Goal: Transaction & Acquisition: Purchase product/service

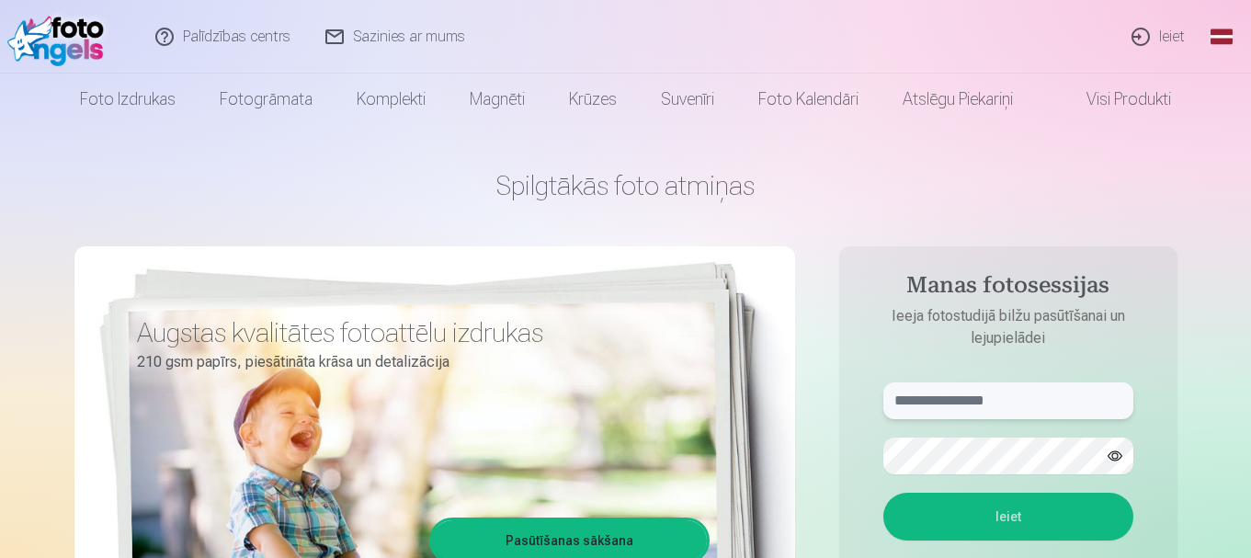
click at [1050, 403] on input "text" at bounding box center [1009, 401] width 250 height 37
type input "**********"
click at [1027, 538] on button "Ieiet" at bounding box center [1009, 517] width 250 height 48
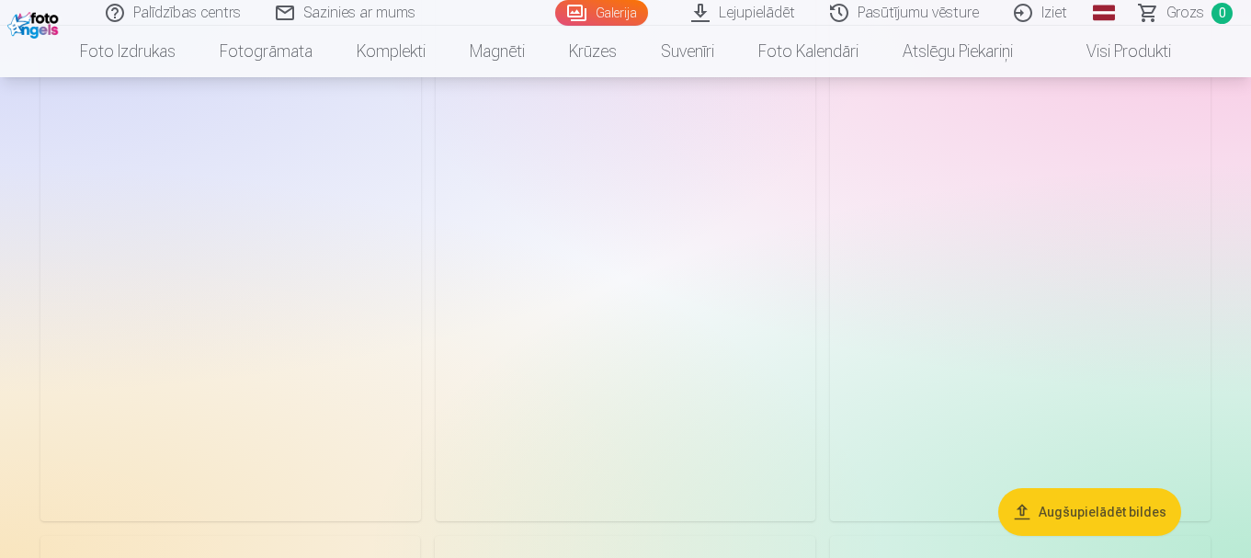
scroll to position [2428, 0]
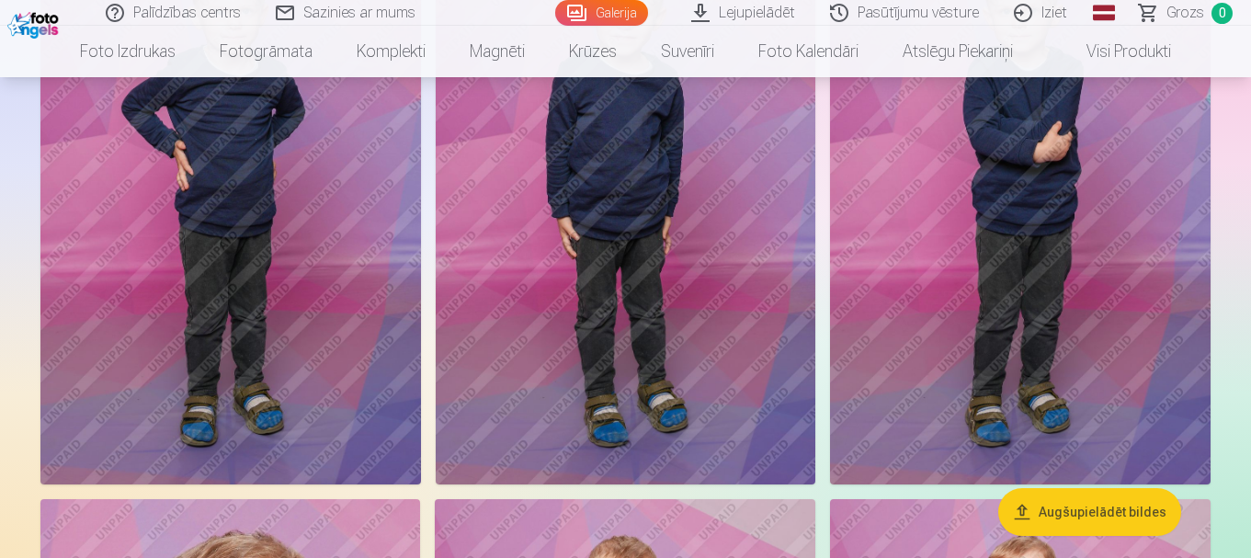
click at [771, 17] on link "Lejupielādēt" at bounding box center [744, 13] width 139 height 26
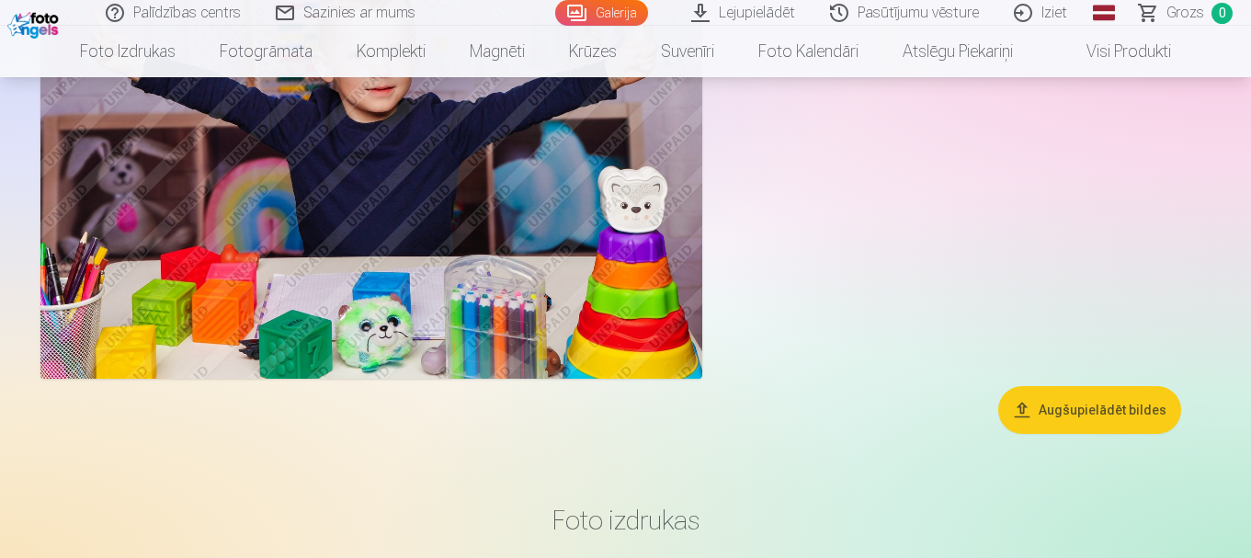
scroll to position [13241, 0]
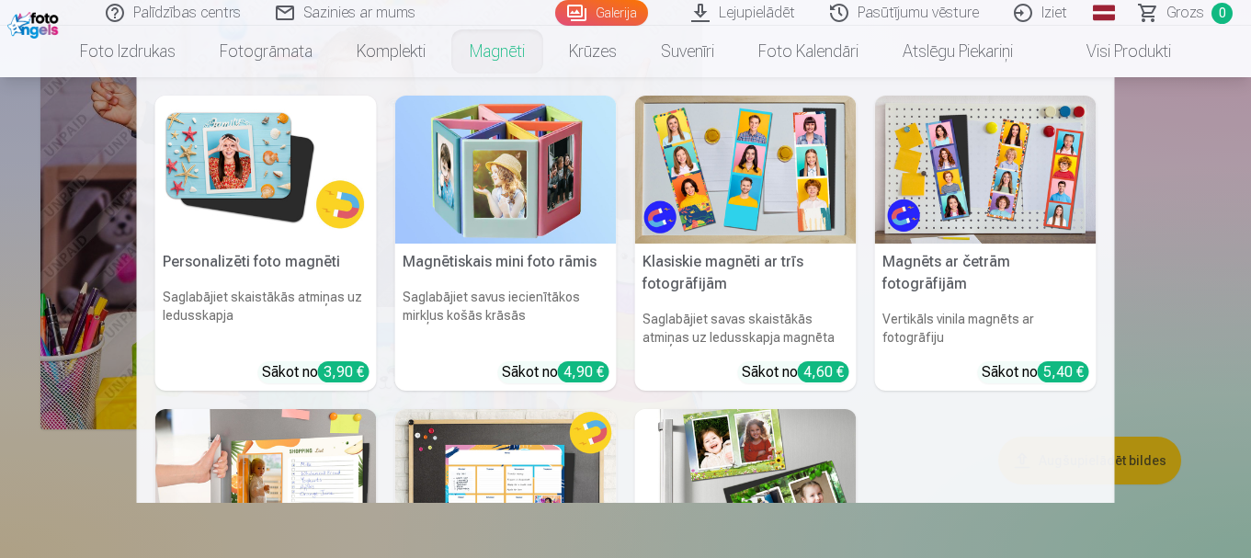
click at [500, 63] on link "Magnēti" at bounding box center [497, 51] width 99 height 51
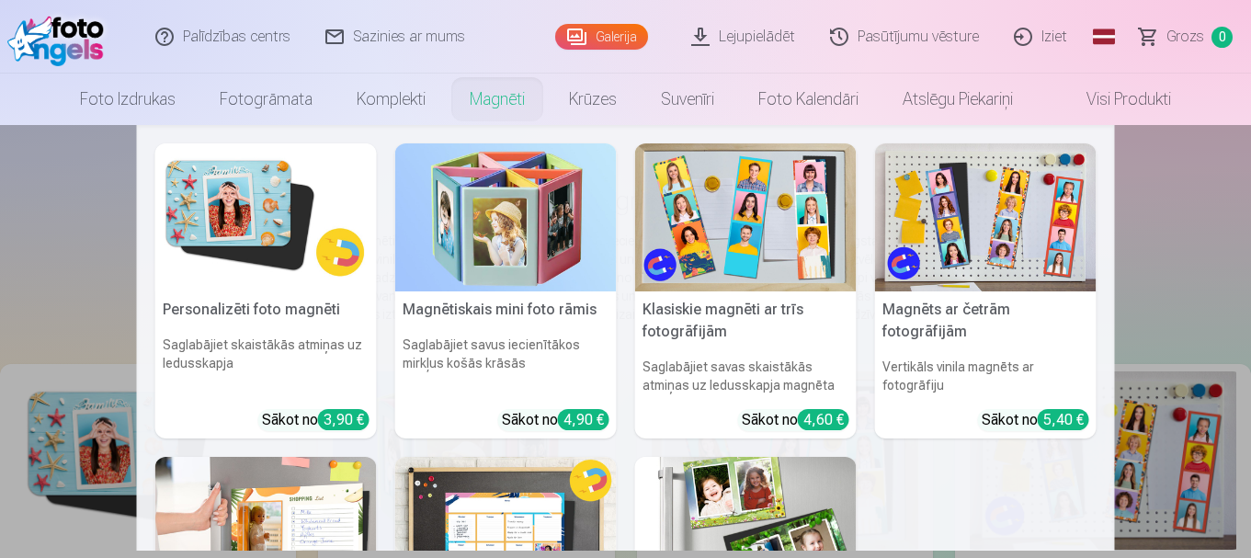
click at [260, 199] on img at bounding box center [266, 217] width 222 height 148
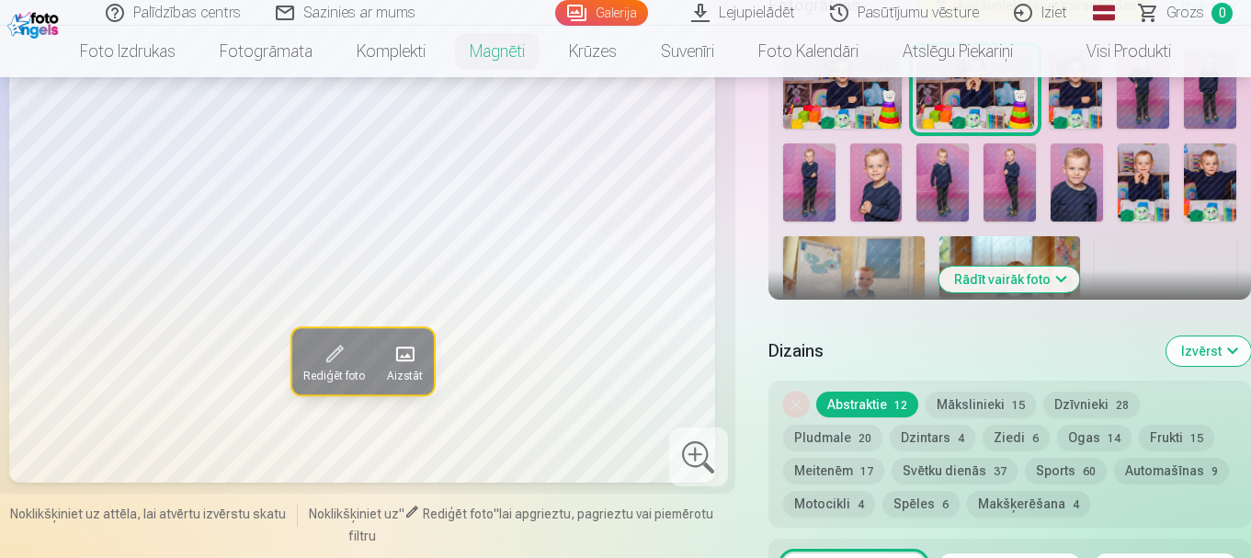
scroll to position [644, 0]
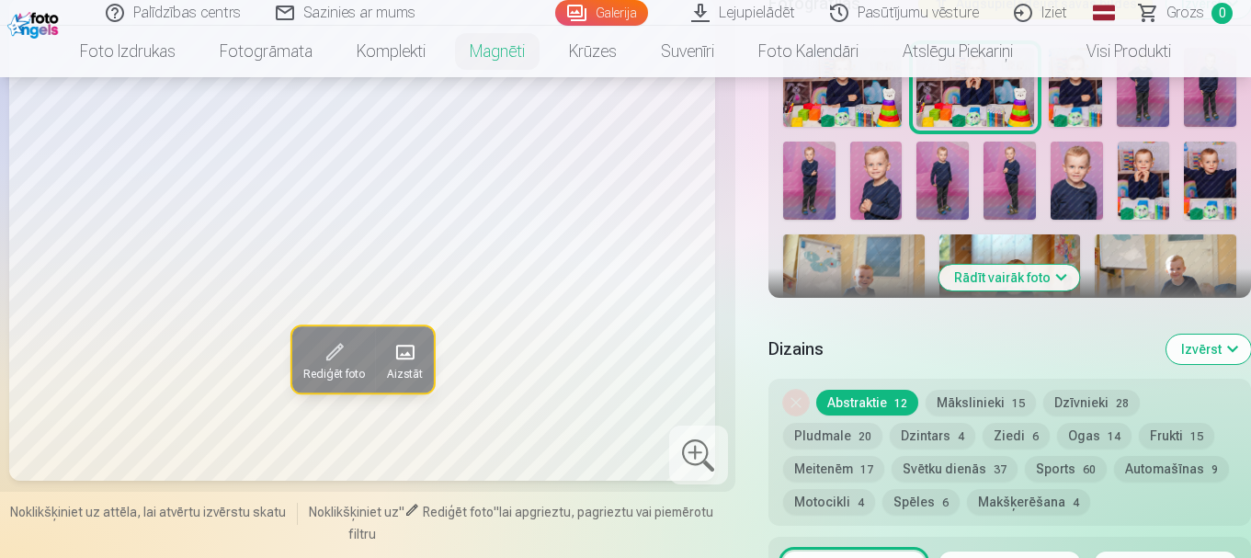
click at [1006, 265] on button "Rādīt vairāk foto" at bounding box center [1010, 278] width 141 height 26
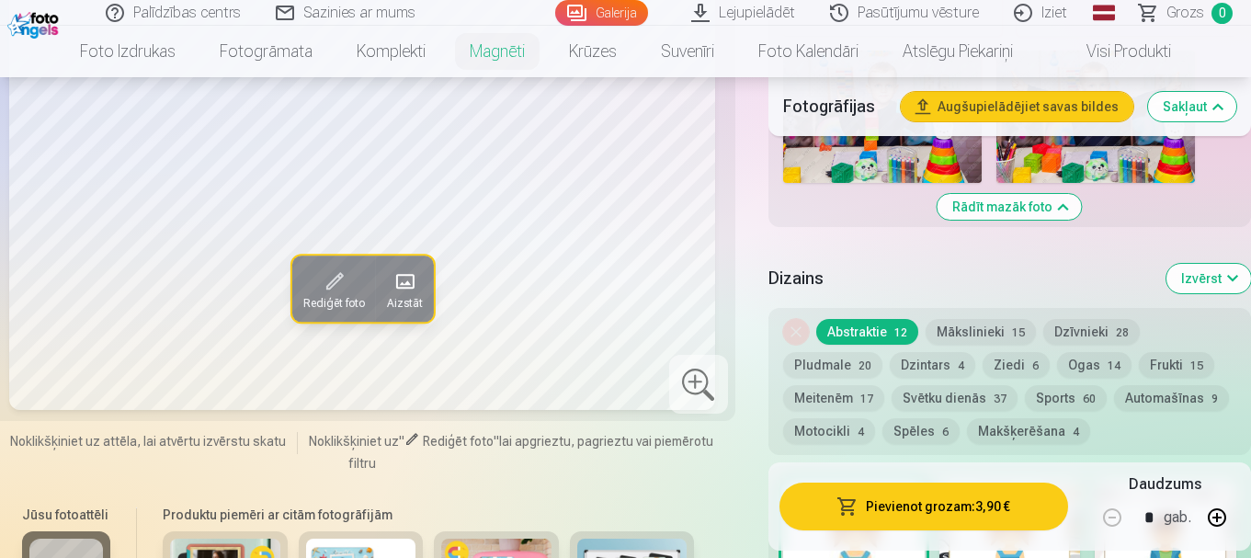
scroll to position [2207, 0]
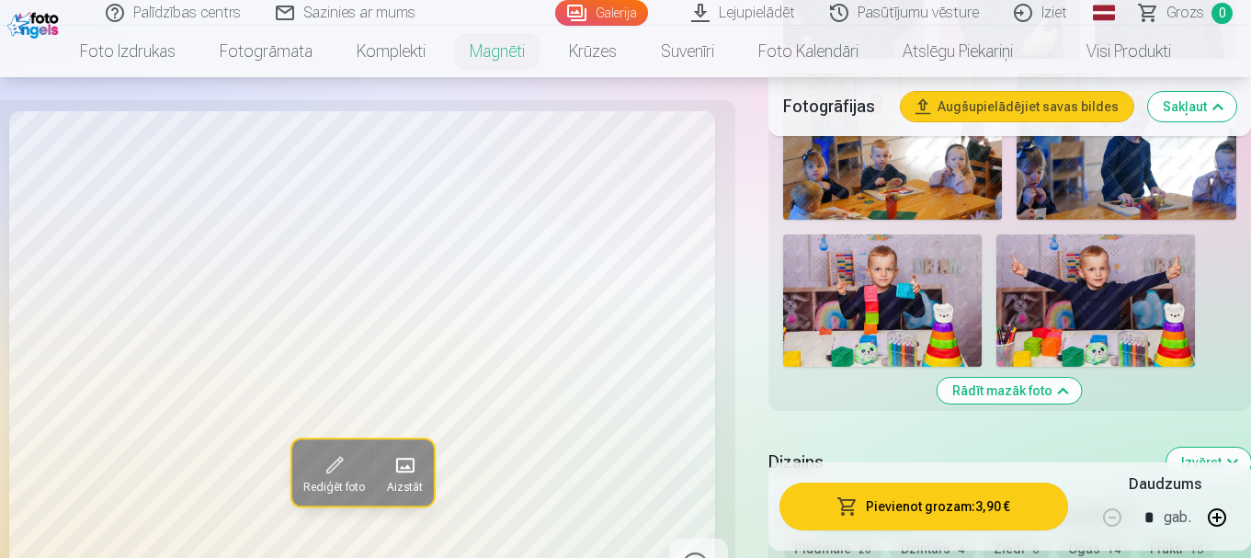
click at [1097, 280] on img at bounding box center [1096, 300] width 199 height 132
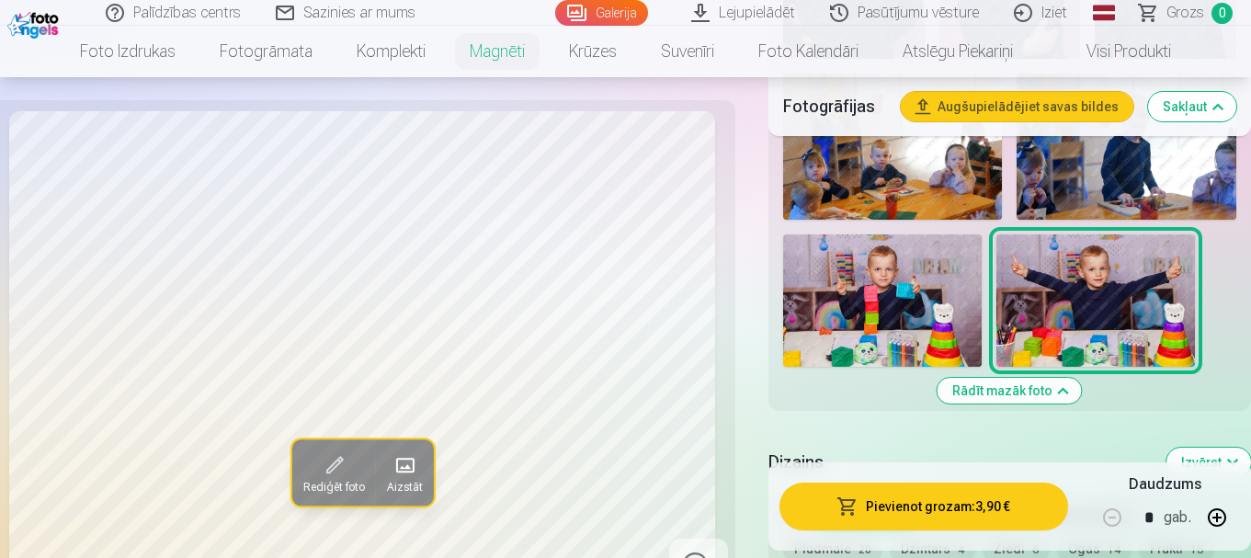
click at [882, 517] on button "Pievienot grozam : 3,90 €" at bounding box center [924, 507] width 289 height 48
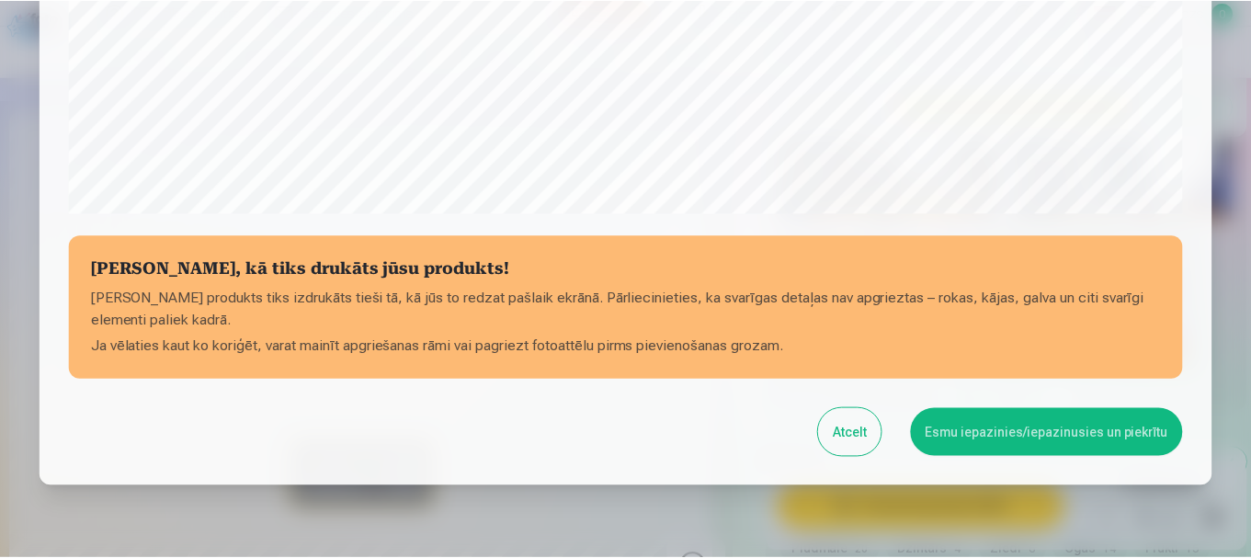
scroll to position [766, 0]
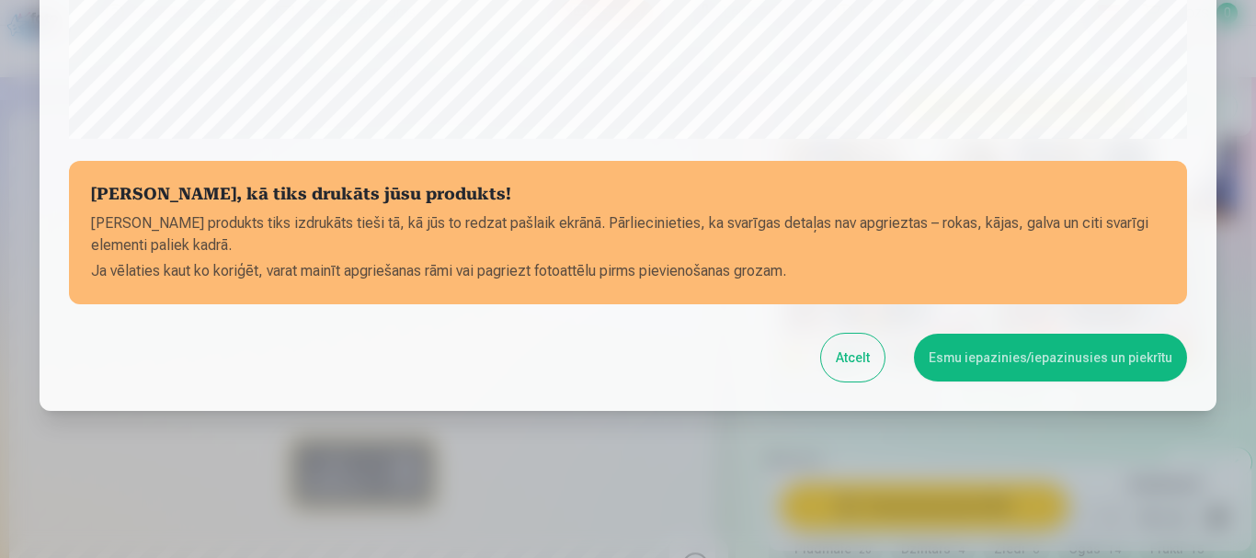
click at [1024, 361] on button "Esmu iepazinies/iepazinusies un piekrītu" at bounding box center [1050, 358] width 273 height 48
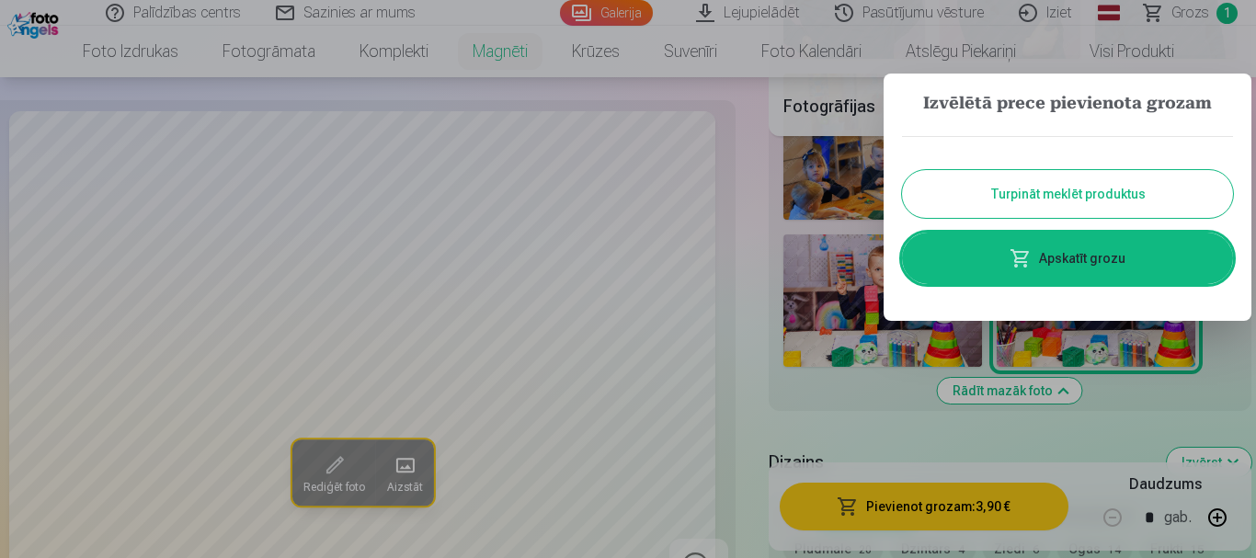
click at [1048, 198] on button "Turpināt meklēt produktus" at bounding box center [1067, 194] width 331 height 48
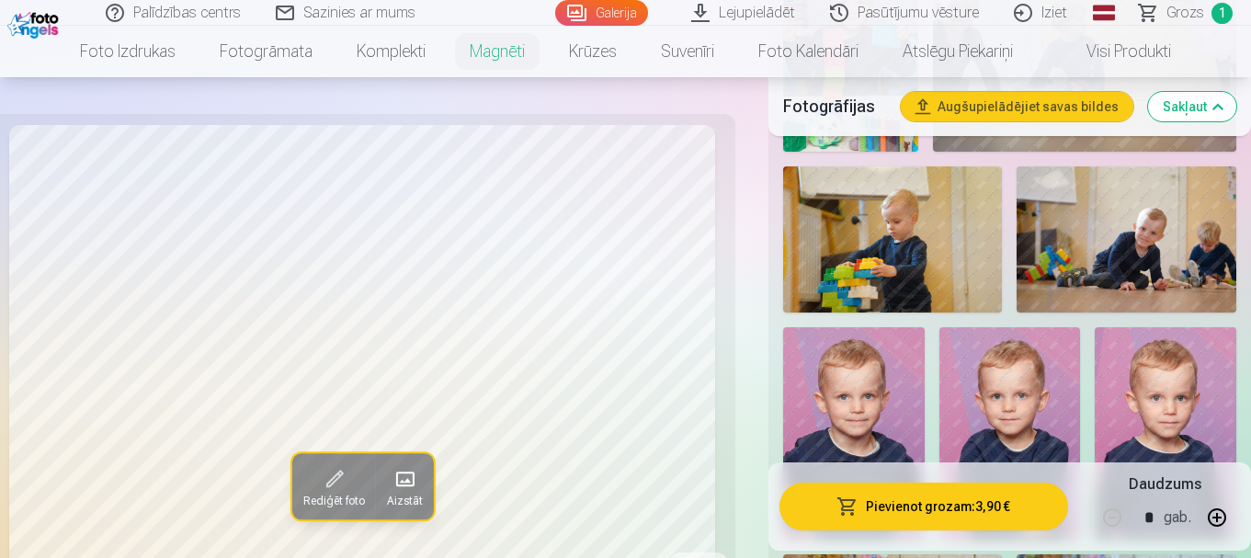
scroll to position [1839, 0]
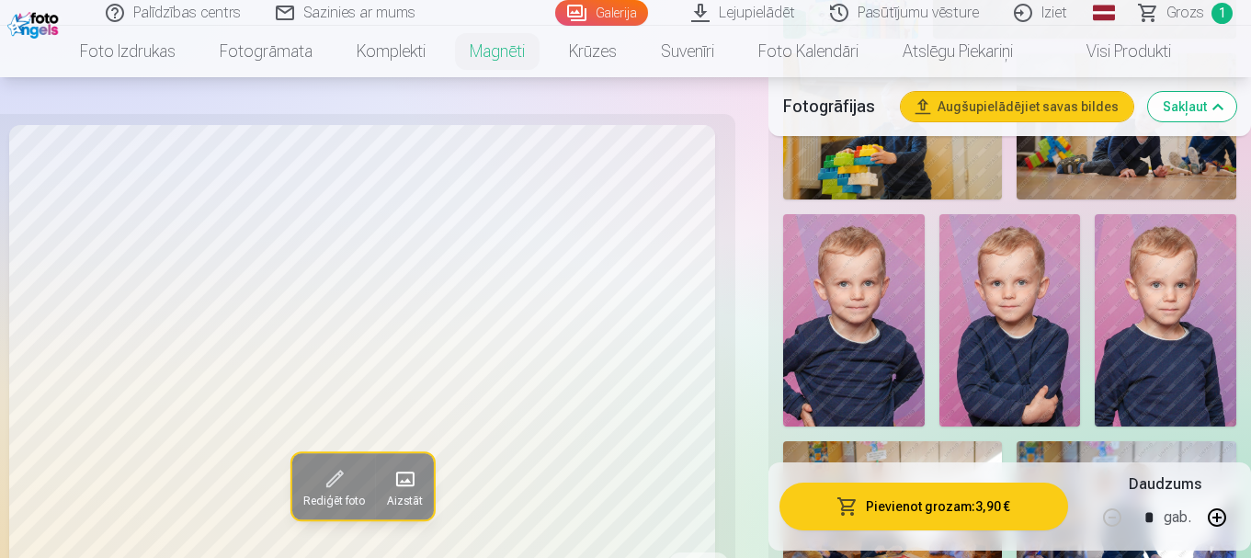
click at [891, 298] on img at bounding box center [854, 320] width 142 height 212
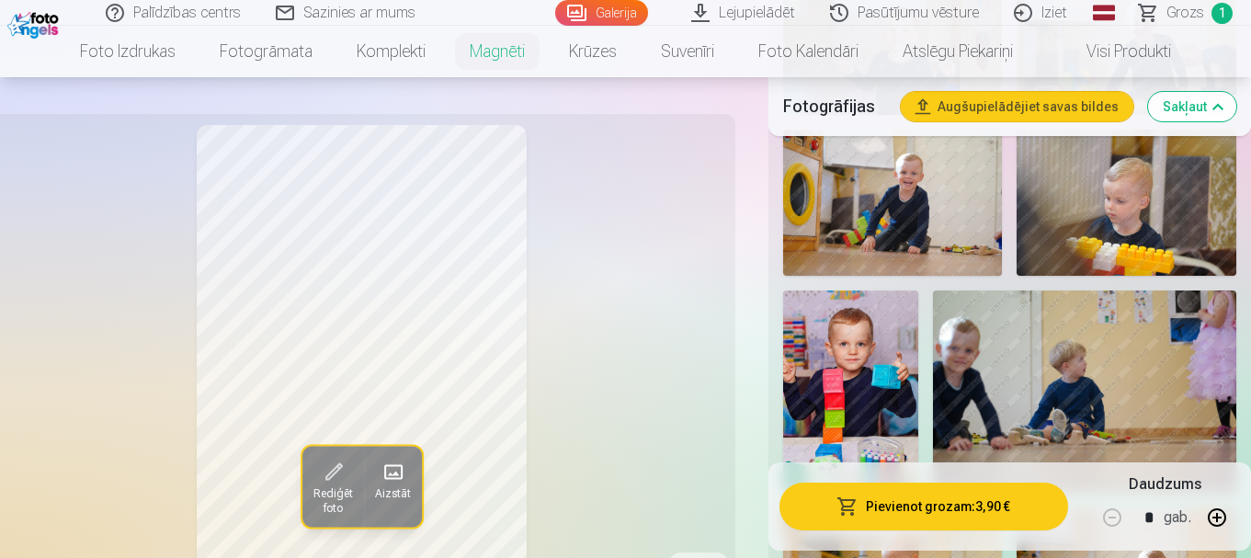
scroll to position [1379, 0]
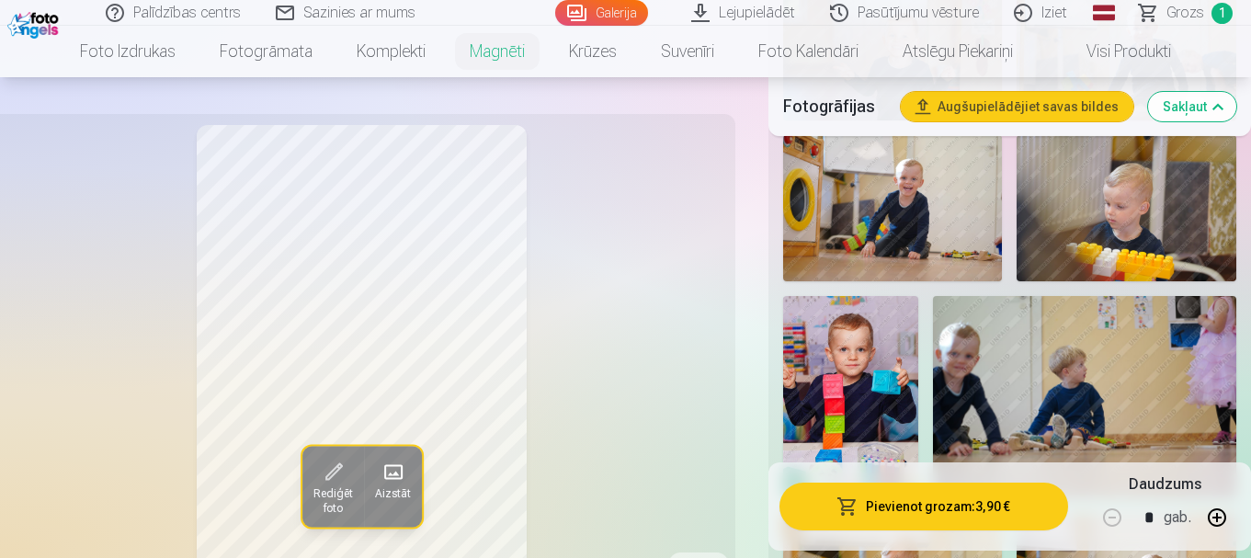
click at [885, 328] on img at bounding box center [850, 397] width 135 height 202
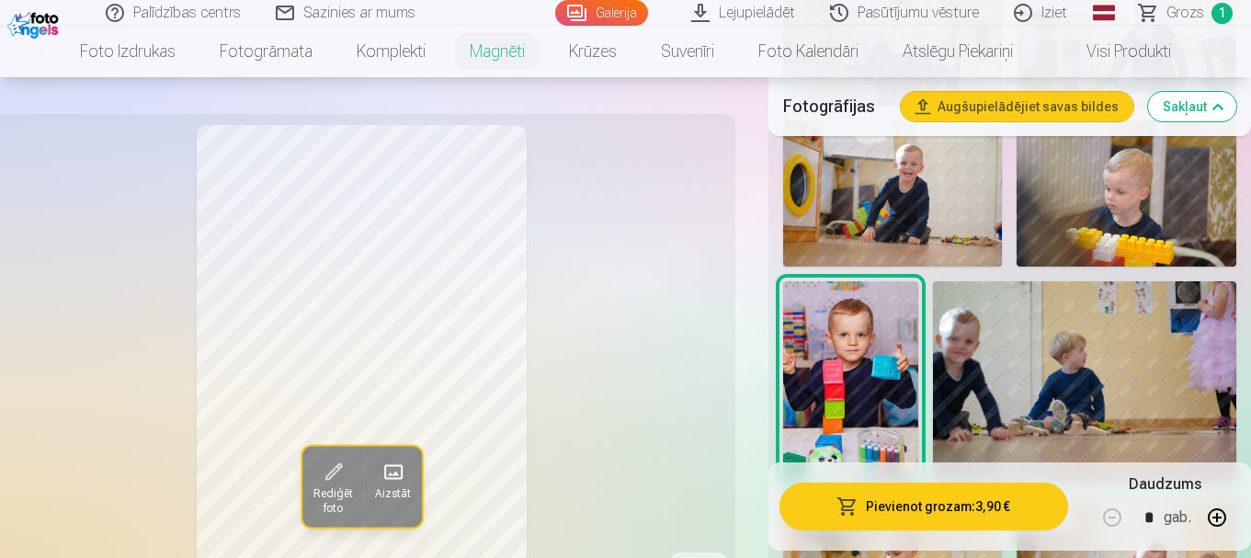
scroll to position [1195, 0]
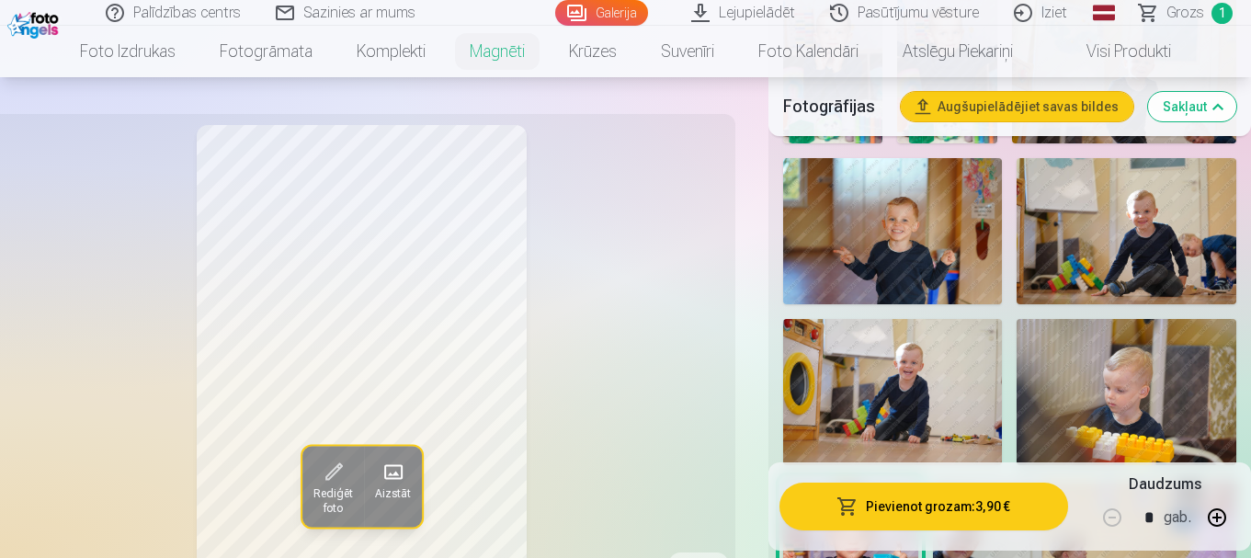
click at [918, 236] on img at bounding box center [893, 231] width 220 height 146
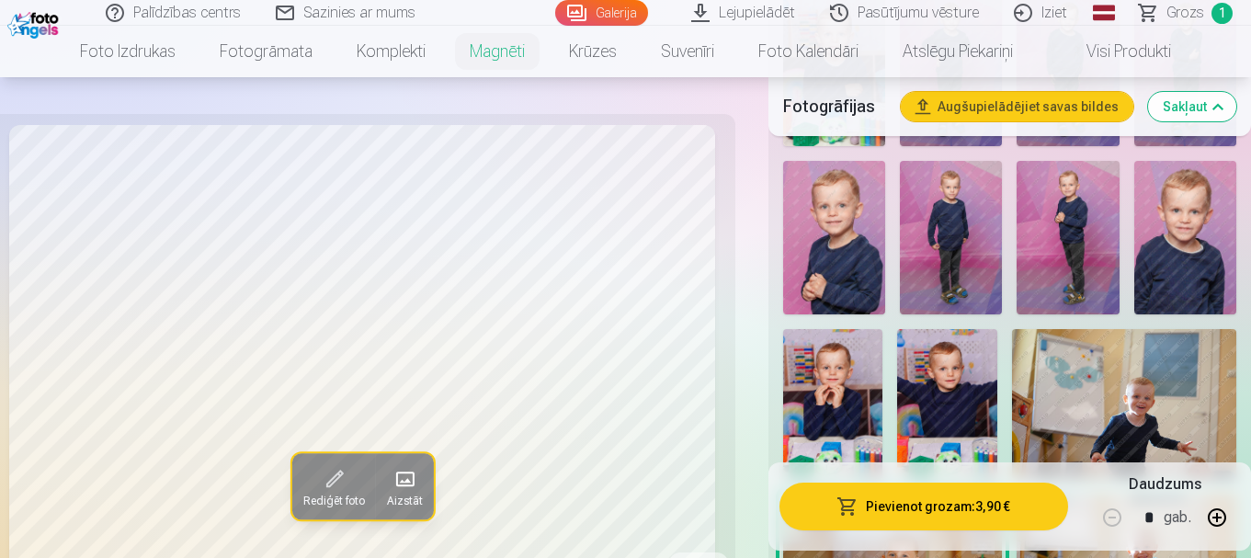
scroll to position [828, 0]
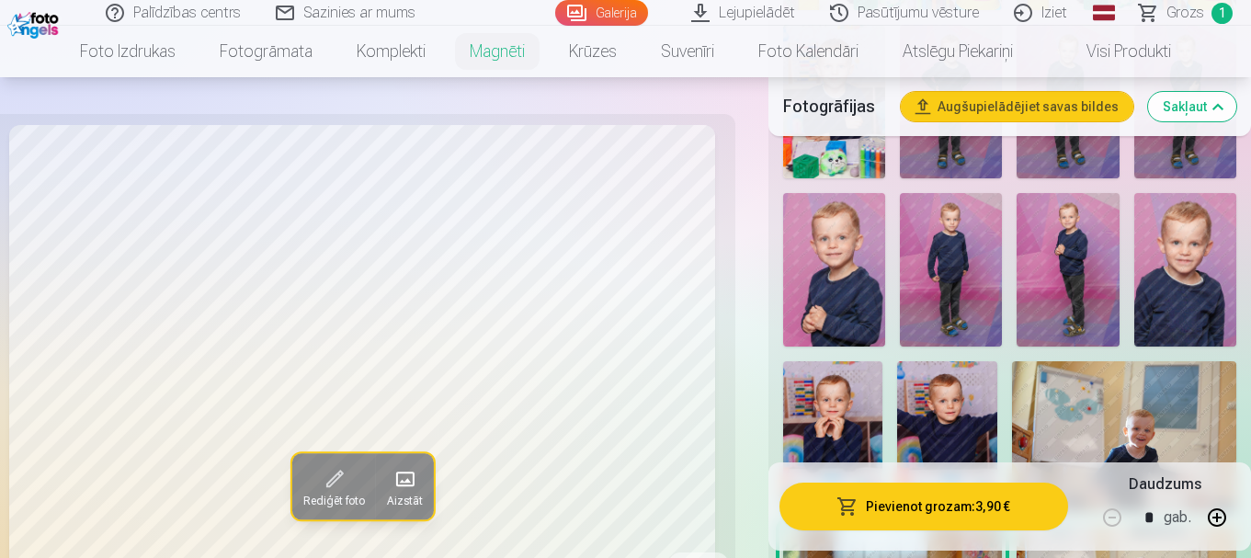
click at [829, 399] on img at bounding box center [832, 436] width 99 height 150
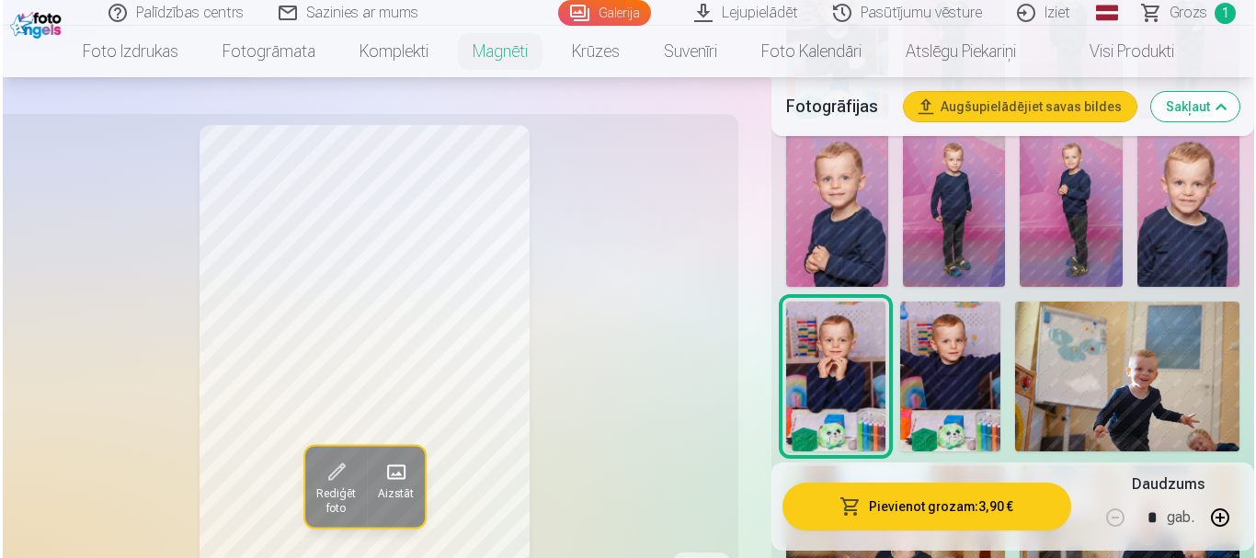
scroll to position [920, 0]
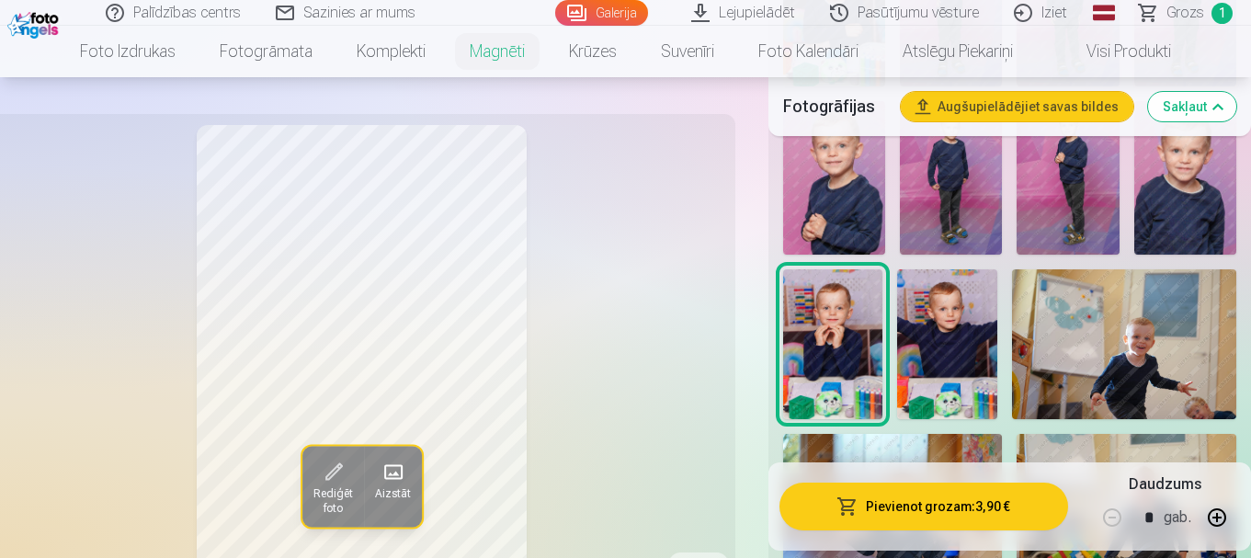
click at [918, 511] on button "Pievienot grozam : 3,90 €" at bounding box center [924, 507] width 289 height 48
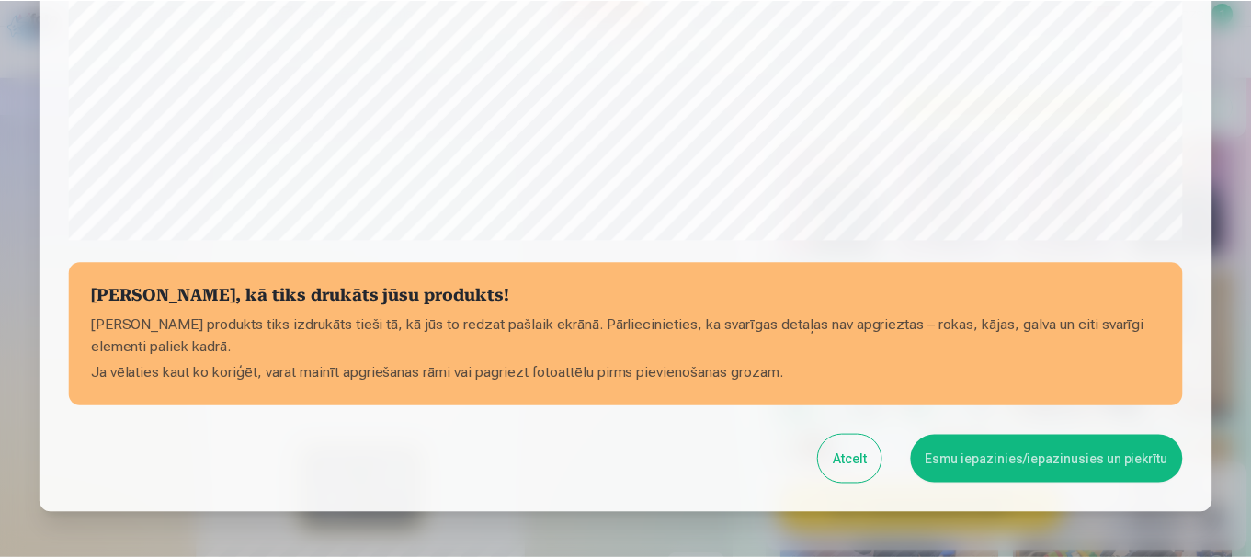
scroll to position [766, 0]
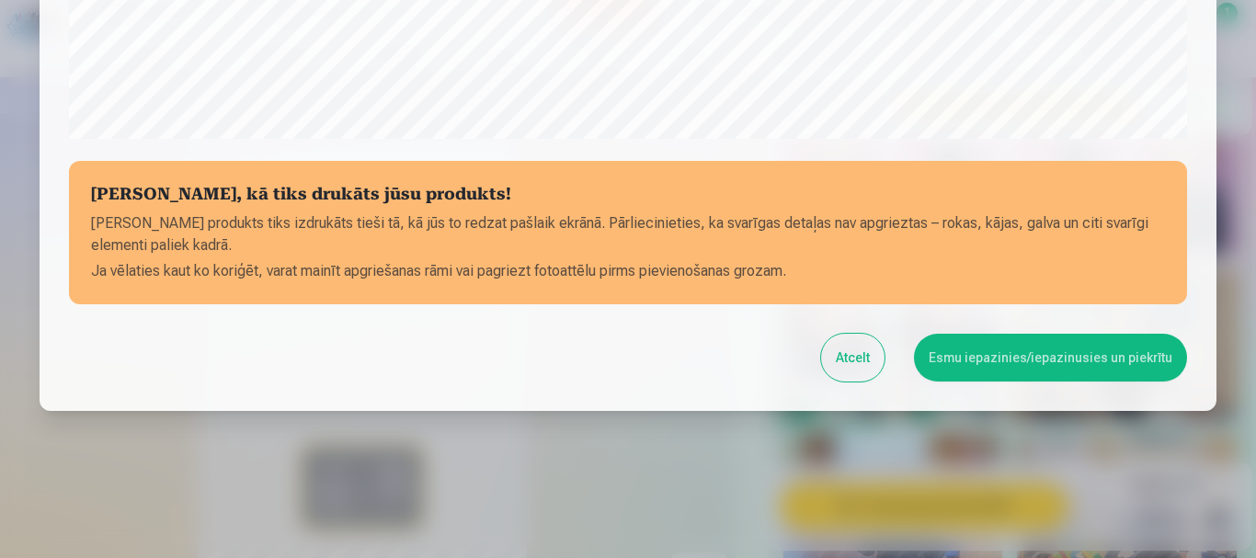
click at [957, 367] on button "Esmu iepazinies/iepazinusies un piekrītu" at bounding box center [1050, 358] width 273 height 48
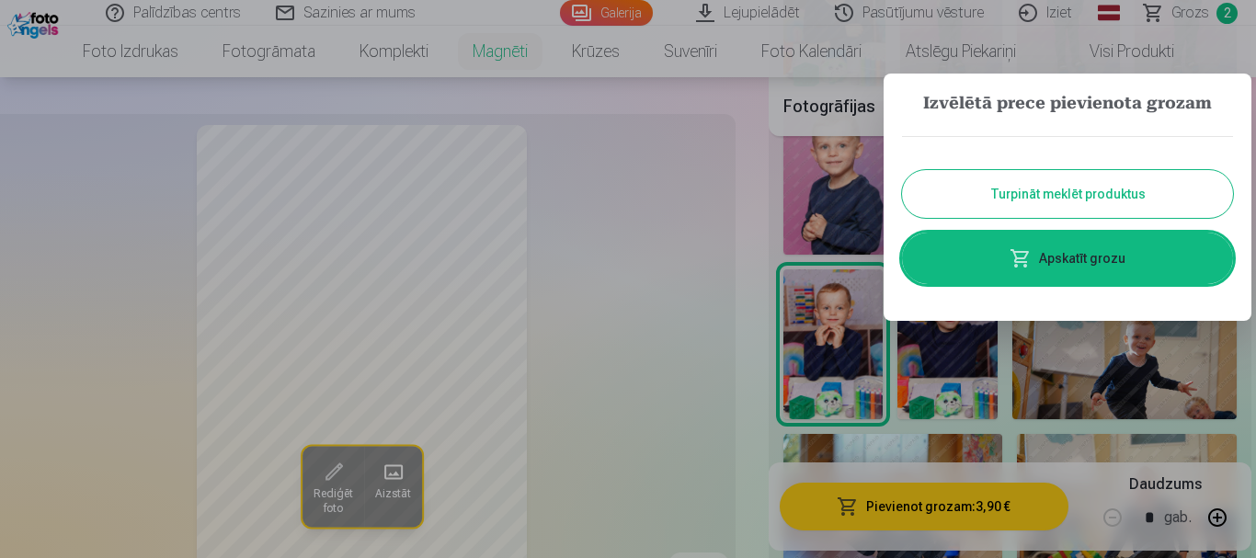
click at [1026, 199] on button "Turpināt meklēt produktus" at bounding box center [1067, 194] width 331 height 48
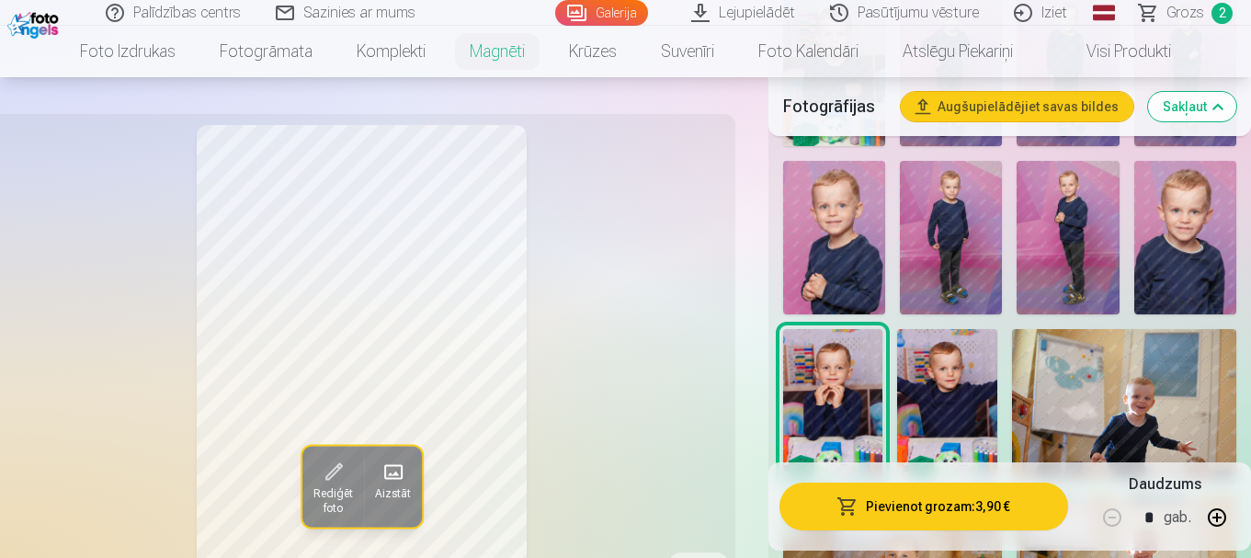
scroll to position [828, 0]
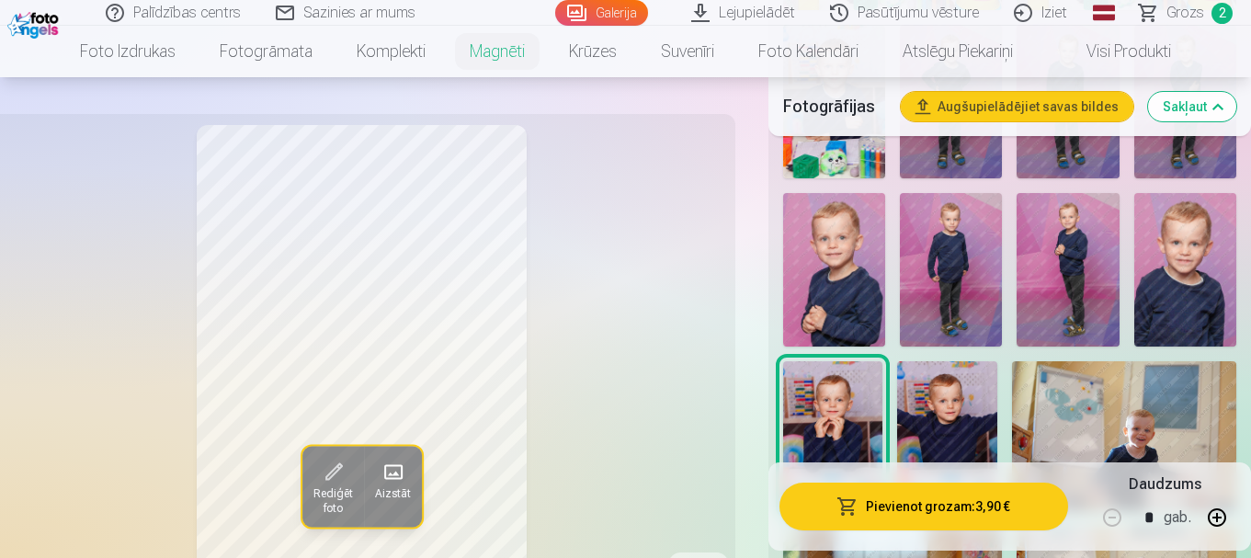
click at [867, 257] on img at bounding box center [834, 270] width 102 height 154
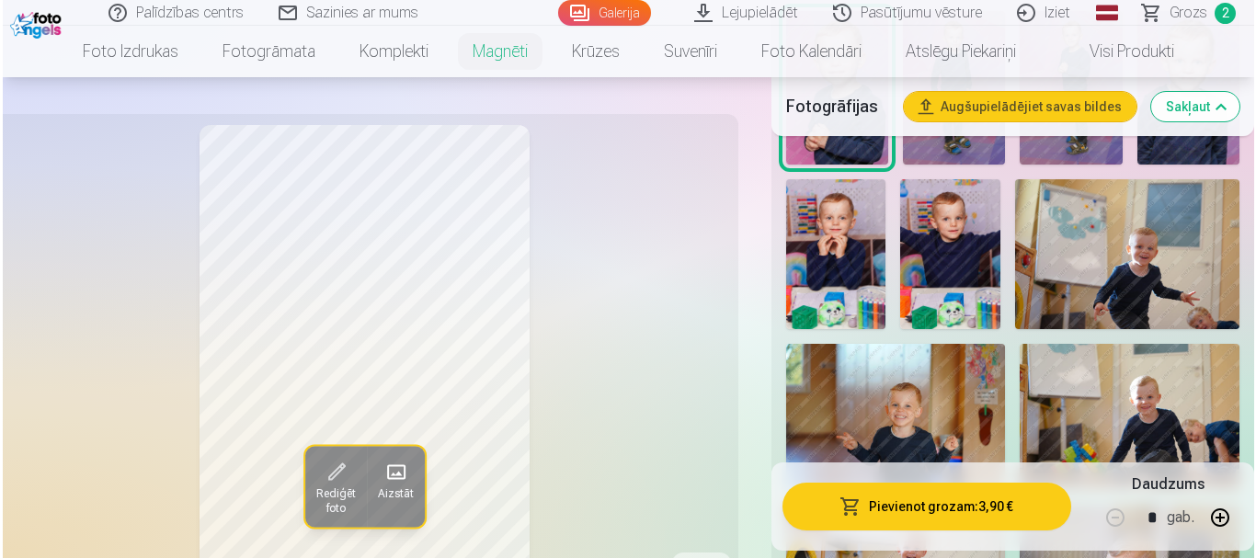
scroll to position [1011, 0]
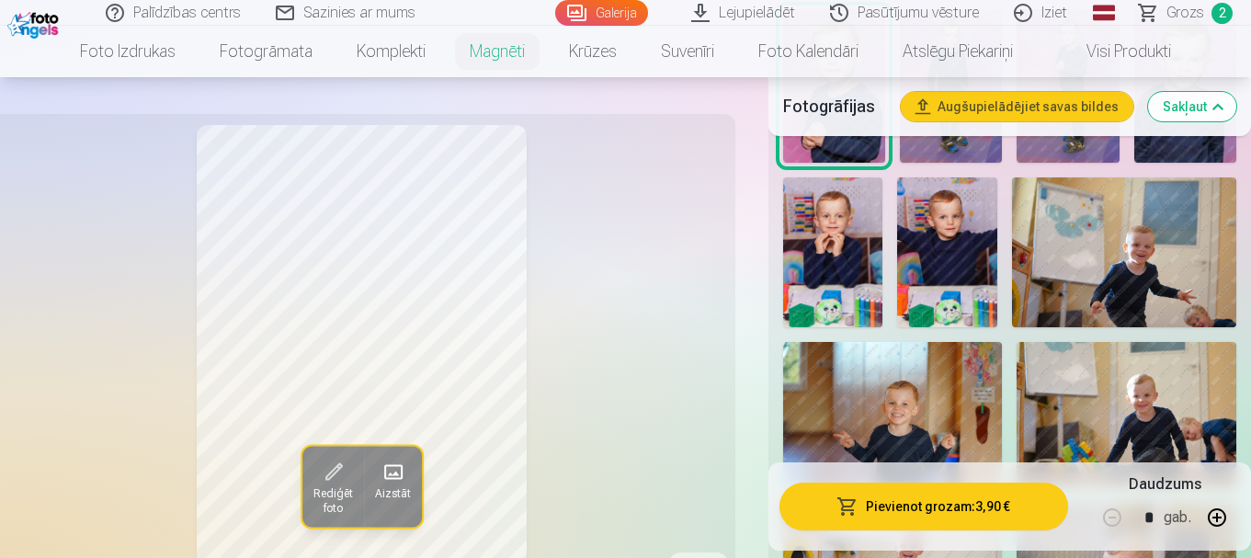
click at [918, 514] on button "Pievienot grozam : 3,90 €" at bounding box center [924, 507] width 289 height 48
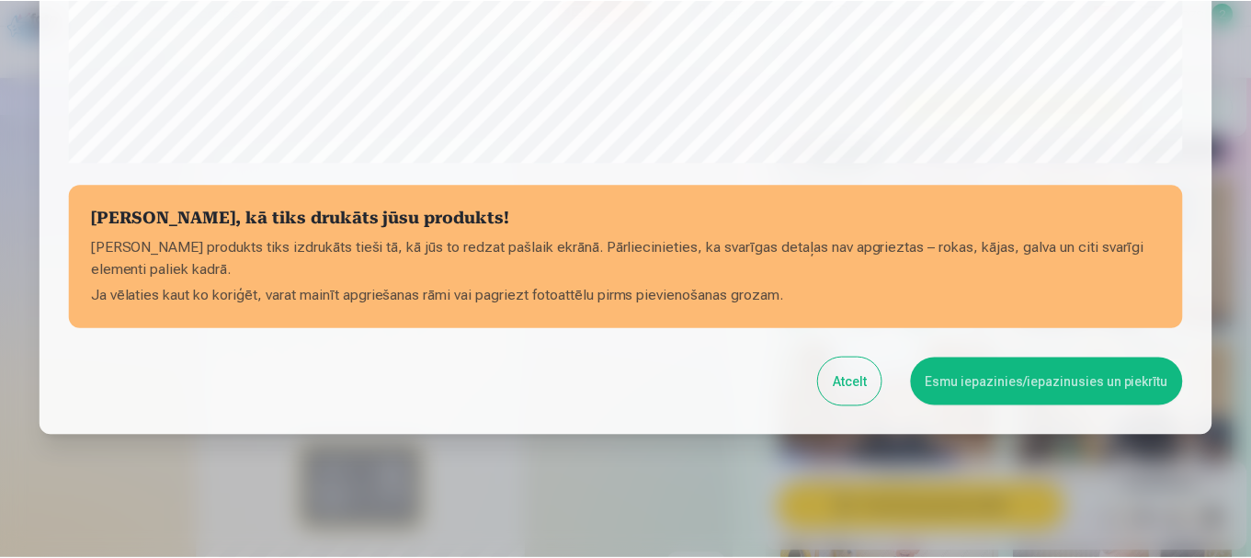
scroll to position [766, 0]
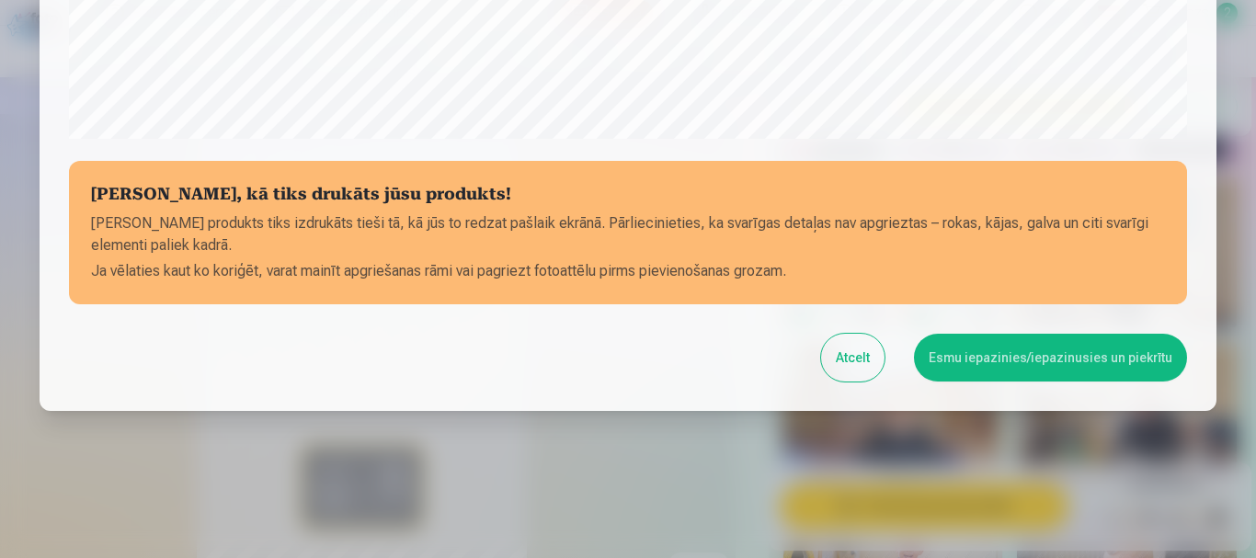
drag, startPoint x: 1007, startPoint y: 347, endPoint x: 995, endPoint y: 356, distance: 15.1
click at [1008, 347] on button "Esmu iepazinies/iepazinusies un piekrītu" at bounding box center [1050, 358] width 273 height 48
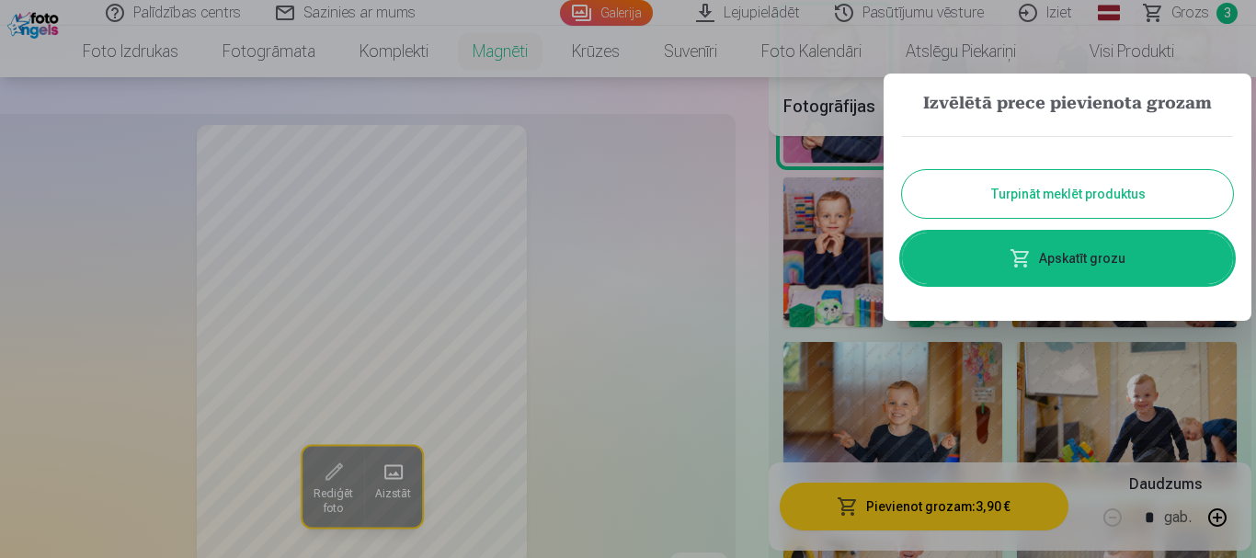
click at [1063, 204] on button "Turpināt meklēt produktus" at bounding box center [1067, 194] width 331 height 48
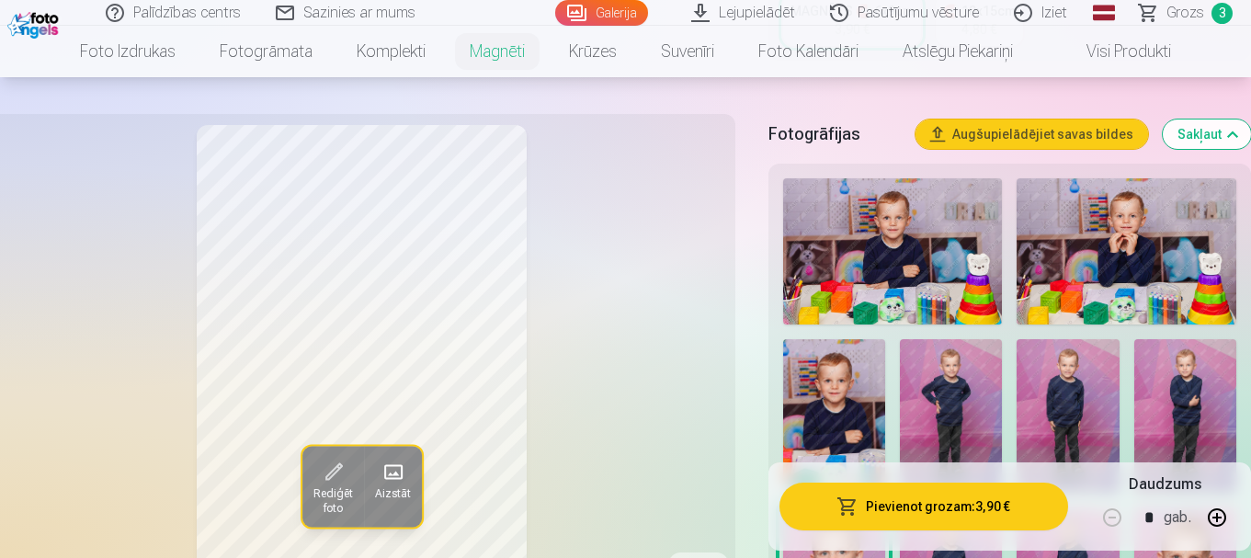
scroll to position [460, 0]
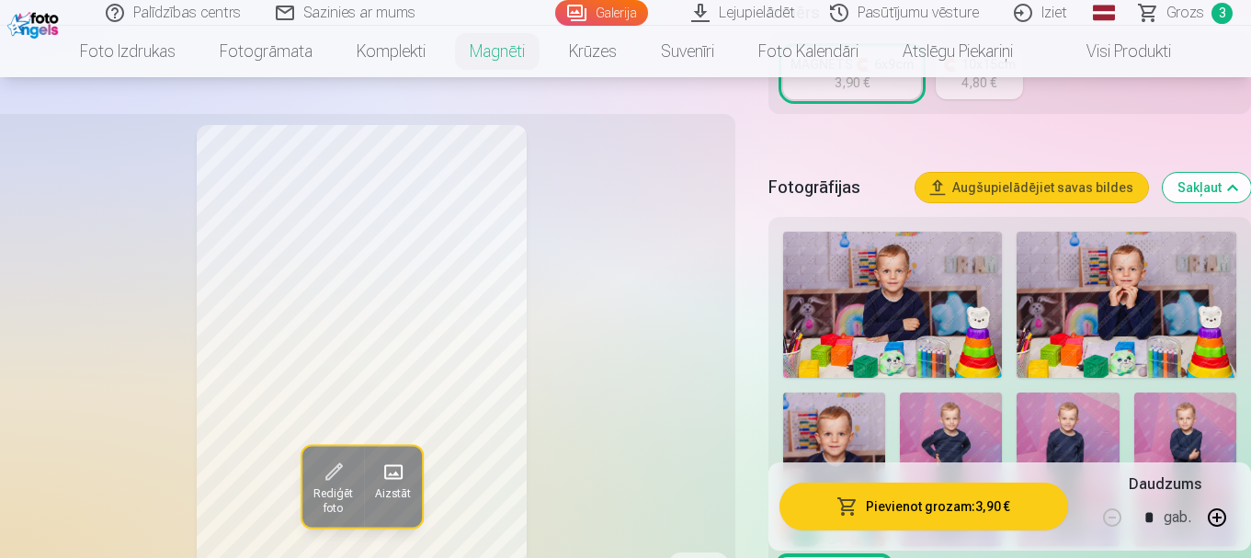
click at [953, 265] on img at bounding box center [893, 305] width 220 height 146
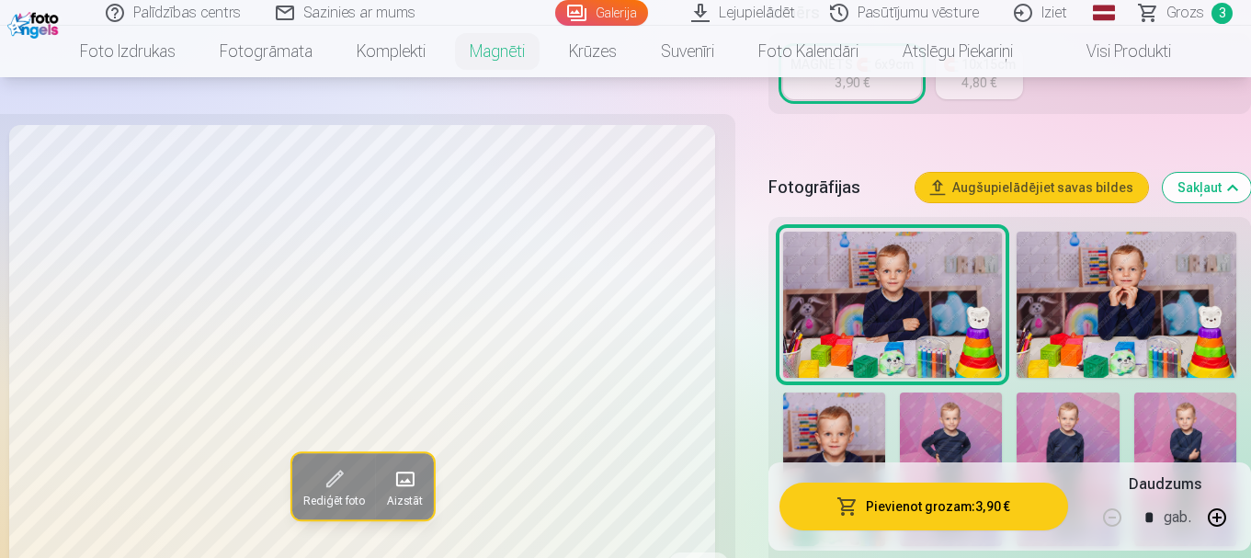
click at [1155, 276] on img at bounding box center [1127, 305] width 220 height 146
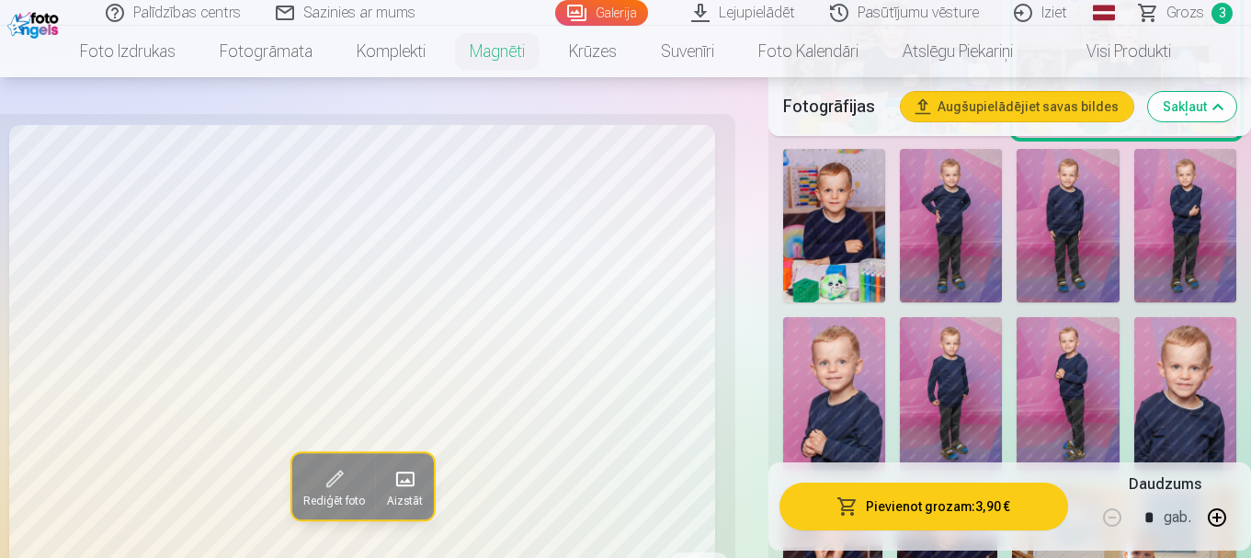
scroll to position [736, 0]
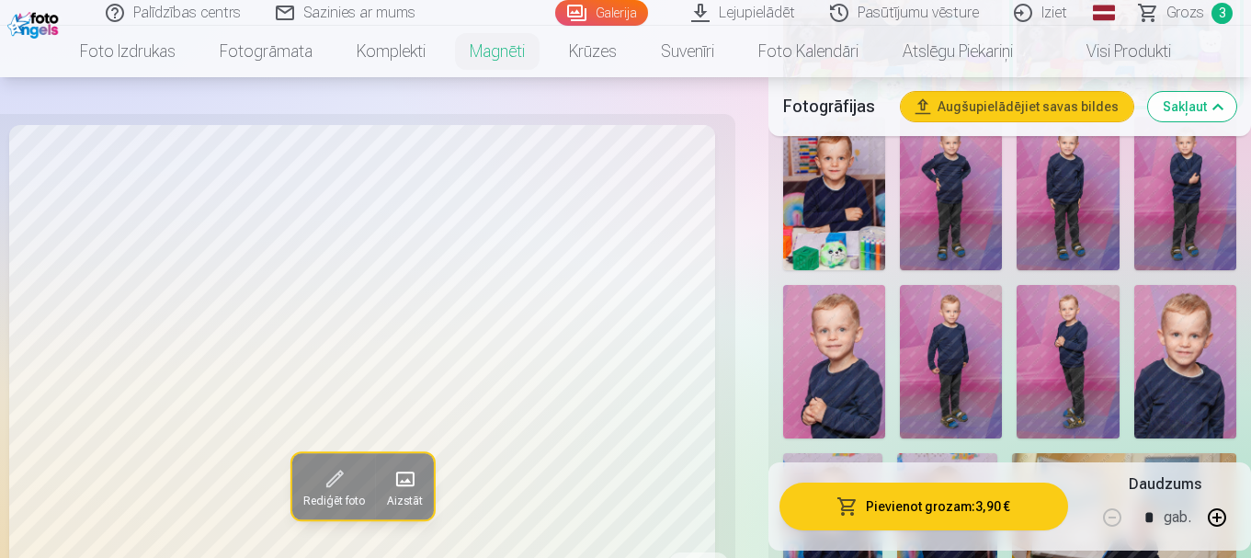
click at [1191, 312] on img at bounding box center [1186, 362] width 102 height 154
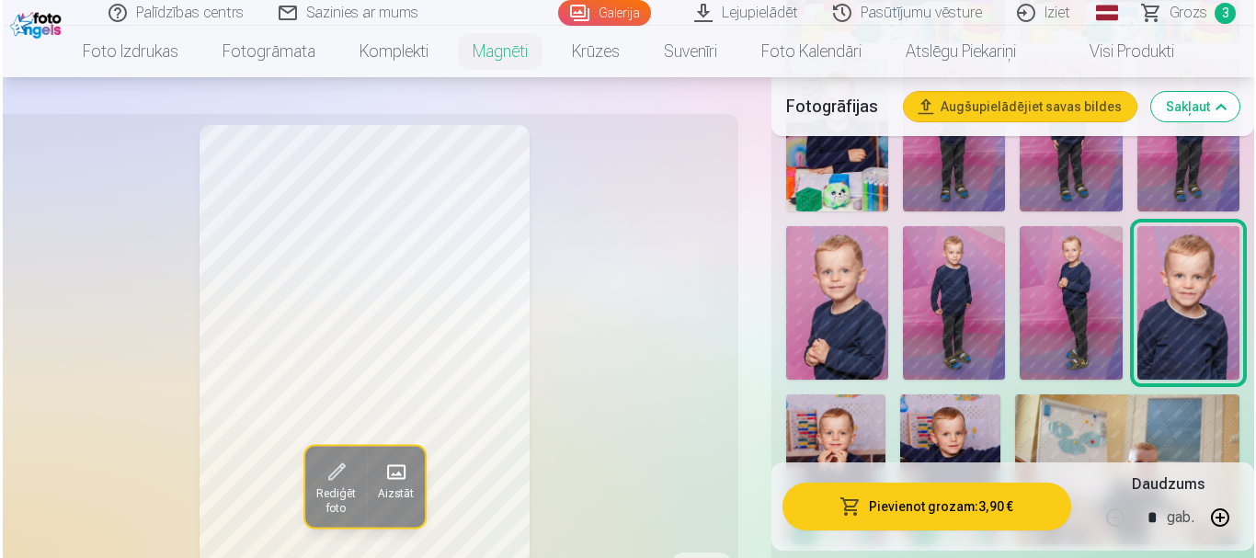
scroll to position [828, 0]
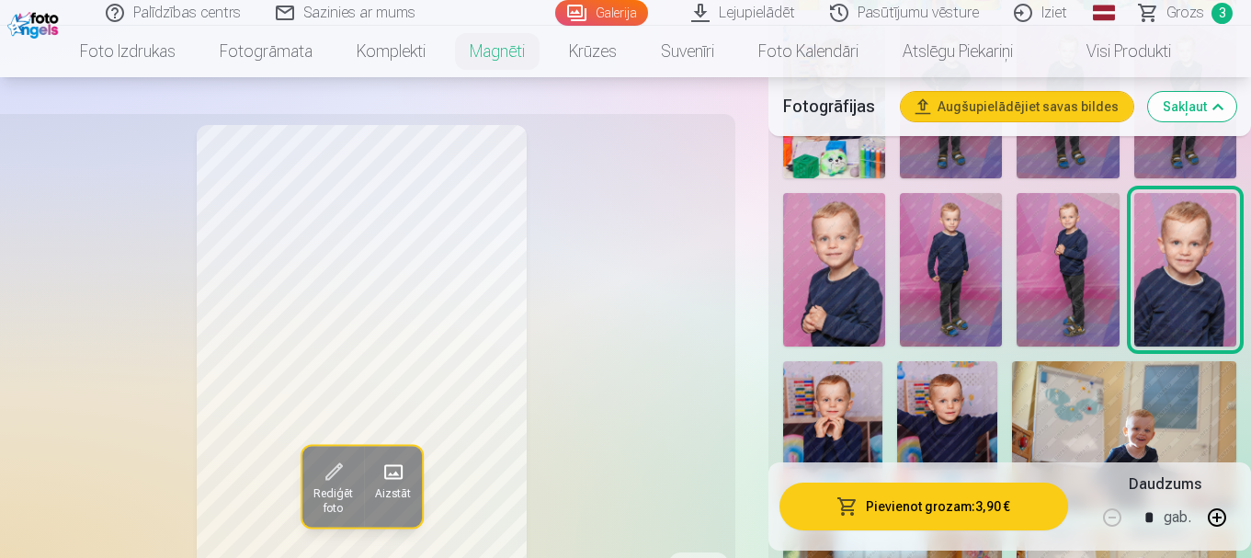
click at [895, 501] on button "Pievienot grozam : 3,90 €" at bounding box center [924, 507] width 289 height 48
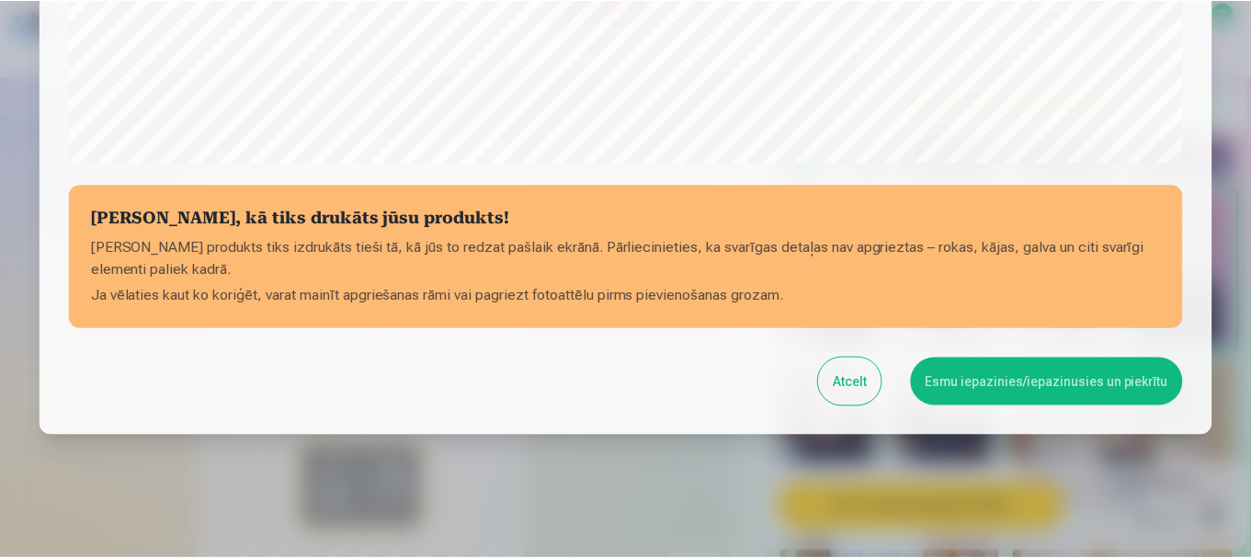
scroll to position [766, 0]
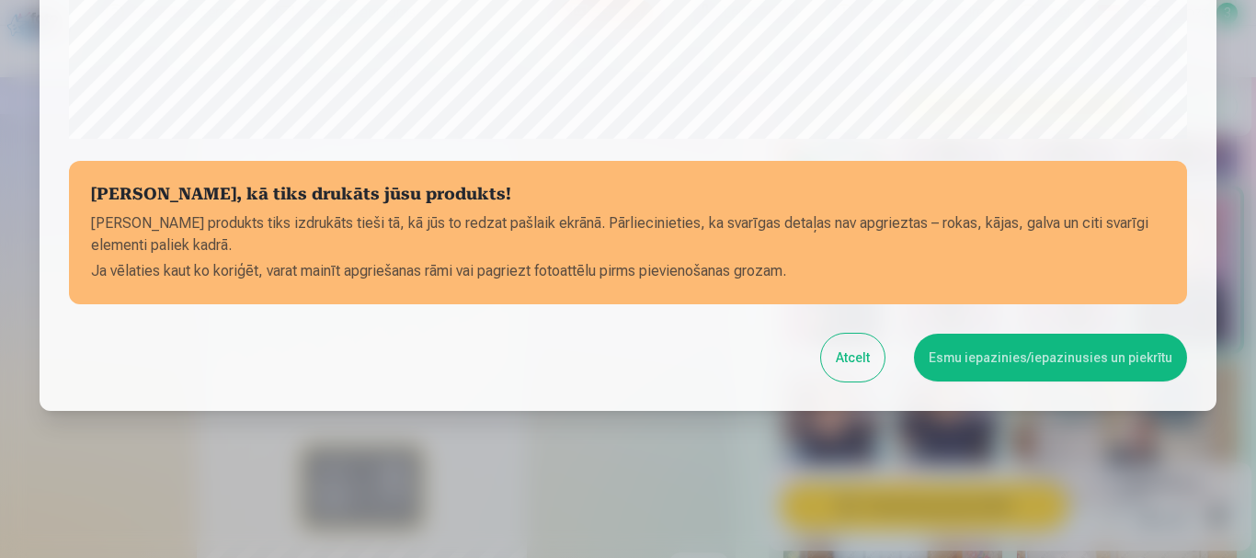
click at [1126, 361] on button "Esmu iepazinies/iepazinusies un piekrītu" at bounding box center [1050, 358] width 273 height 48
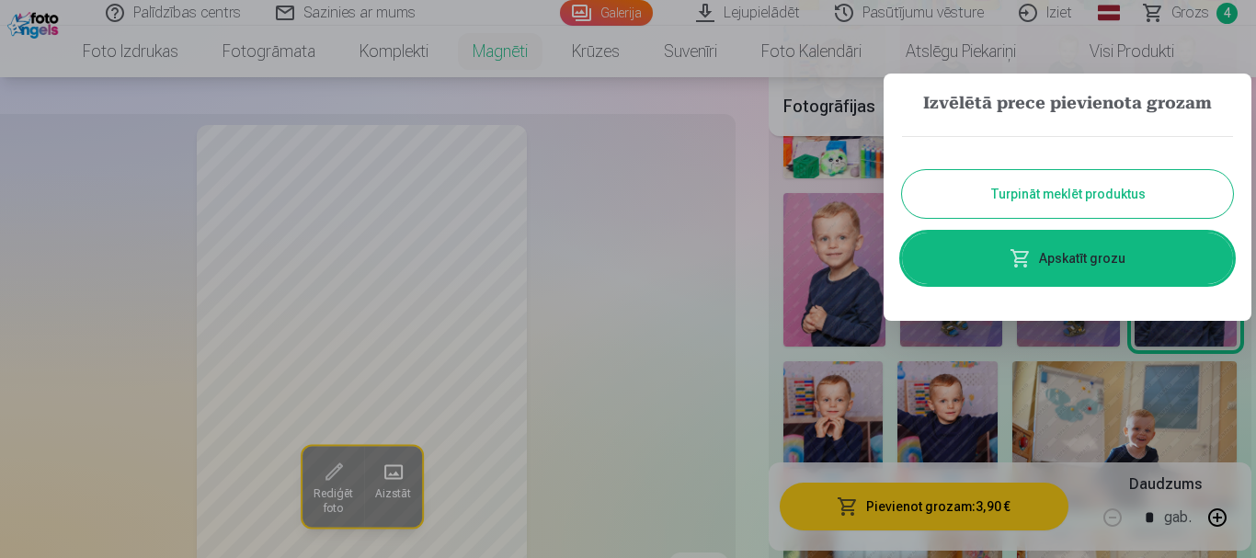
click at [1073, 257] on link "Apskatīt grozu" at bounding box center [1067, 258] width 331 height 51
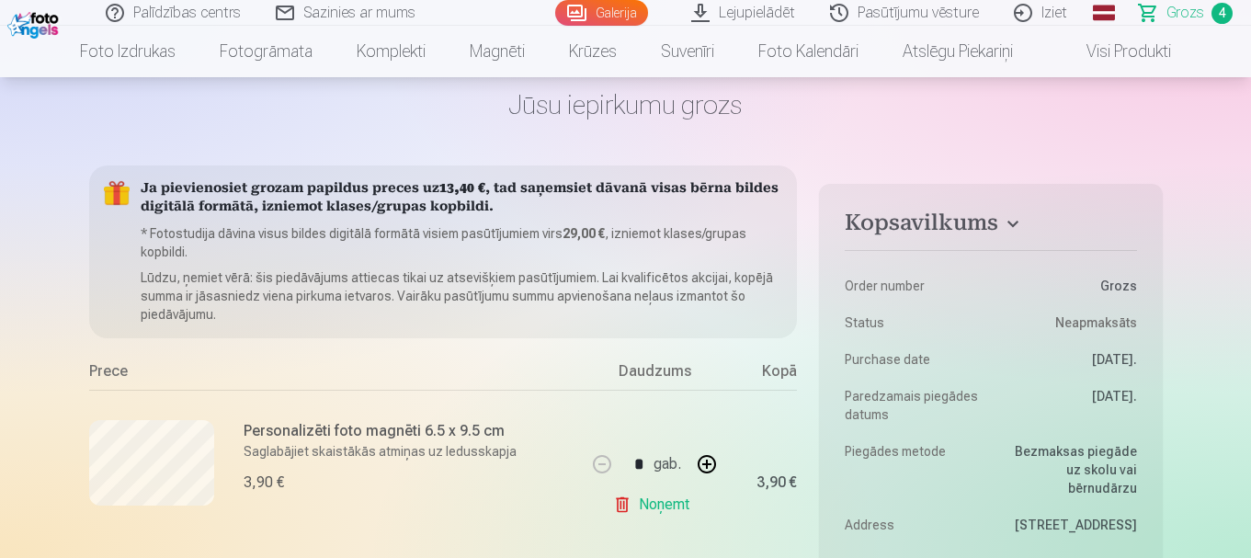
scroll to position [92, 0]
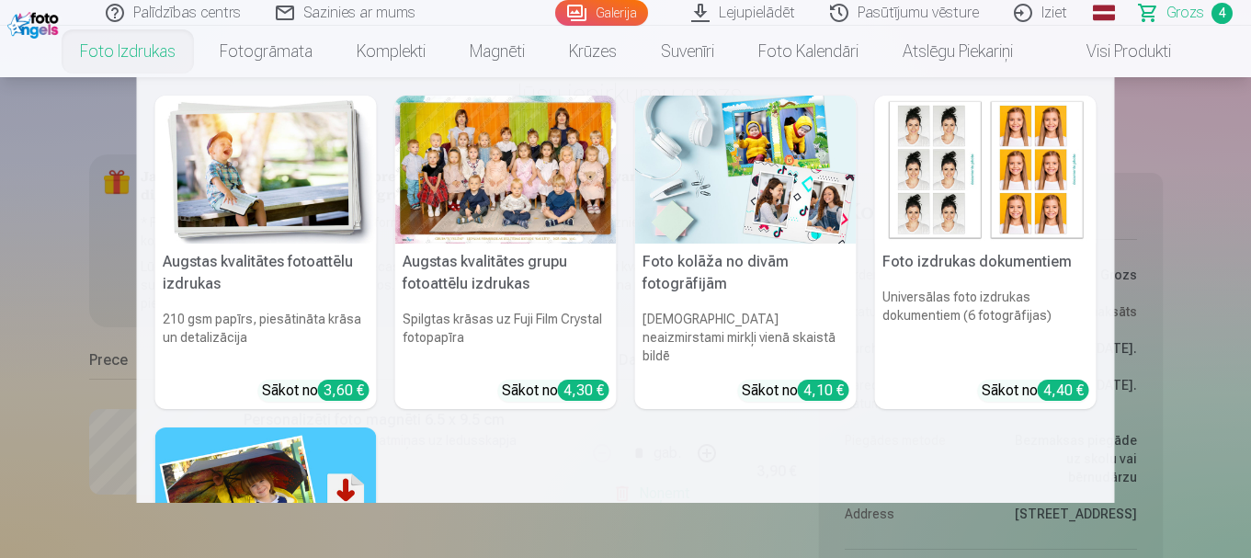
click at [133, 53] on link "Foto izdrukas" at bounding box center [128, 51] width 140 height 51
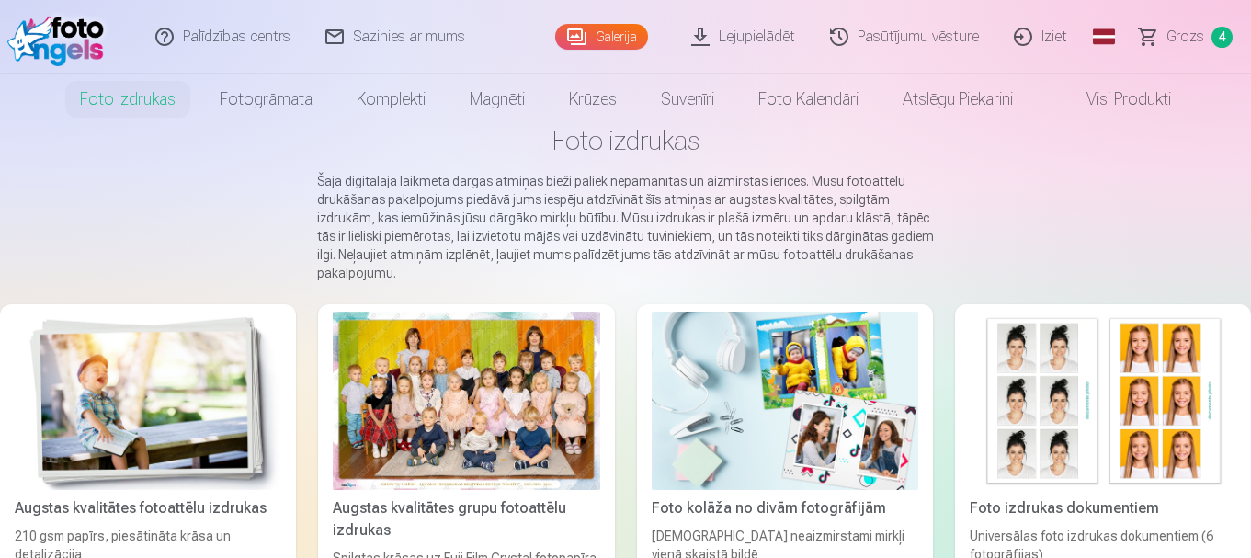
scroll to position [92, 0]
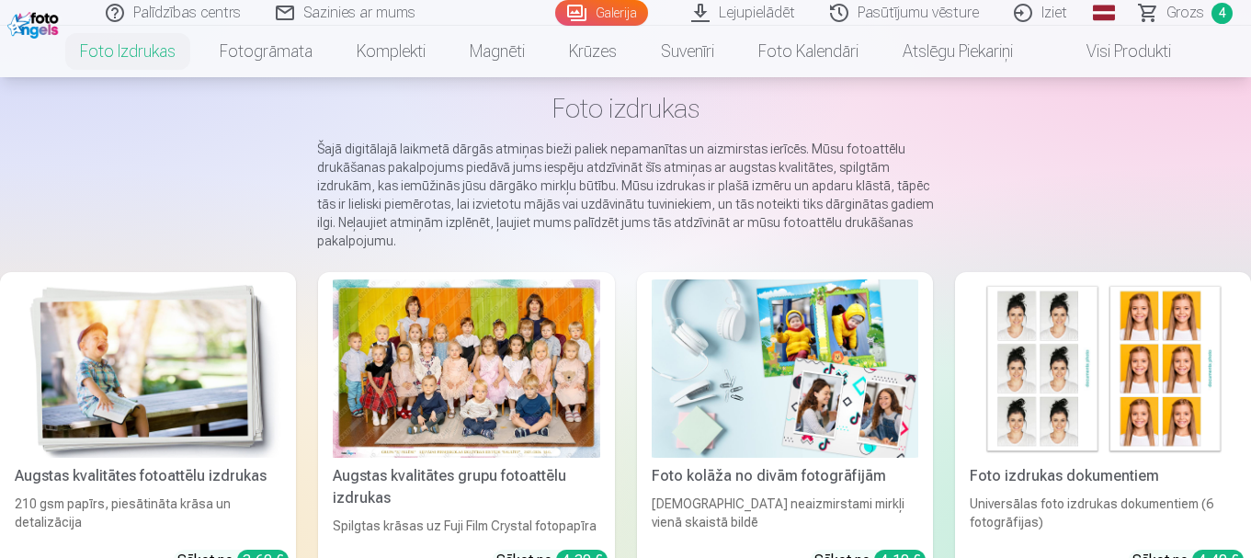
click at [518, 377] on div at bounding box center [466, 369] width 267 height 178
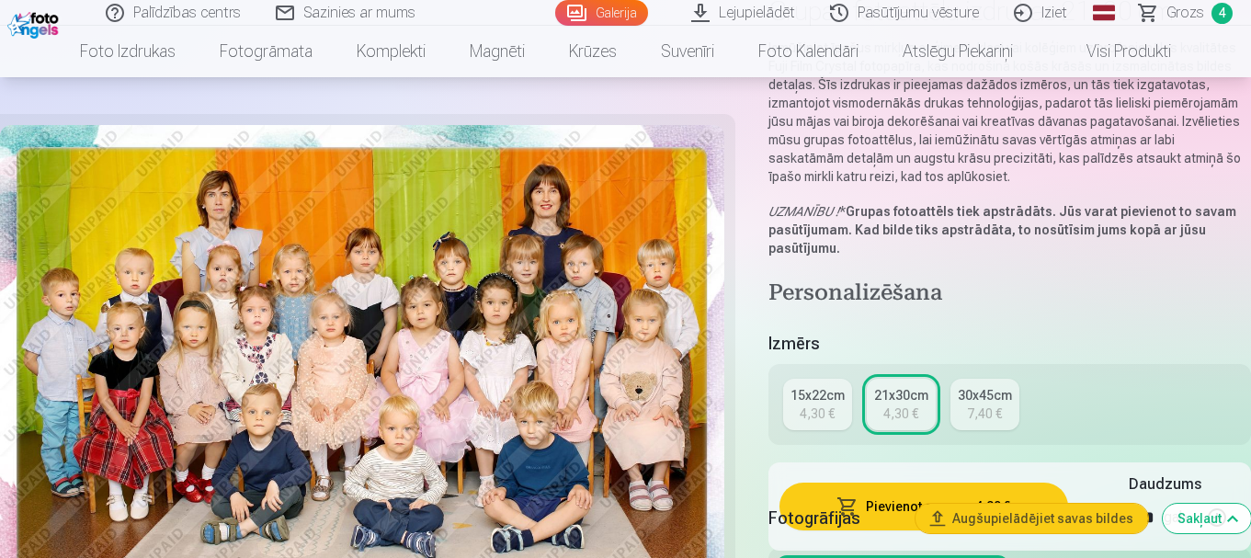
scroll to position [184, 0]
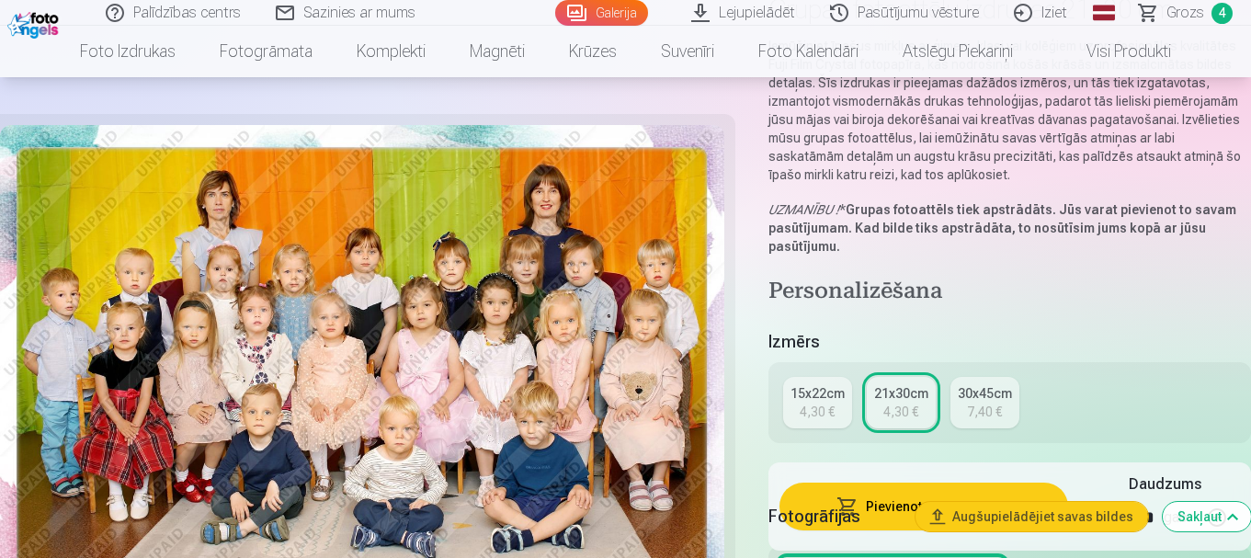
click at [795, 411] on link "15x22cm 4,30 €" at bounding box center [817, 402] width 69 height 51
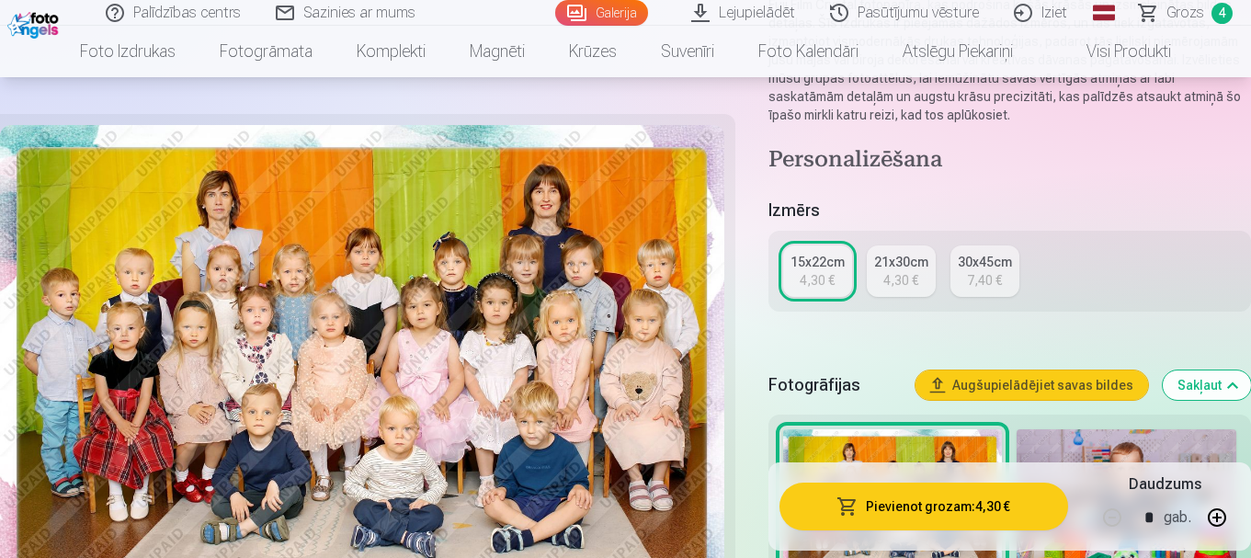
scroll to position [276, 0]
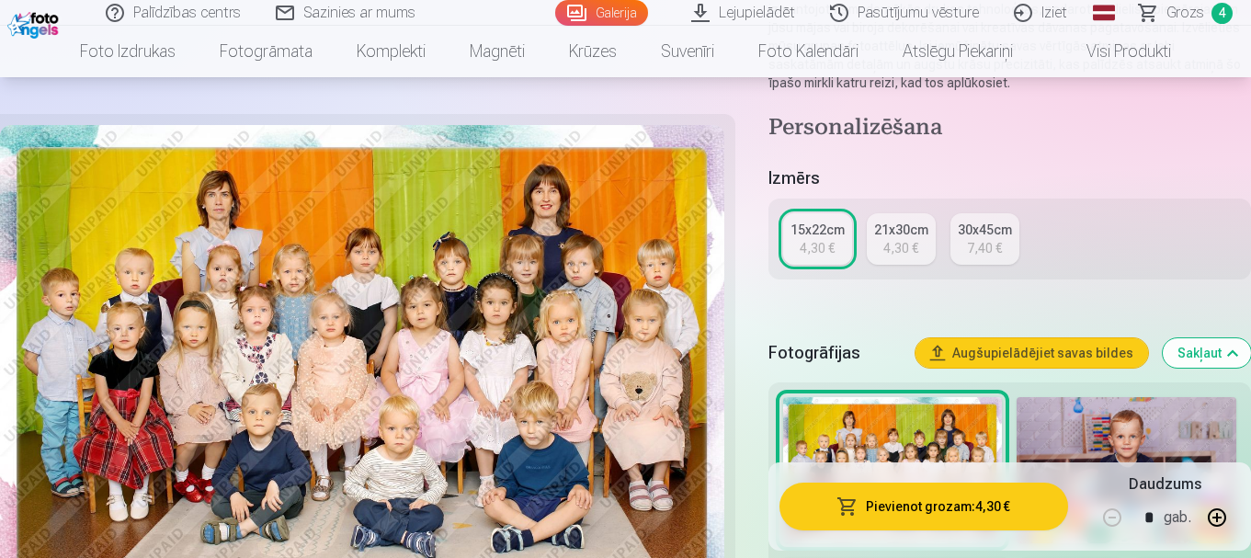
click at [971, 516] on button "Pievienot grozam : 4,30 €" at bounding box center [924, 507] width 289 height 48
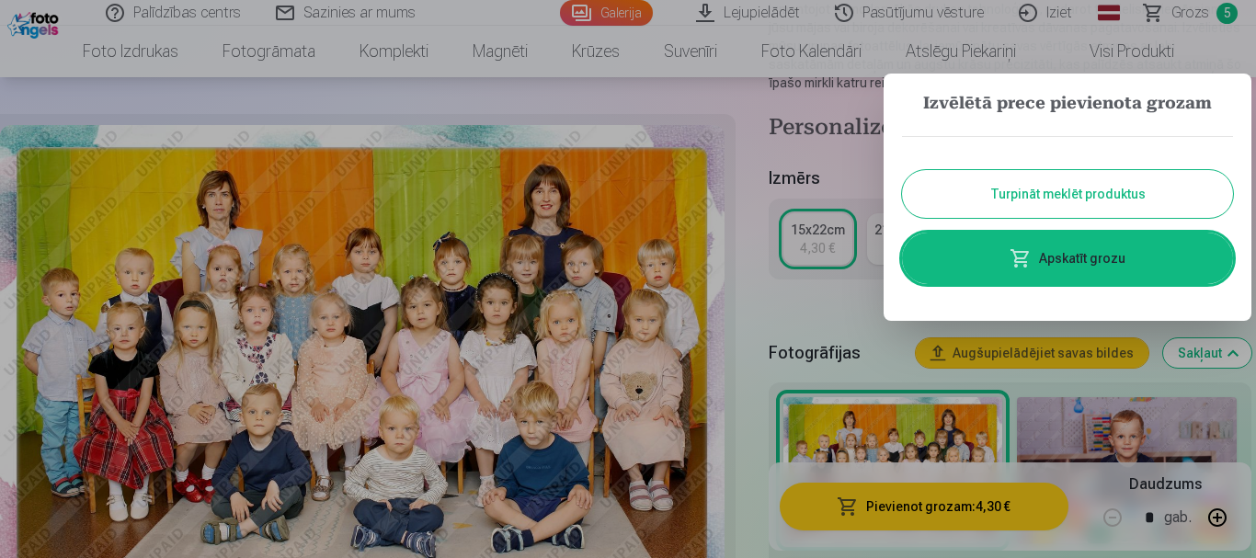
click at [1069, 266] on link "Apskatīt grozu" at bounding box center [1067, 258] width 331 height 51
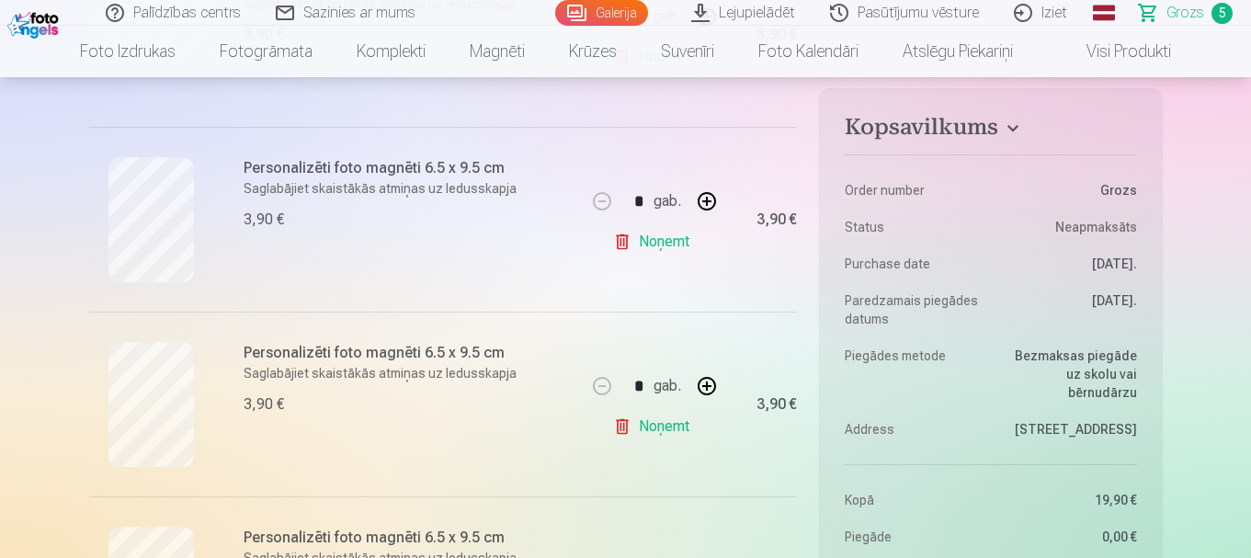
scroll to position [552, 0]
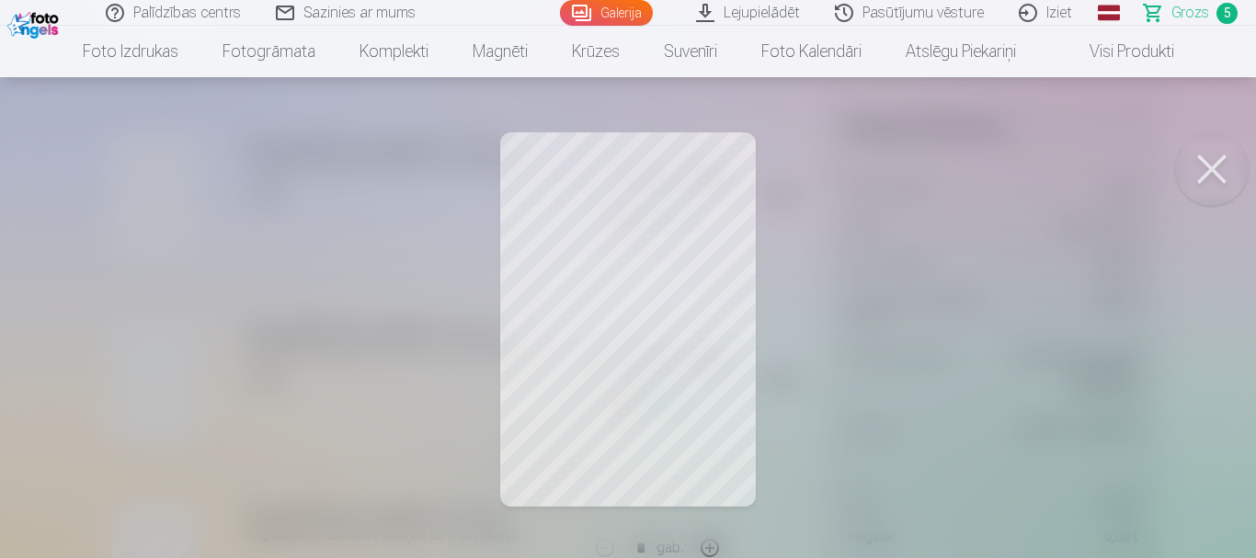
click at [1220, 166] on button at bounding box center [1212, 169] width 74 height 74
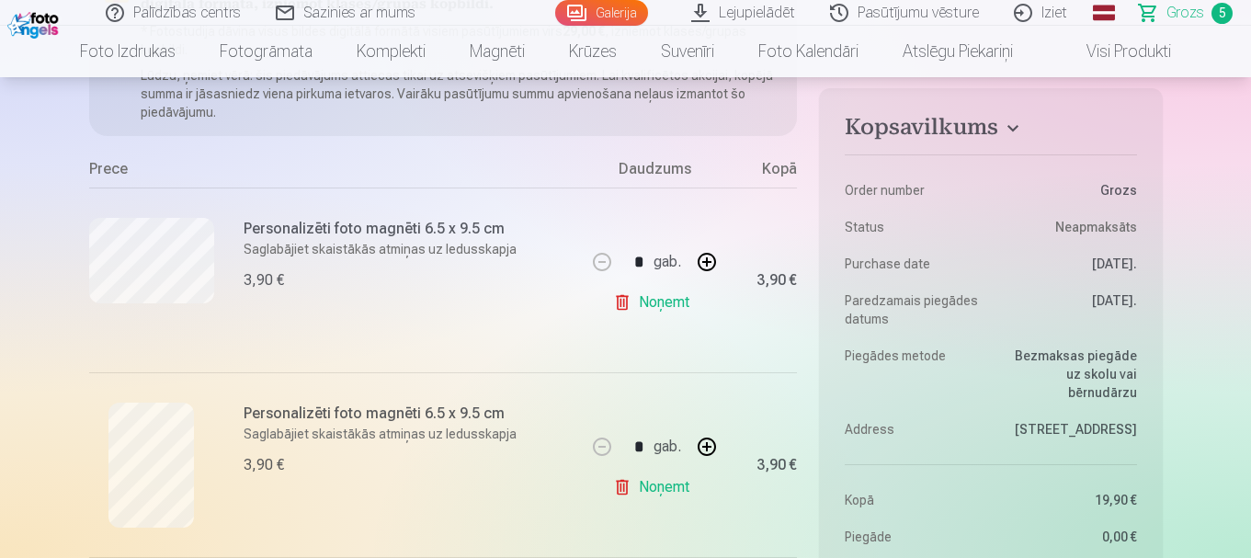
scroll to position [276, 0]
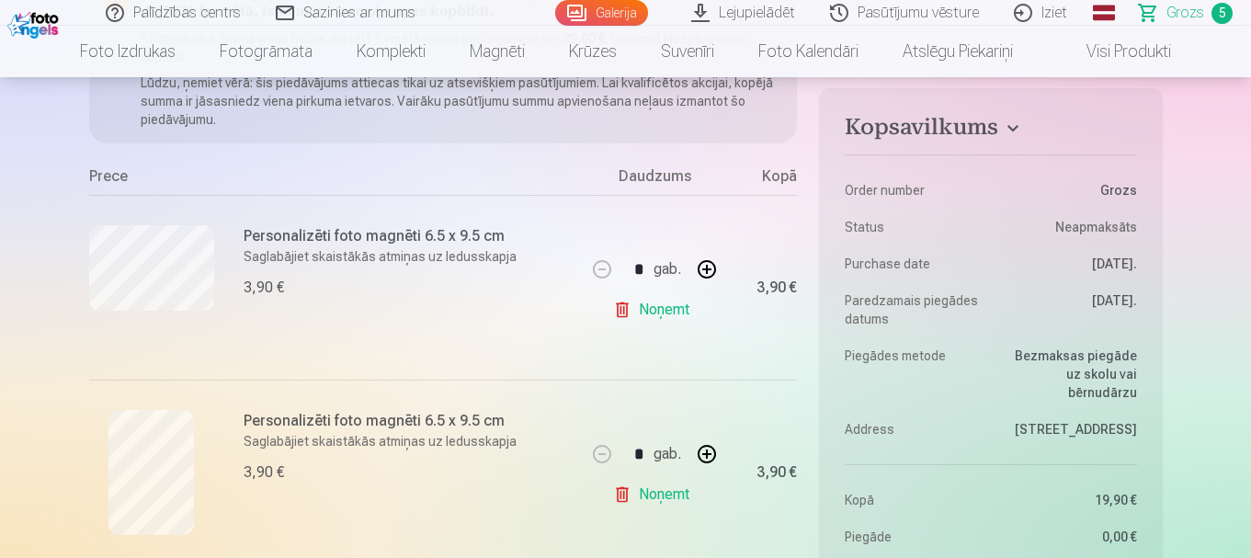
click at [720, 269] on button "button" at bounding box center [707, 269] width 44 height 44
type input "*"
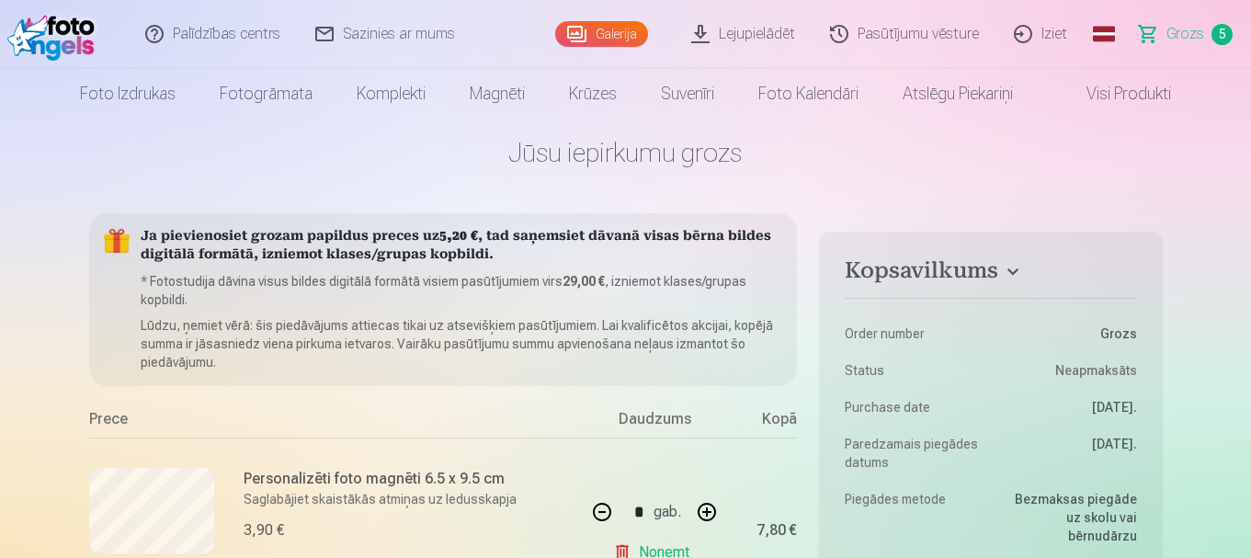
scroll to position [0, 0]
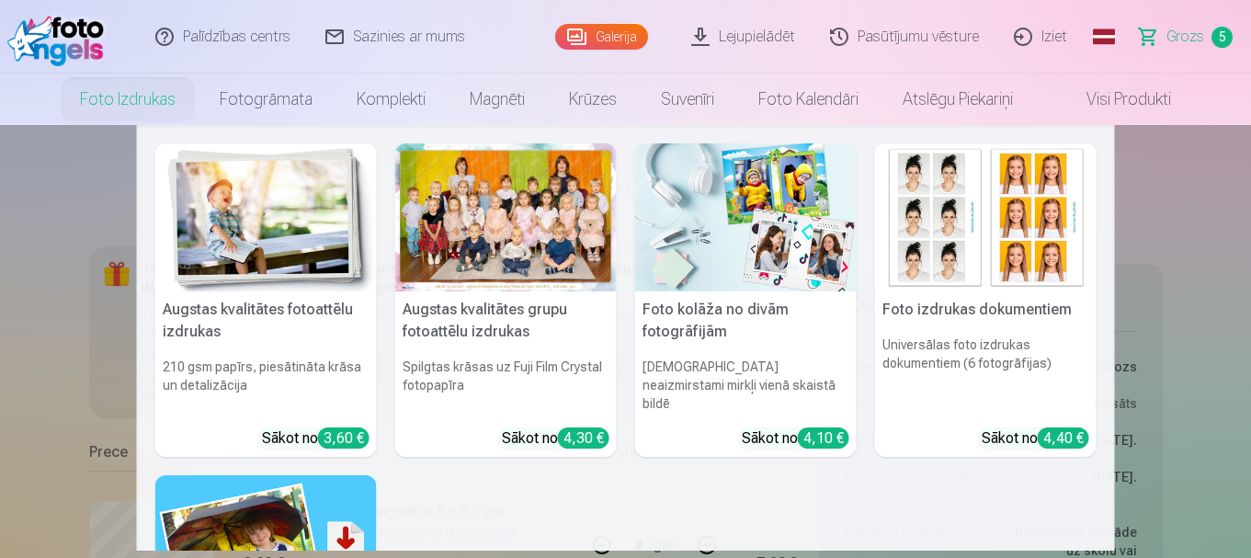
click at [136, 109] on link "Foto izdrukas" at bounding box center [128, 99] width 140 height 51
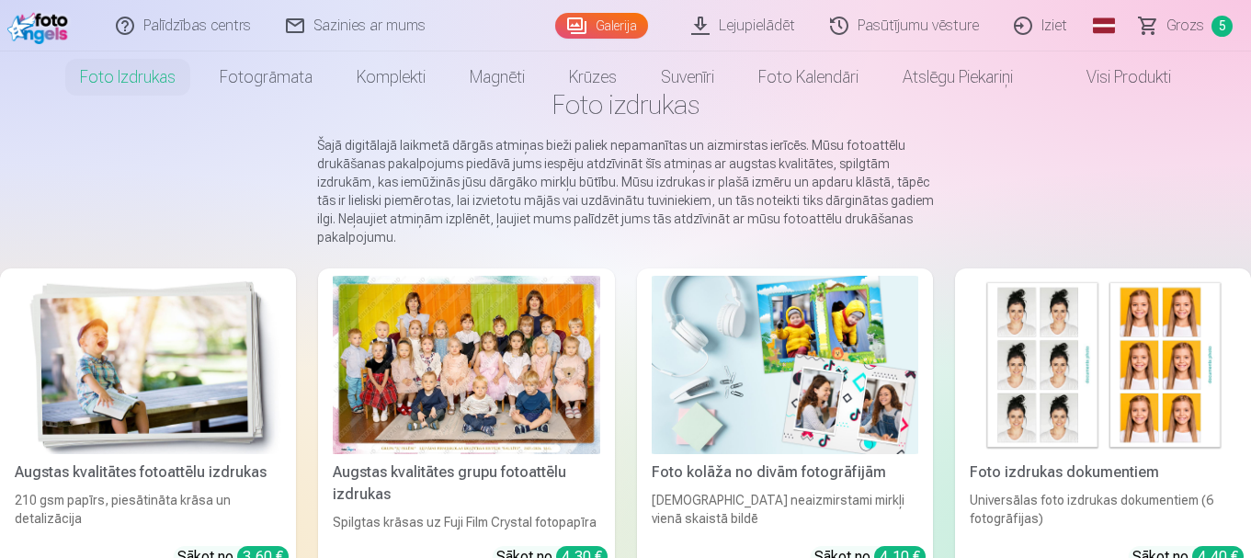
scroll to position [184, 0]
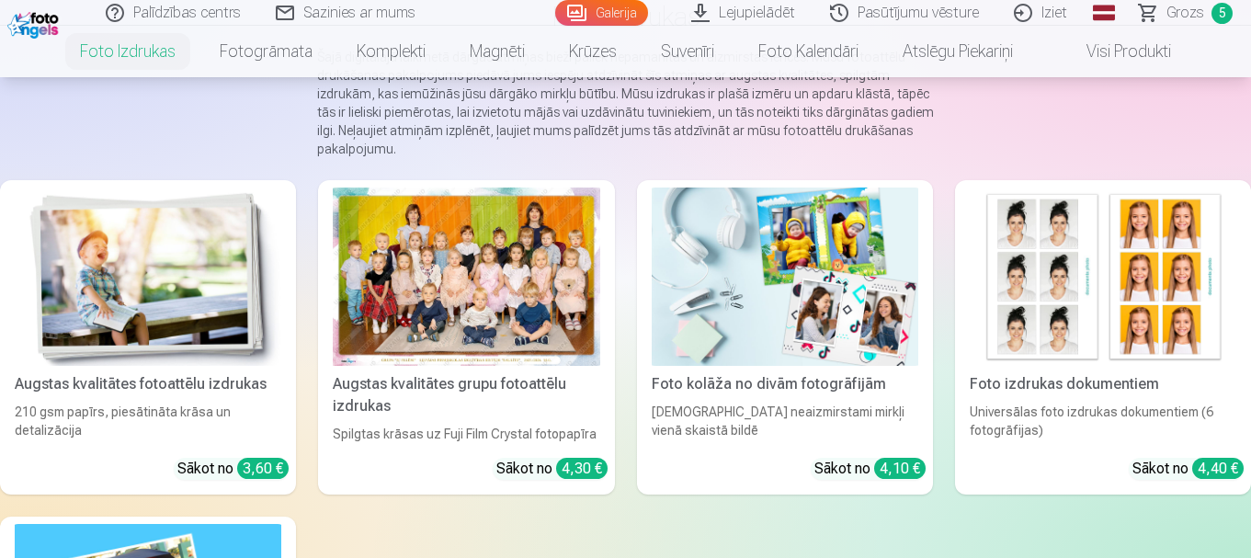
click at [153, 288] on img at bounding box center [148, 277] width 267 height 178
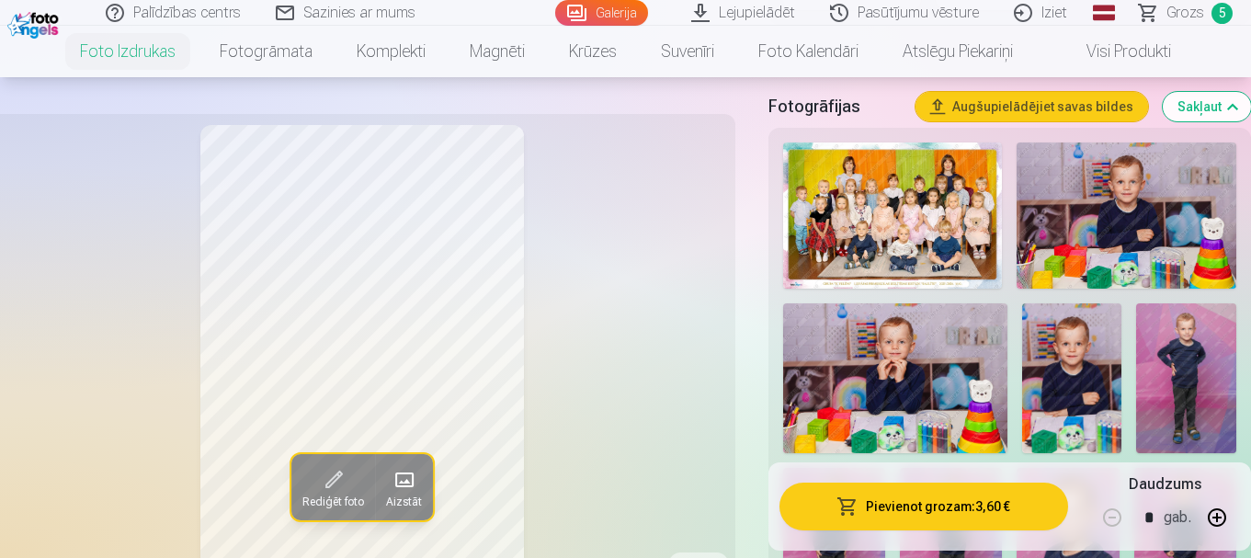
scroll to position [644, 0]
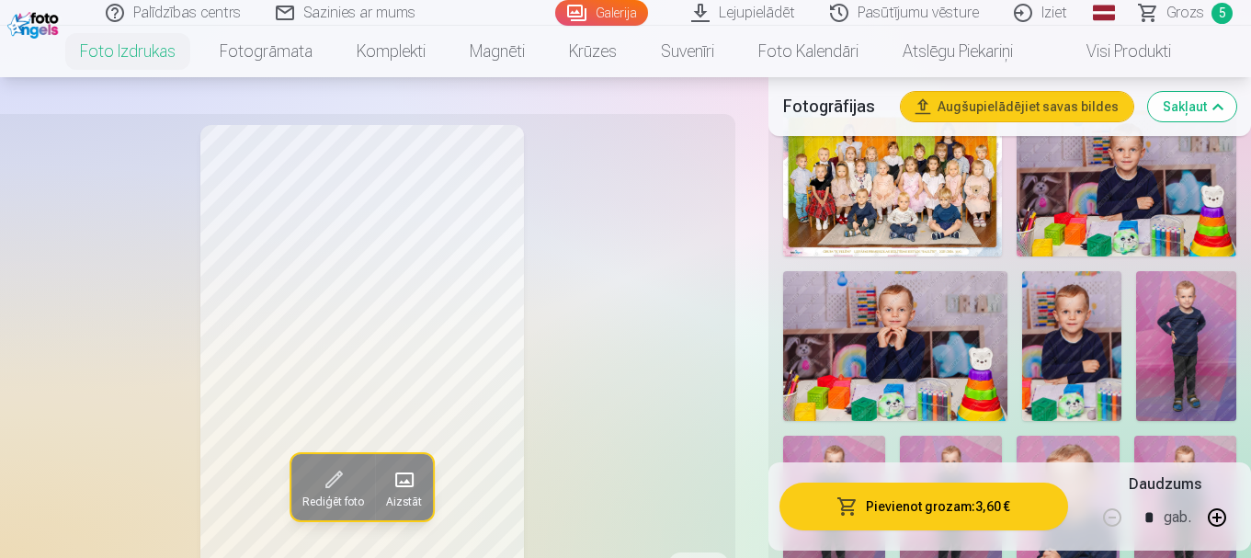
click at [921, 341] on img at bounding box center [895, 346] width 224 height 150
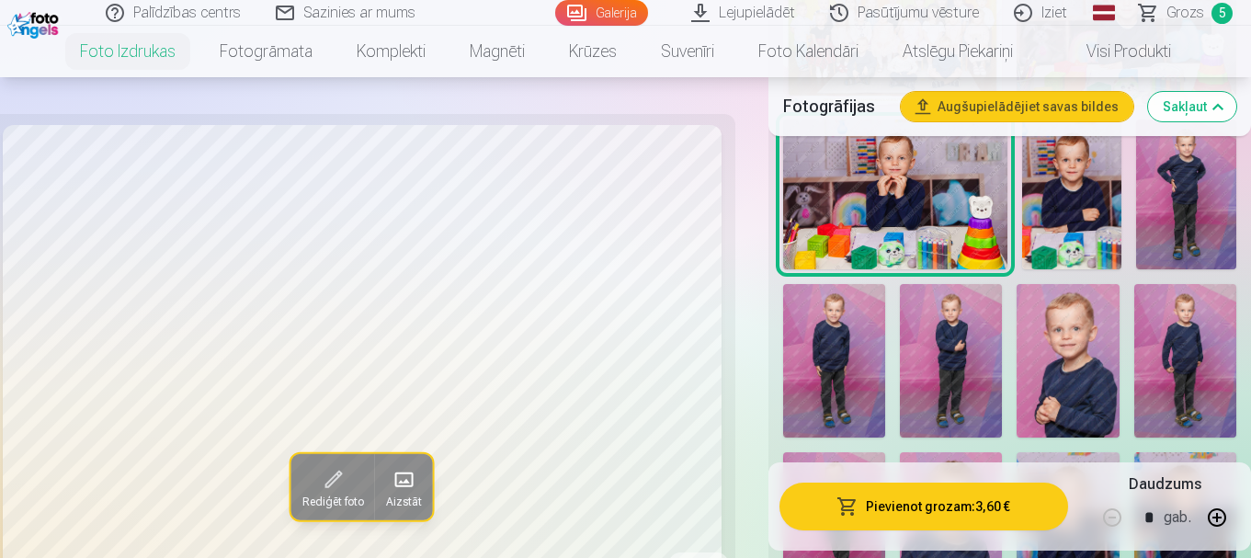
scroll to position [828, 0]
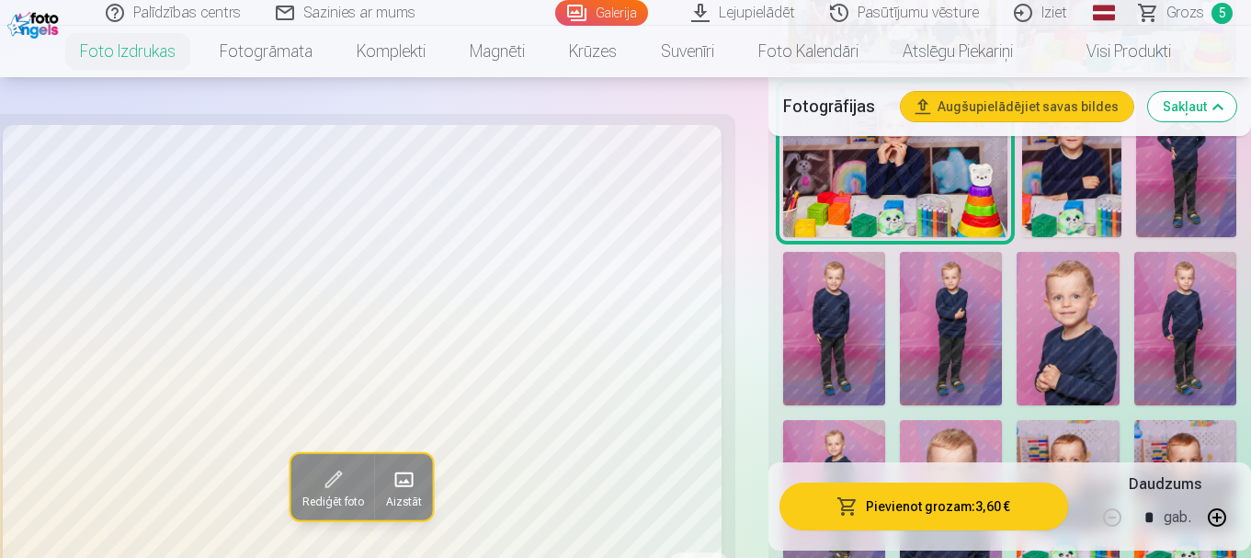
click at [1199, 310] on img at bounding box center [1186, 329] width 102 height 154
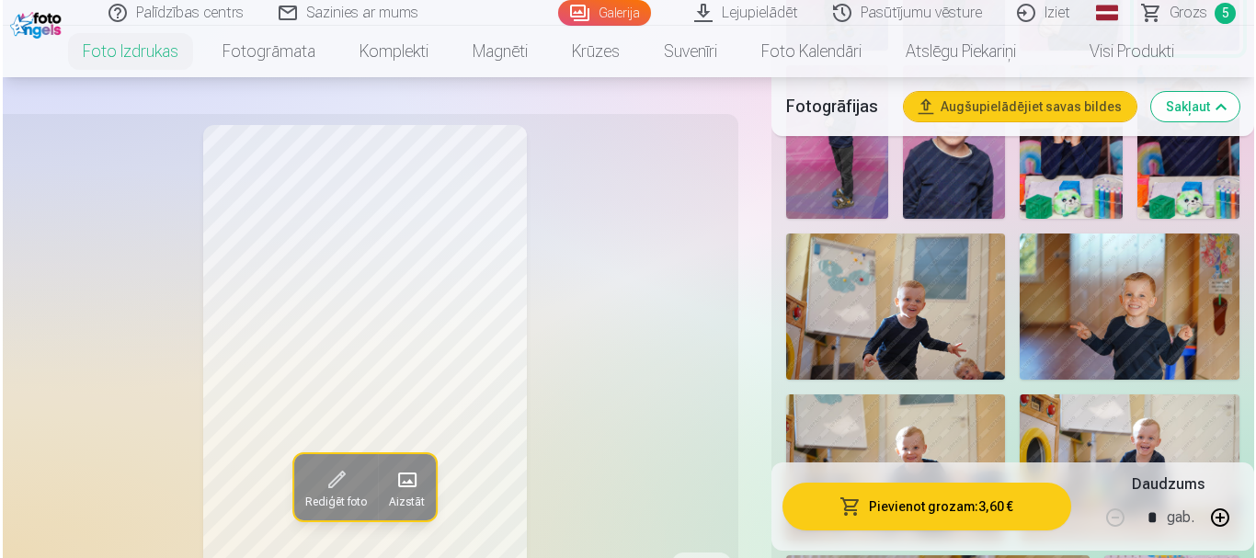
scroll to position [1195, 0]
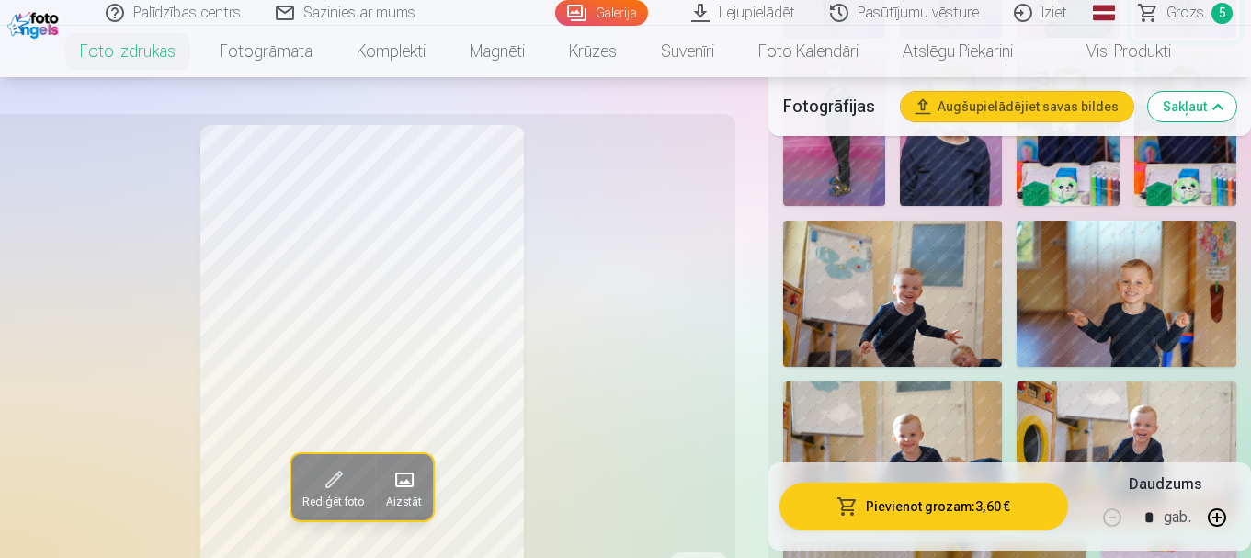
click at [1179, 294] on img at bounding box center [1127, 294] width 220 height 146
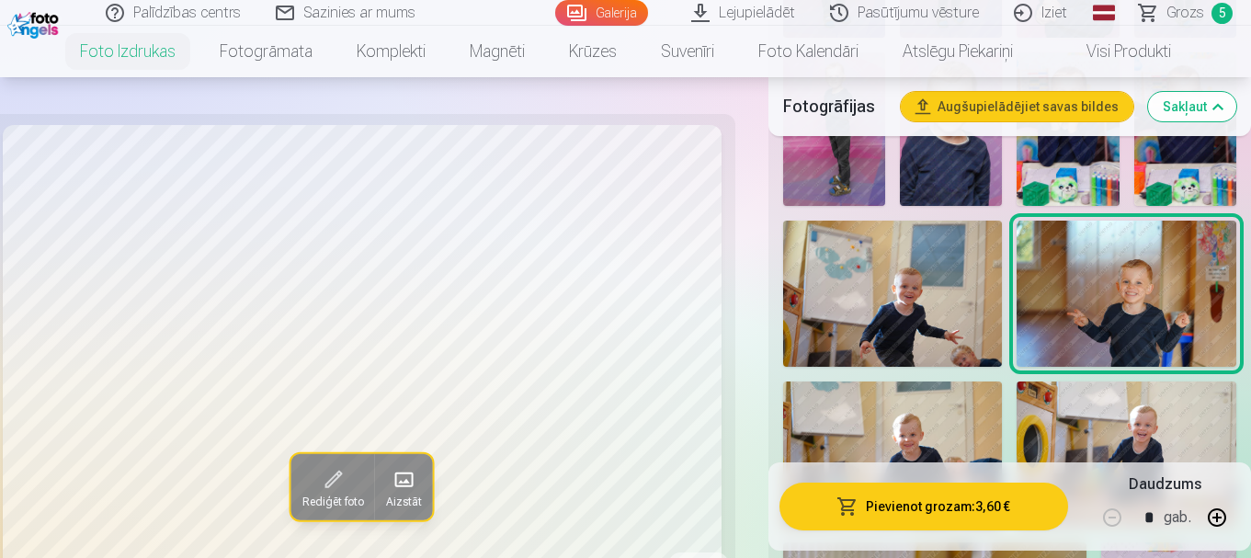
click at [988, 506] on button "Pievienot grozam : 3,60 €" at bounding box center [924, 507] width 289 height 48
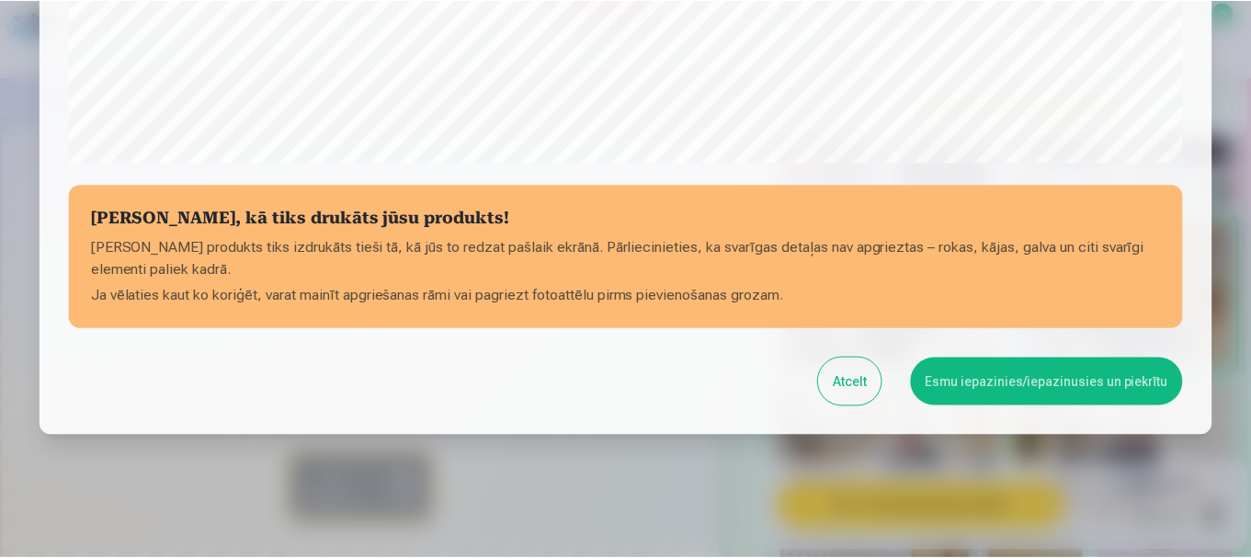
scroll to position [766, 0]
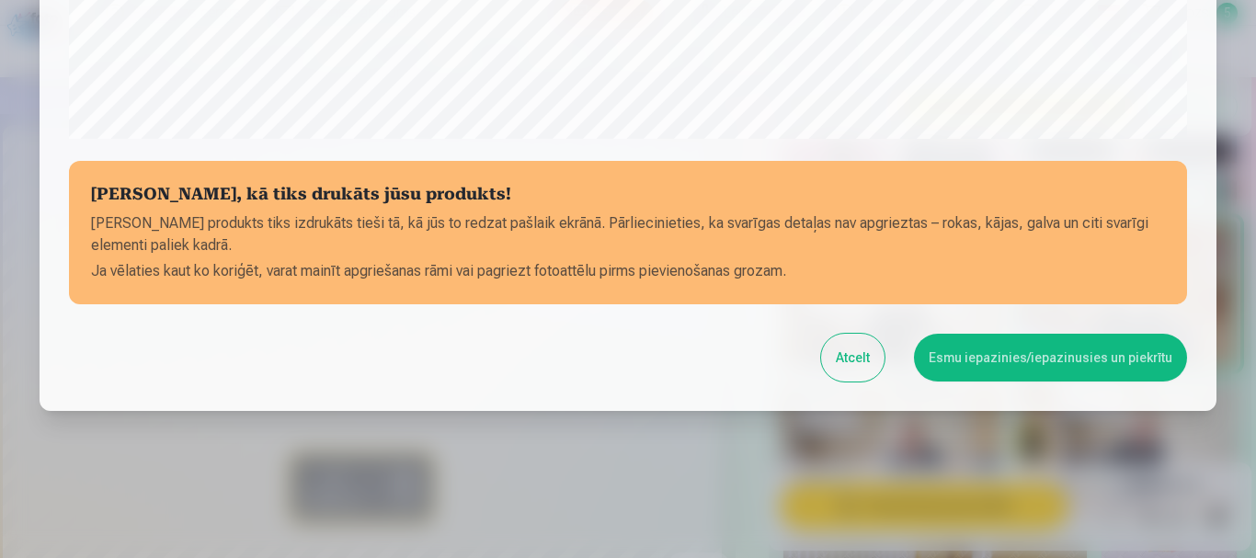
click at [1036, 360] on button "Esmu iepazinies/iepazinusies un piekrītu" at bounding box center [1050, 358] width 273 height 48
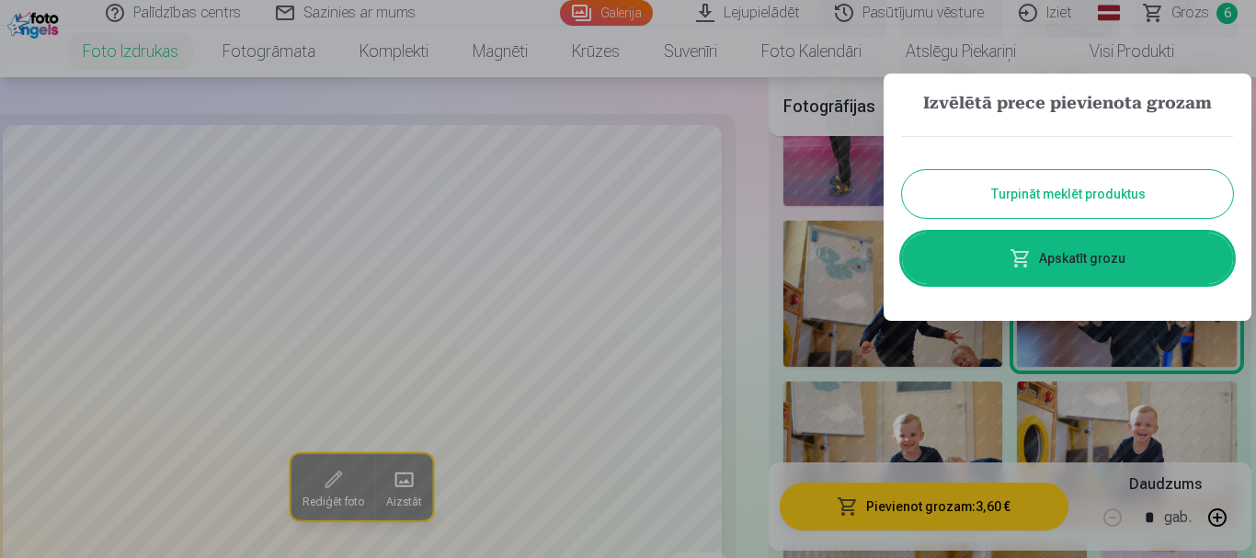
click at [1059, 187] on button "Turpināt meklēt produktus" at bounding box center [1067, 194] width 331 height 48
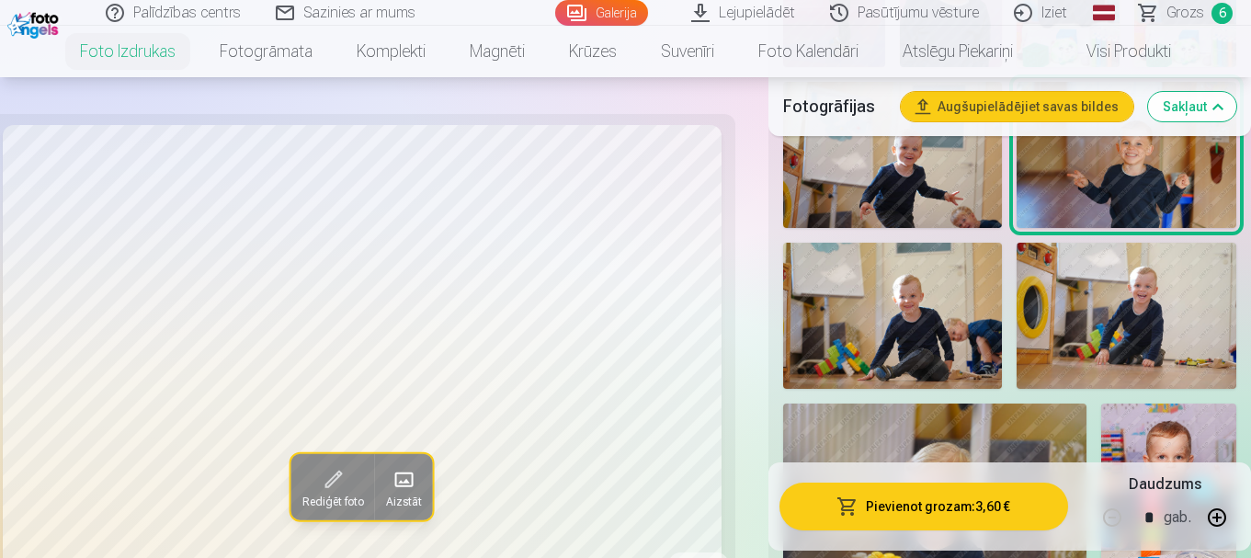
scroll to position [1379, 0]
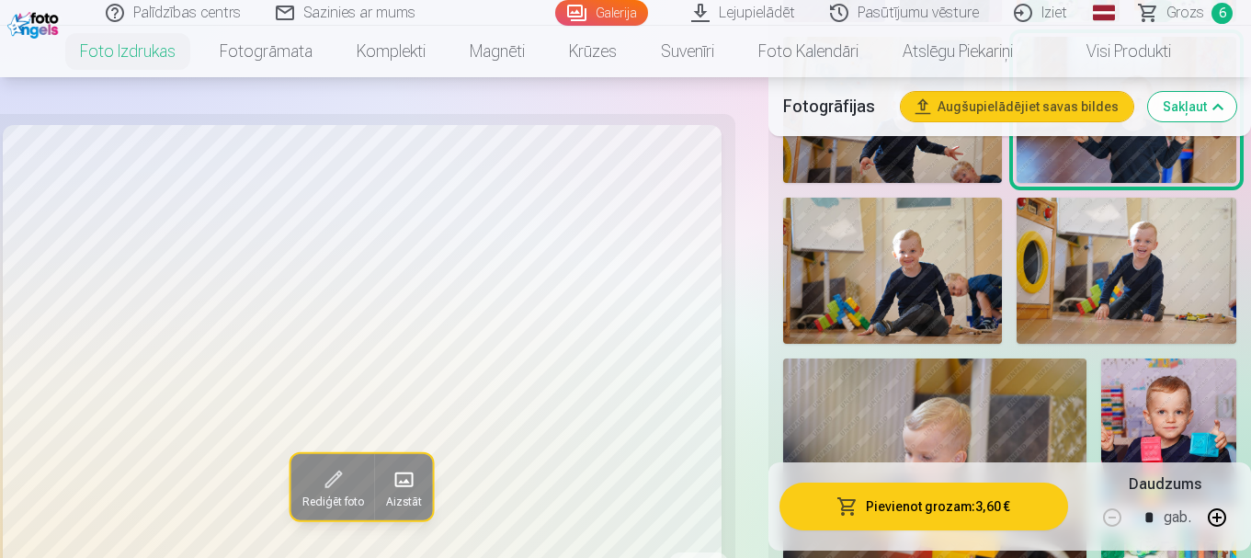
click at [1134, 270] on img at bounding box center [1127, 271] width 220 height 146
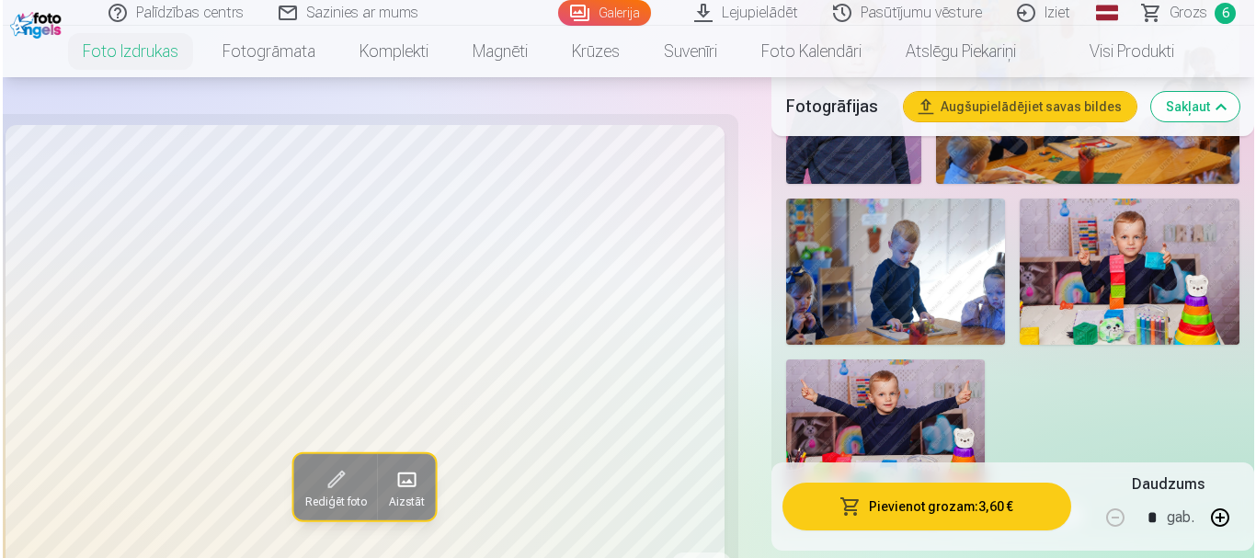
scroll to position [2391, 0]
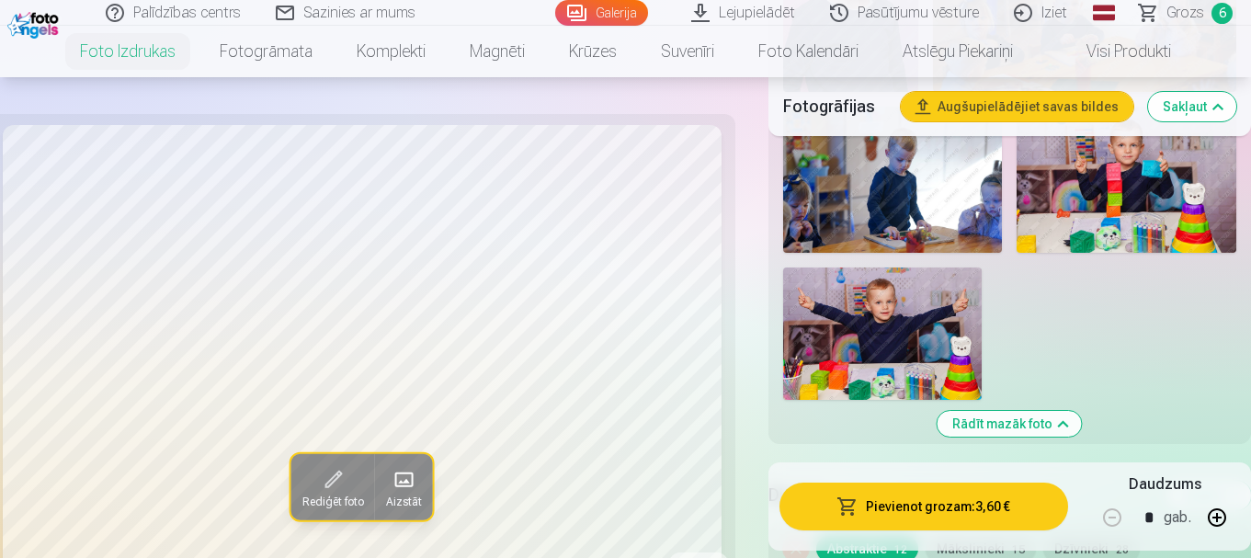
click at [914, 336] on img at bounding box center [882, 334] width 199 height 132
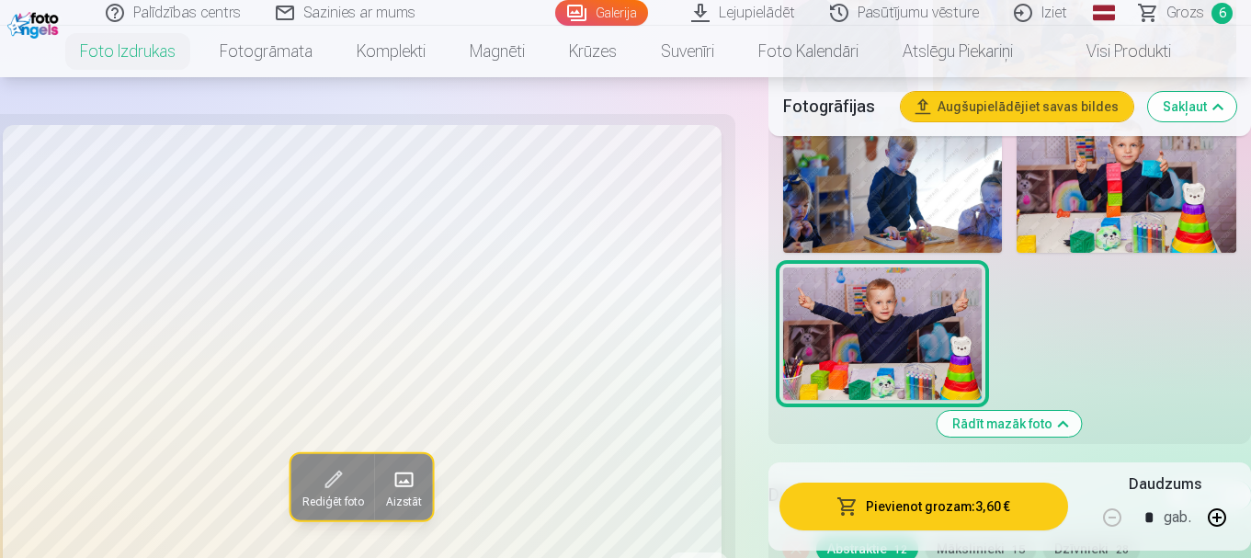
click at [891, 507] on button "Pievienot grozam : 3,60 €" at bounding box center [924, 507] width 289 height 48
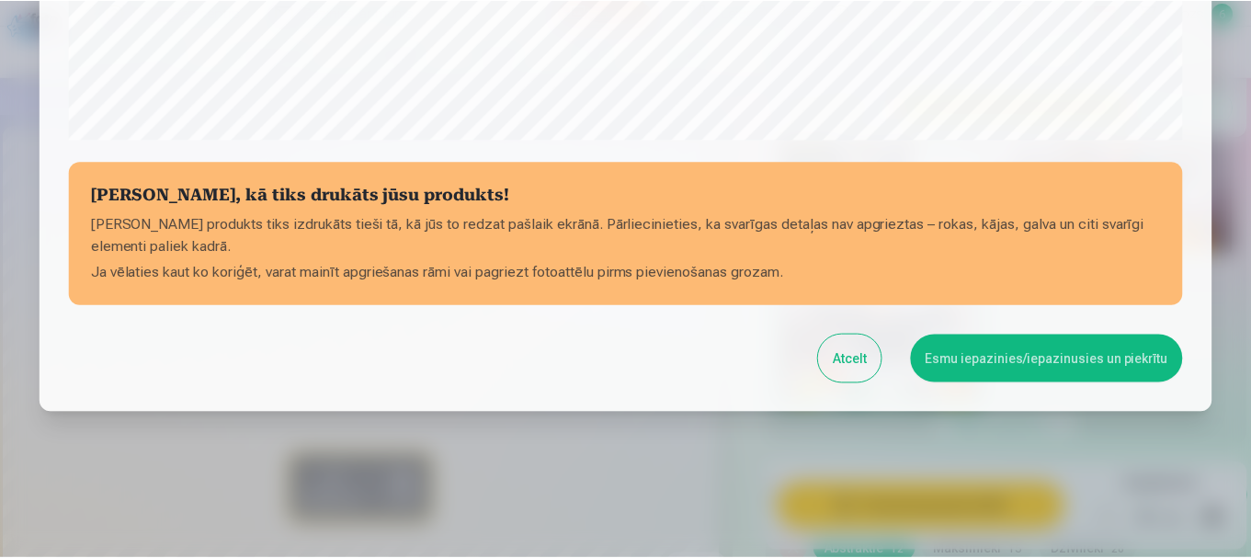
scroll to position [766, 0]
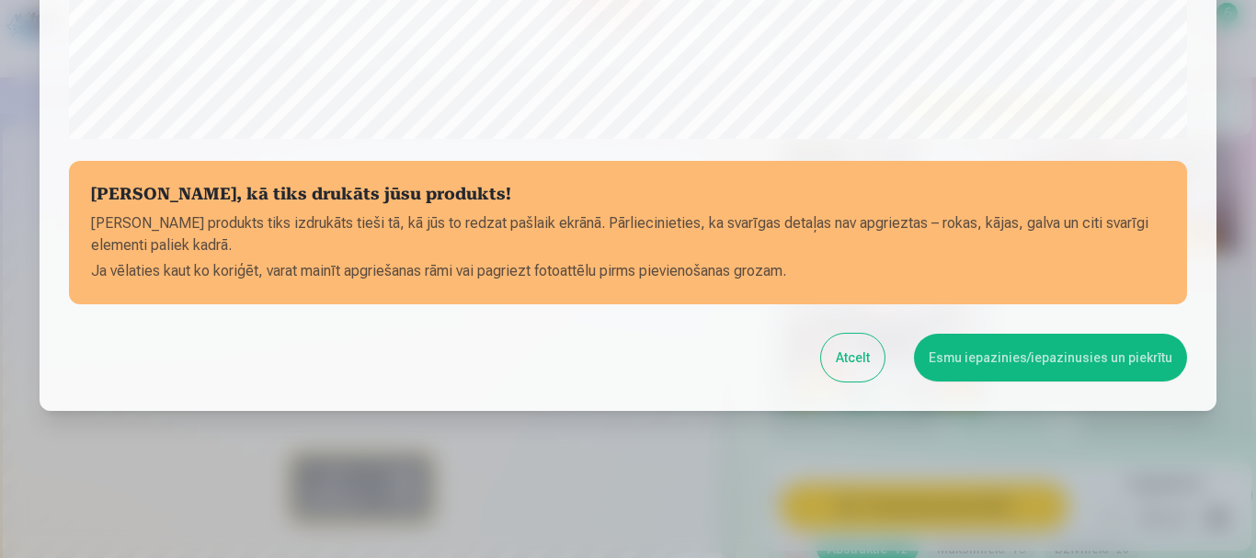
click at [995, 366] on button "Esmu iepazinies/iepazinusies un piekrītu" at bounding box center [1050, 358] width 273 height 48
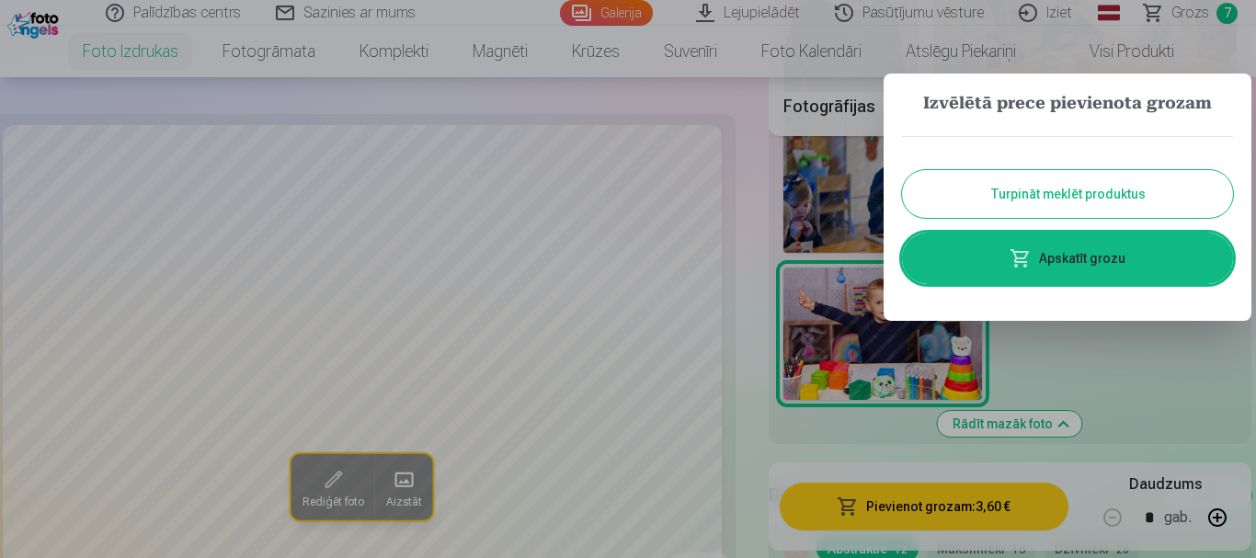
click at [1102, 262] on link "Apskatīt grozu" at bounding box center [1067, 258] width 331 height 51
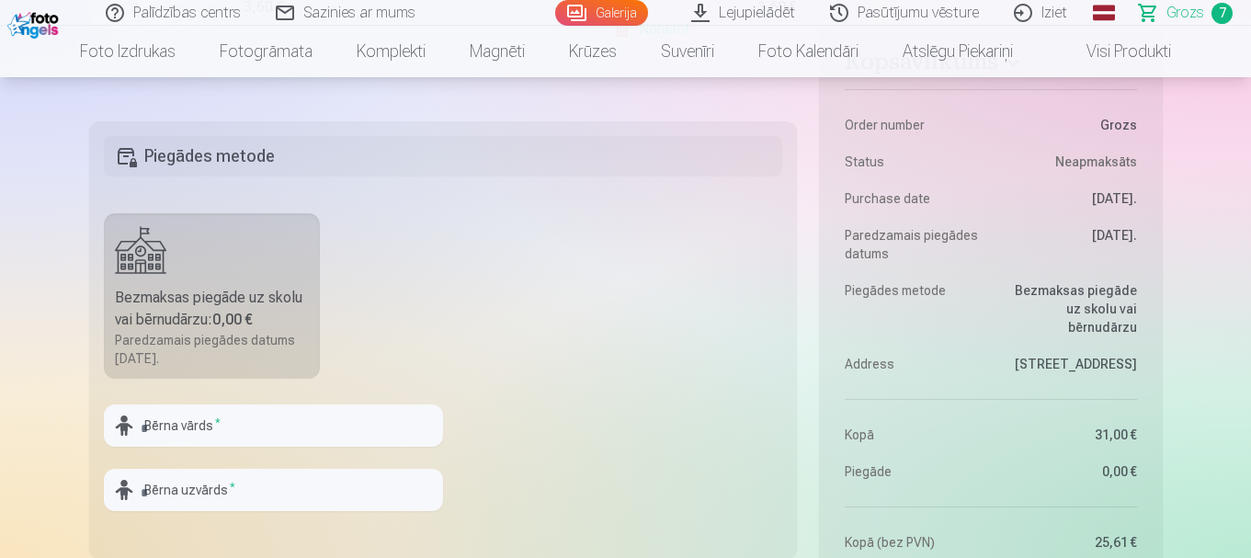
scroll to position [1655, 0]
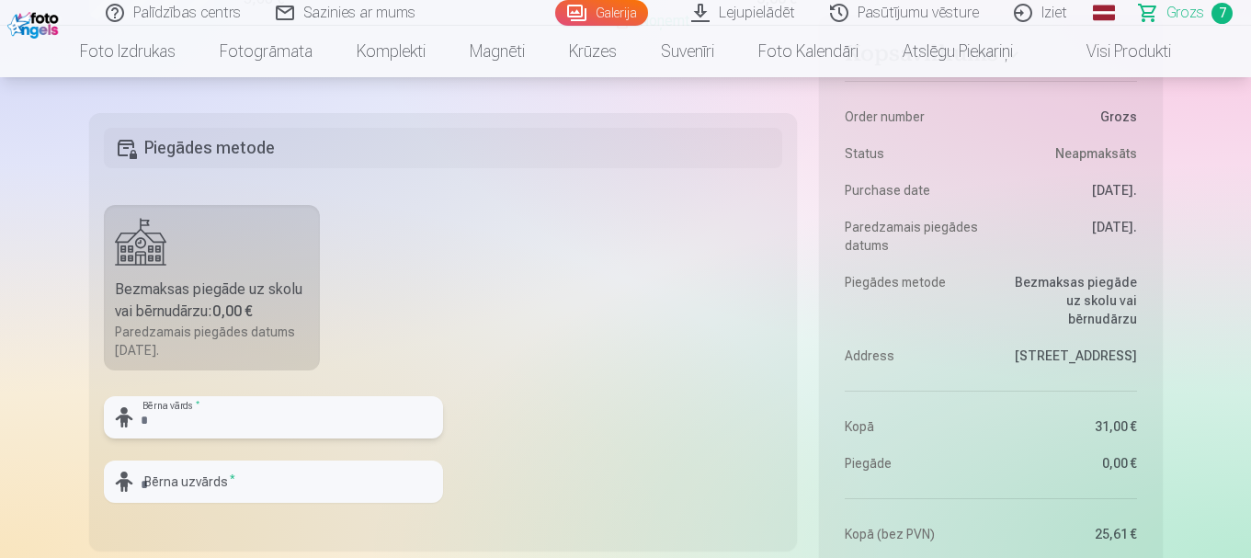
click at [215, 419] on input "text" at bounding box center [273, 417] width 339 height 42
type input "*"
type input "*****"
type input "*******"
click at [559, 291] on fieldset "Piegādes metode Bezmaksas piegāde uz skolu vai bērnudārzu : 0,00 € Paredzamais …" at bounding box center [443, 332] width 709 height 438
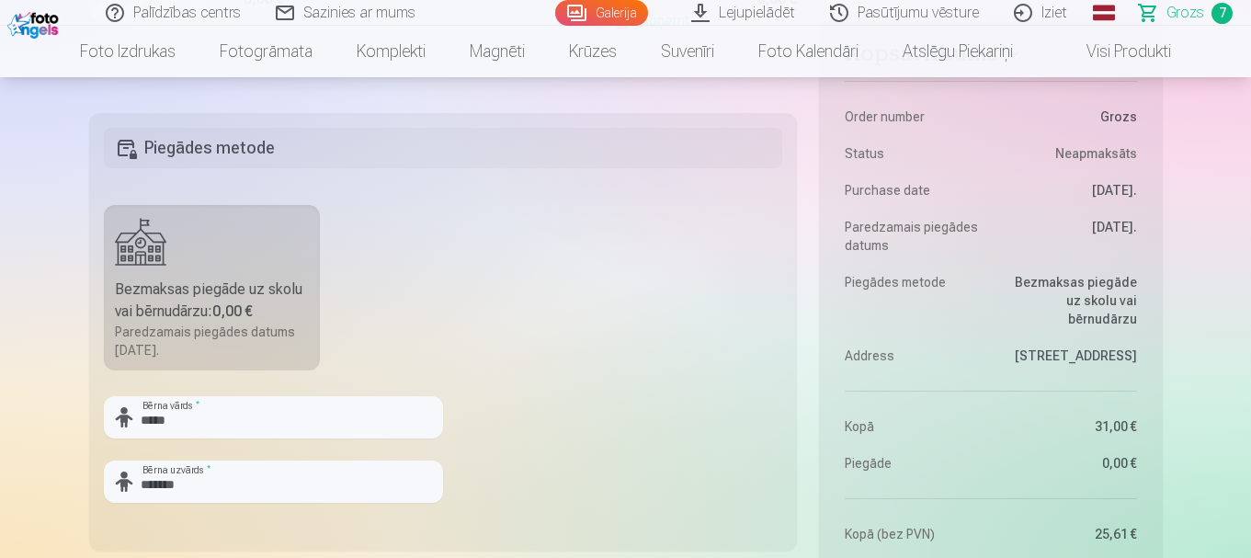
click at [220, 294] on div "Bezmaksas piegāde uz skolu vai bērnudārzu : 0,00 €" at bounding box center [212, 301] width 195 height 44
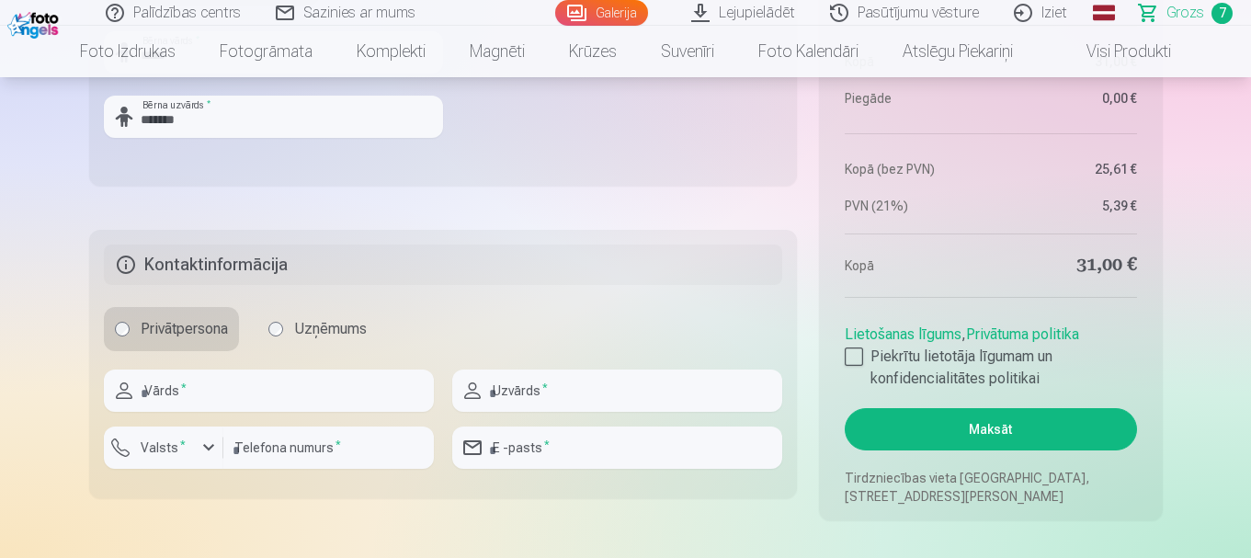
scroll to position [2023, 0]
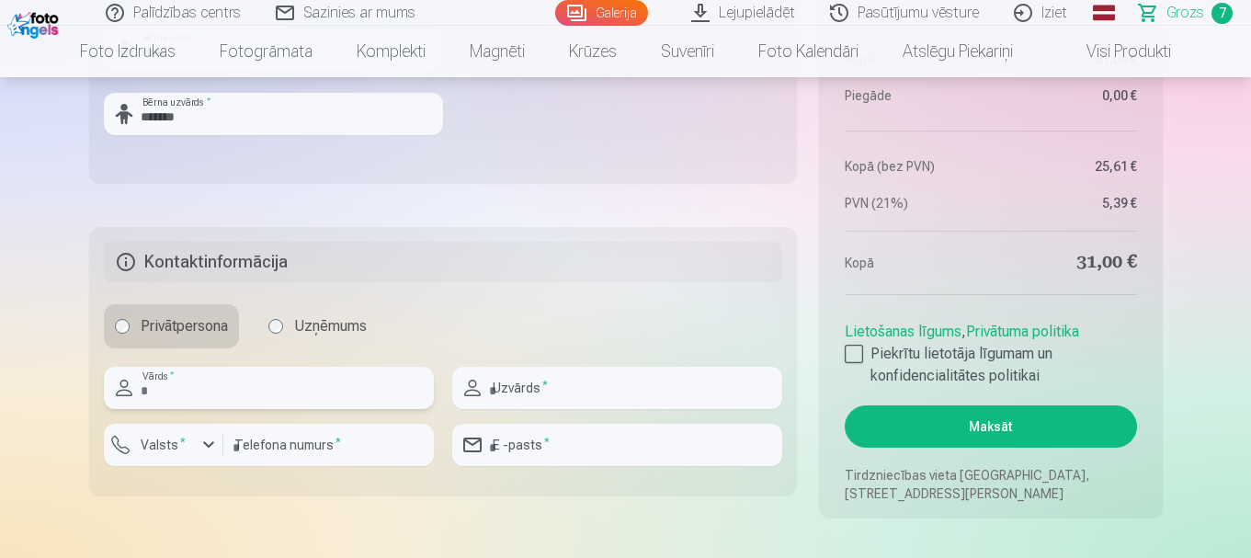
click at [249, 398] on input "text" at bounding box center [269, 388] width 330 height 42
type input "******"
type input "*******"
click at [180, 445] on sup "*" at bounding box center [183, 442] width 6 height 12
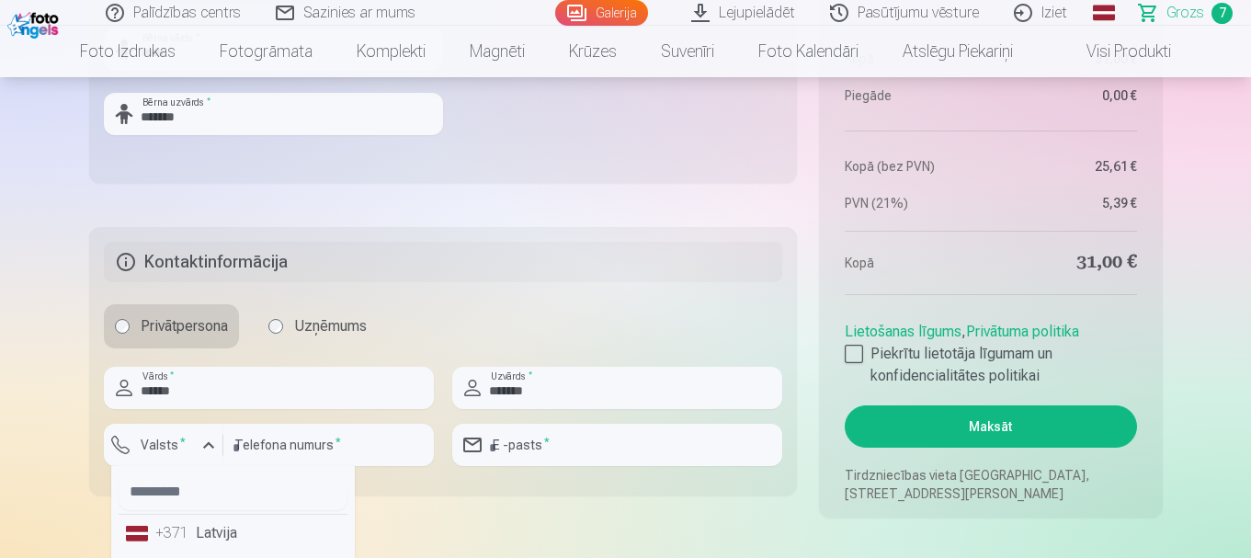
click at [231, 534] on li "+371 Latvija" at bounding box center [233, 533] width 229 height 37
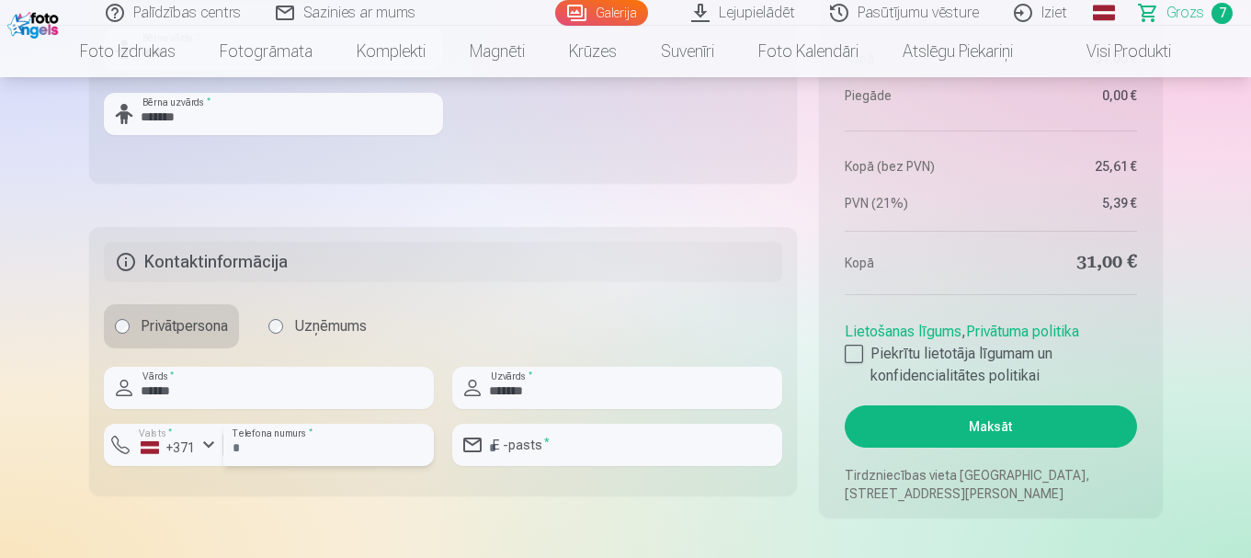
click at [244, 438] on input "number" at bounding box center [328, 445] width 211 height 42
type input "********"
drag, startPoint x: 489, startPoint y: 446, endPoint x: 480, endPoint y: 437, distance: 13.0
click at [490, 445] on input "email" at bounding box center [617, 445] width 330 height 42
type input "**********"
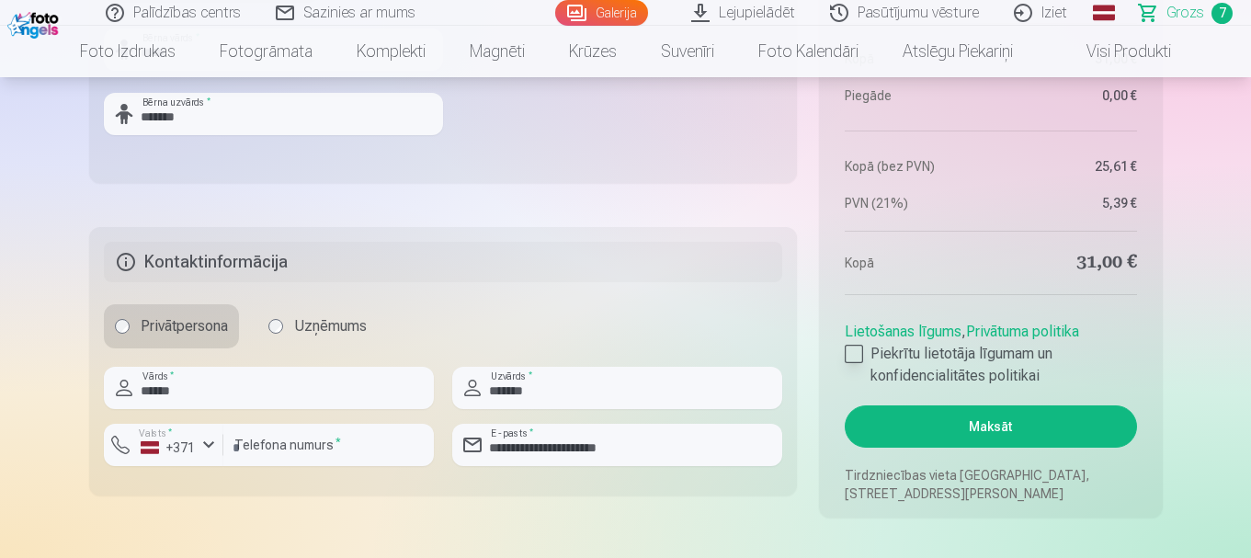
click at [861, 353] on div at bounding box center [854, 354] width 18 height 18
click at [954, 434] on button "Maksāt" at bounding box center [990, 427] width 291 height 42
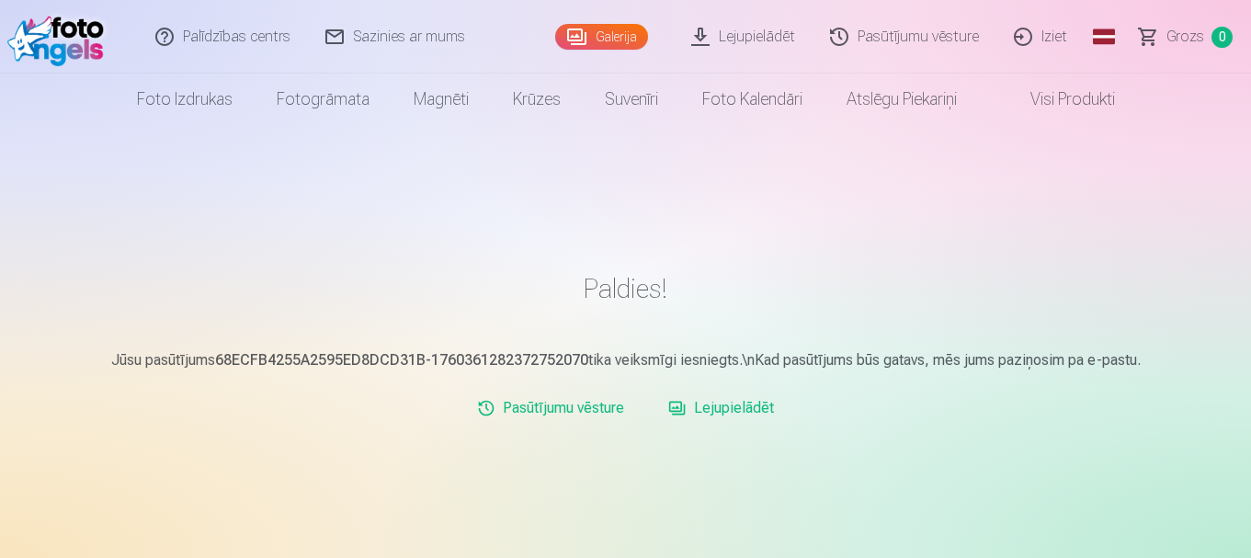
click at [629, 36] on link "Galerija" at bounding box center [601, 37] width 93 height 26
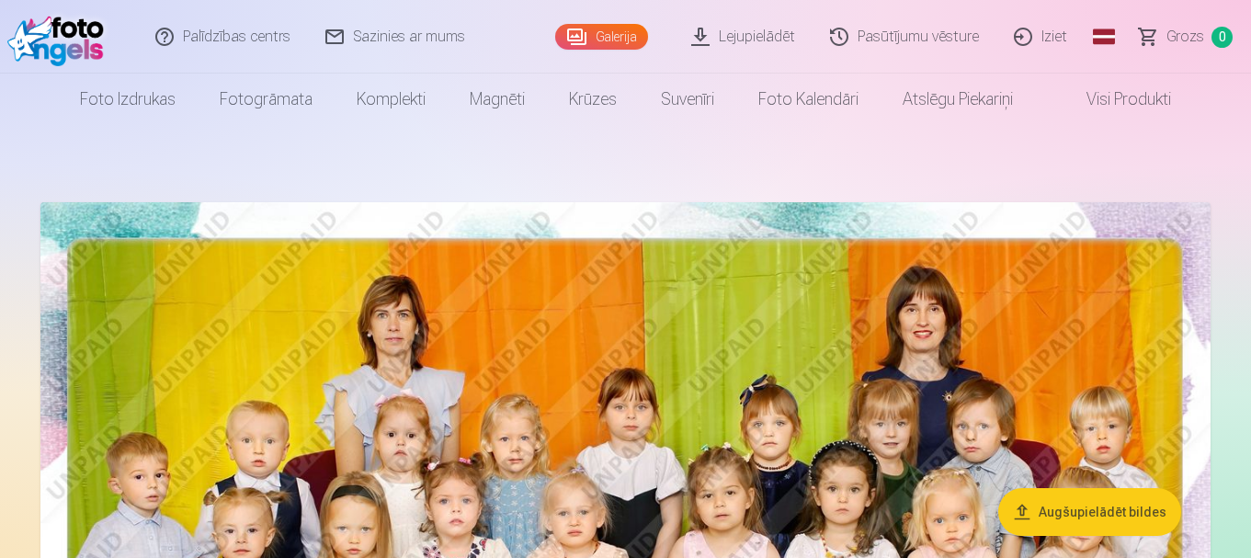
click at [766, 37] on link "Lejupielādēt" at bounding box center [744, 37] width 139 height 74
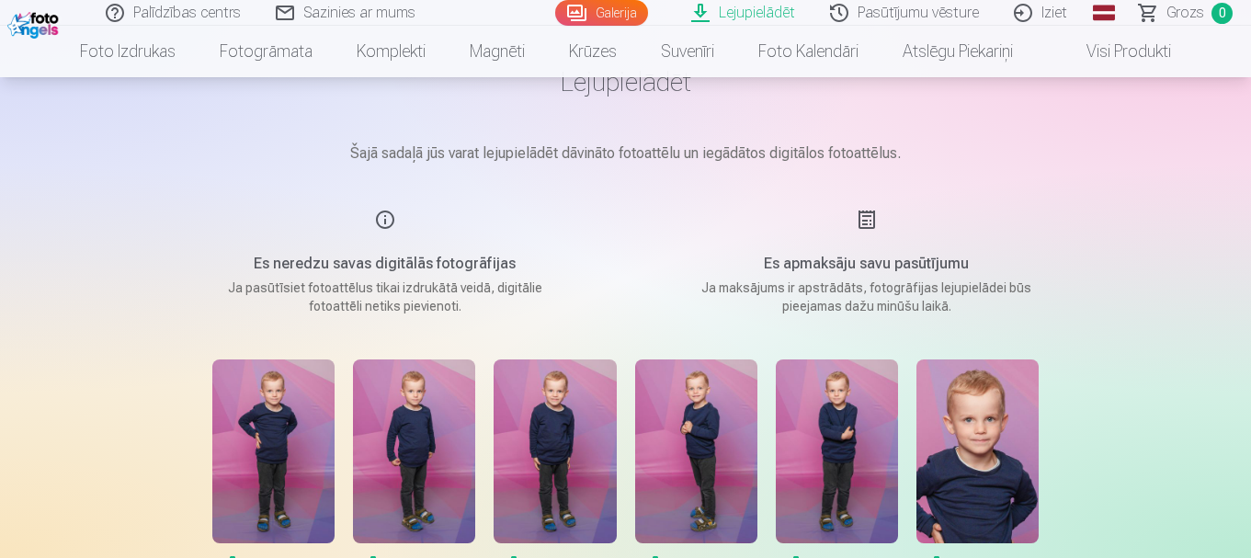
scroll to position [184, 0]
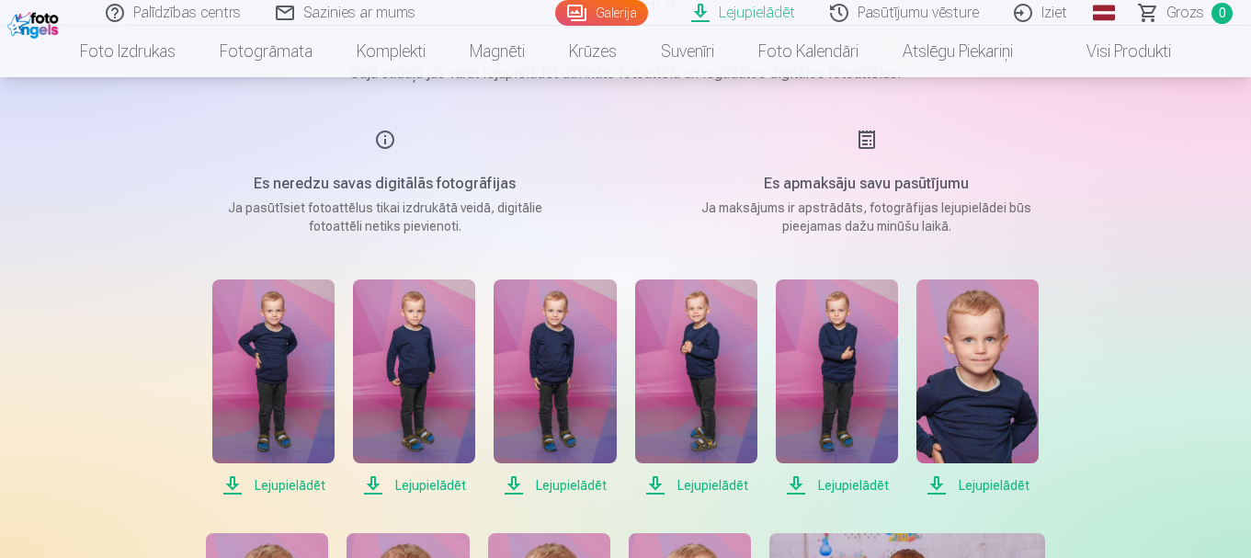
click at [286, 486] on span "Lejupielādēt" at bounding box center [273, 485] width 122 height 22
click at [427, 487] on span "Lejupielādēt" at bounding box center [414, 485] width 122 height 22
click at [556, 484] on span "Lejupielādēt" at bounding box center [555, 485] width 122 height 22
click at [699, 485] on span "Lejupielādēt" at bounding box center [696, 485] width 122 height 22
click at [845, 486] on span "Lejupielādēt" at bounding box center [837, 485] width 122 height 22
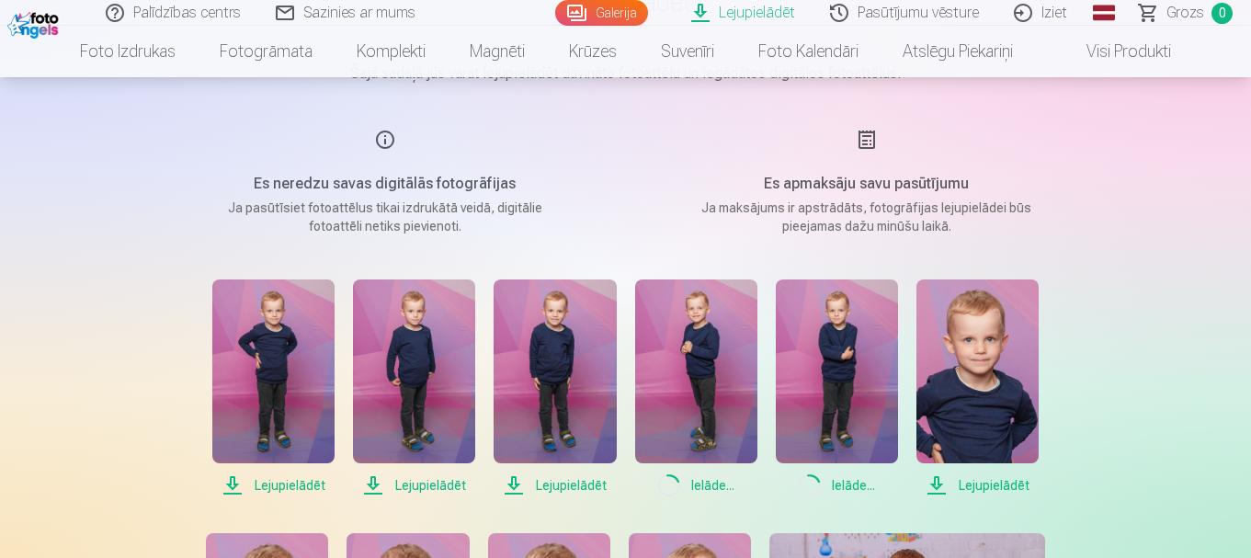
click at [968, 481] on span "Lejupielādēt" at bounding box center [978, 485] width 122 height 22
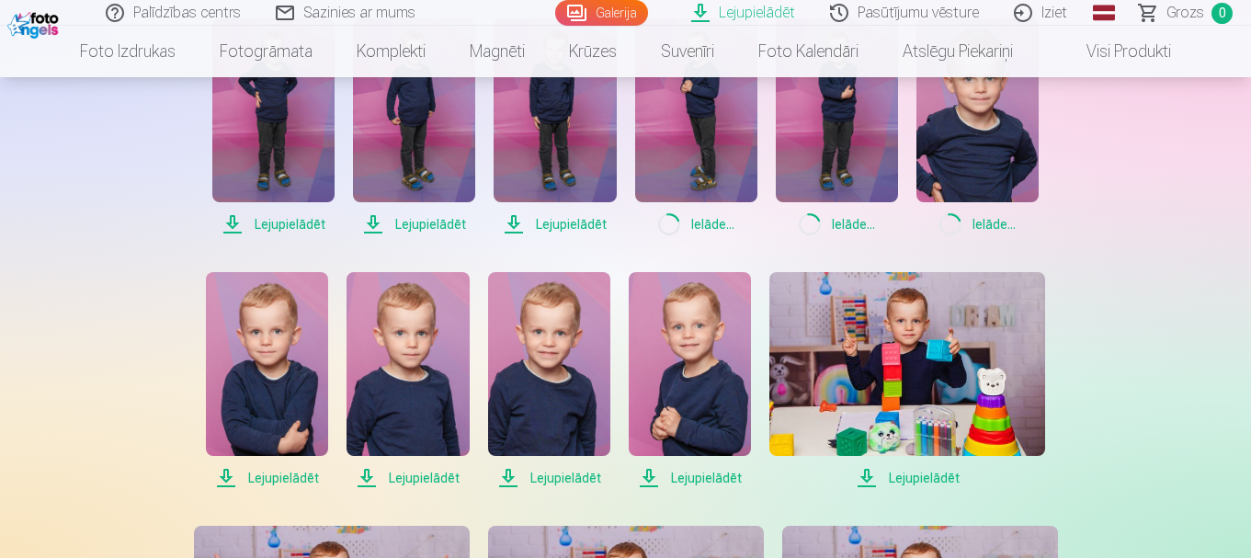
scroll to position [460, 0]
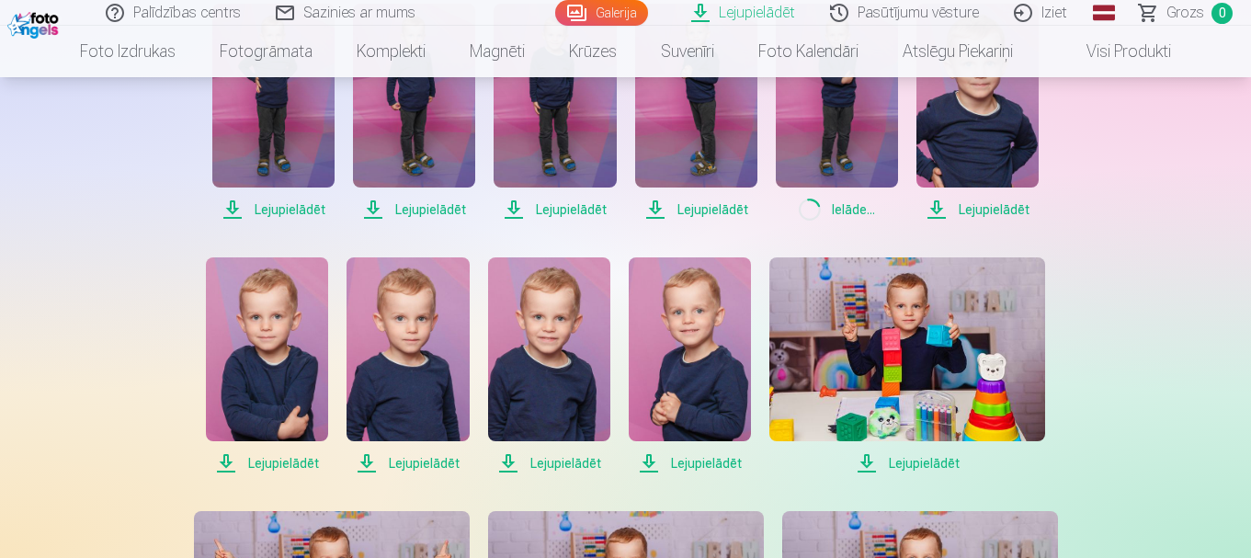
click at [297, 466] on span "Lejupielādēt" at bounding box center [267, 463] width 122 height 22
click at [414, 465] on span "Lejupielādēt" at bounding box center [408, 463] width 122 height 22
click at [554, 464] on span "Lejupielādēt" at bounding box center [549, 463] width 122 height 22
click at [696, 468] on span "Lejupielādēt" at bounding box center [690, 463] width 122 height 22
click at [915, 469] on span "Lejupielādēt" at bounding box center [908, 463] width 276 height 22
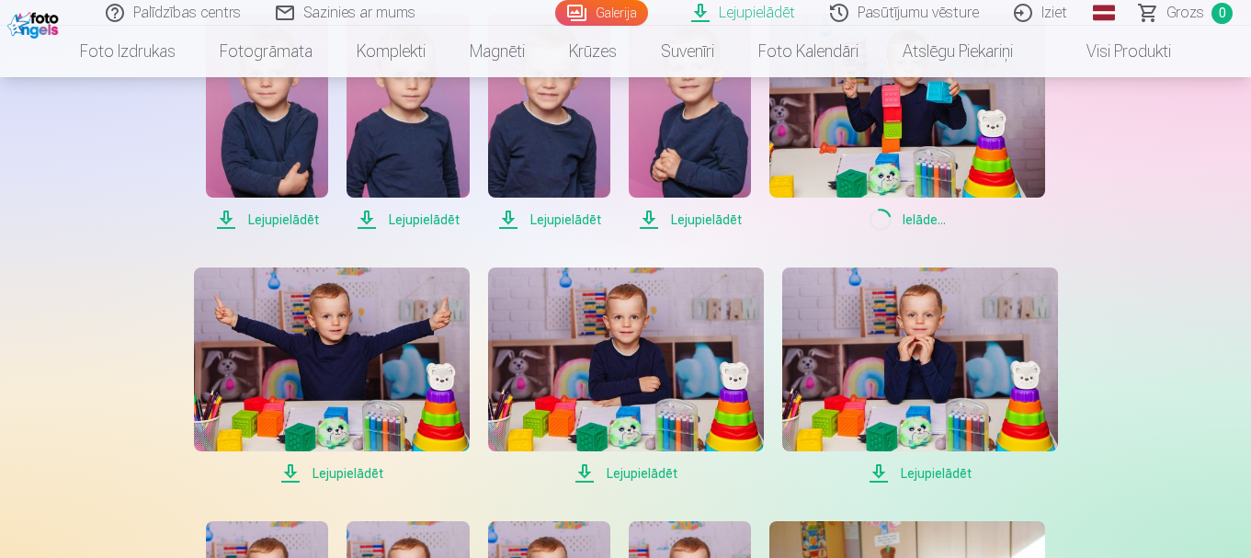
scroll to position [736, 0]
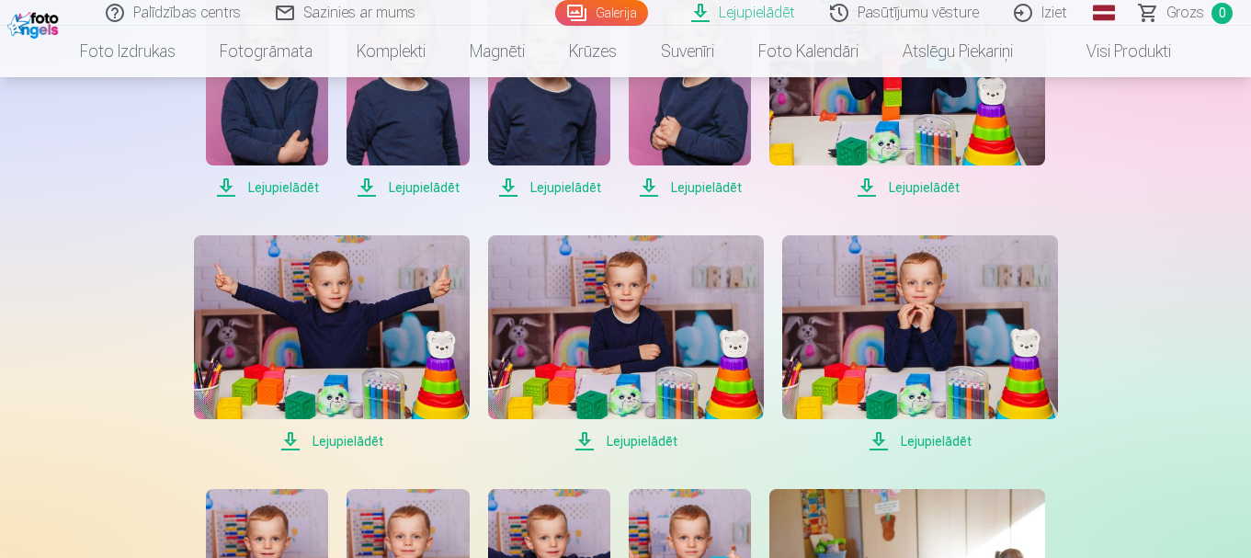
click at [342, 444] on span "Lejupielādēt" at bounding box center [332, 441] width 276 height 22
click at [638, 442] on span "Lejupielādēt" at bounding box center [626, 441] width 276 height 22
click at [930, 444] on span "Lejupielādēt" at bounding box center [921, 441] width 276 height 22
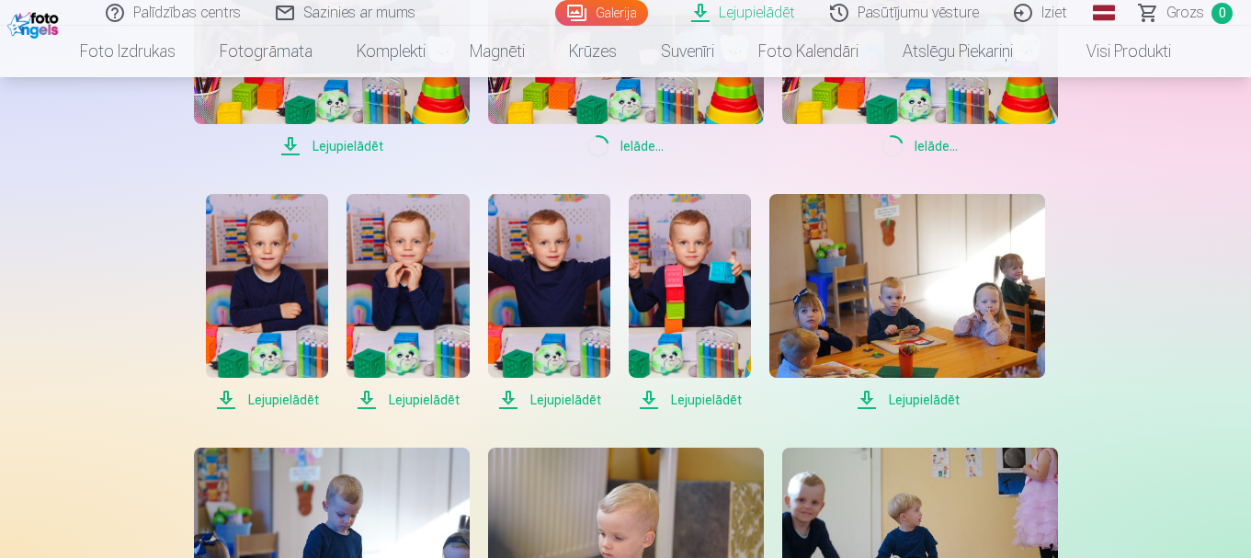
scroll to position [1103, 0]
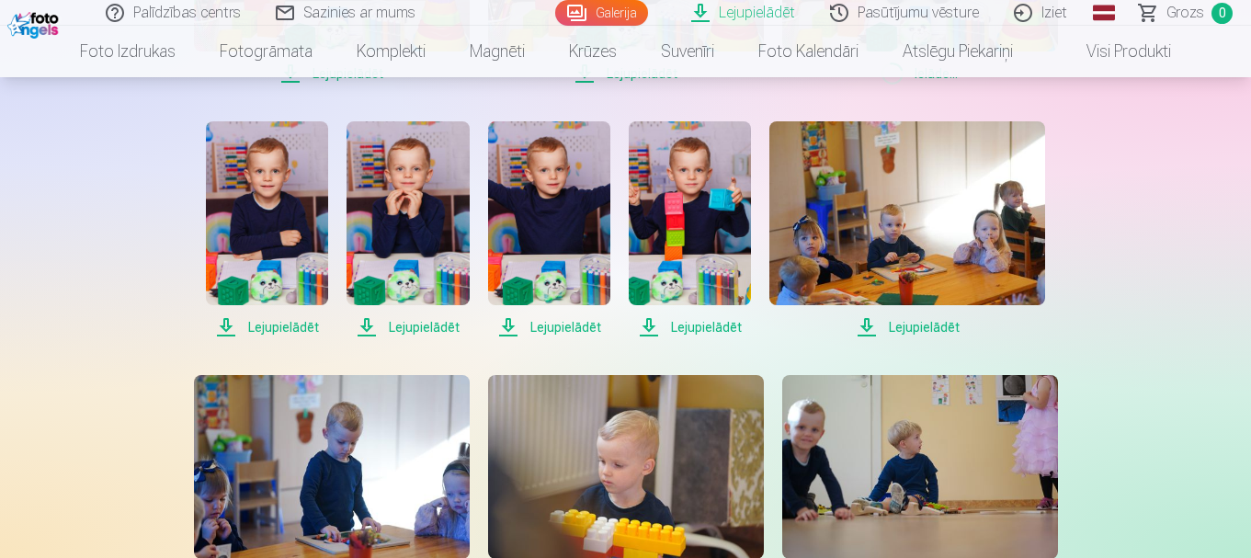
click at [284, 332] on span "Lejupielādēt" at bounding box center [267, 327] width 122 height 22
click at [438, 332] on span "Lejupielādēt" at bounding box center [408, 327] width 122 height 22
click at [540, 332] on span "Lejupielādēt" at bounding box center [549, 327] width 122 height 22
click at [713, 331] on span "Lejupielādēt" at bounding box center [690, 327] width 122 height 22
click at [920, 331] on span "Lejupielādēt" at bounding box center [908, 327] width 276 height 22
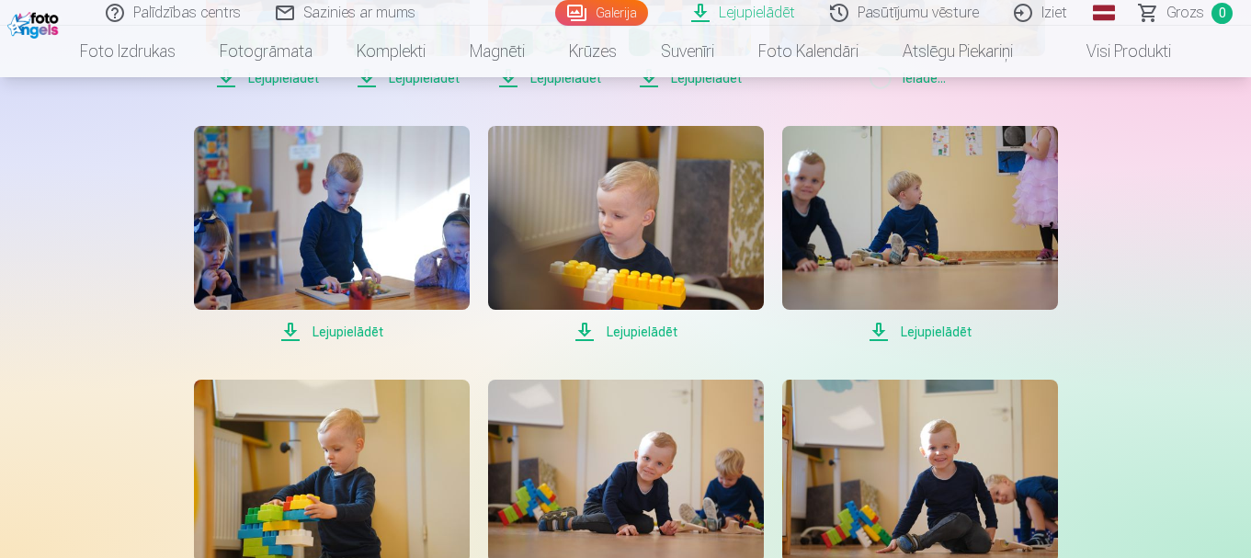
scroll to position [1379, 0]
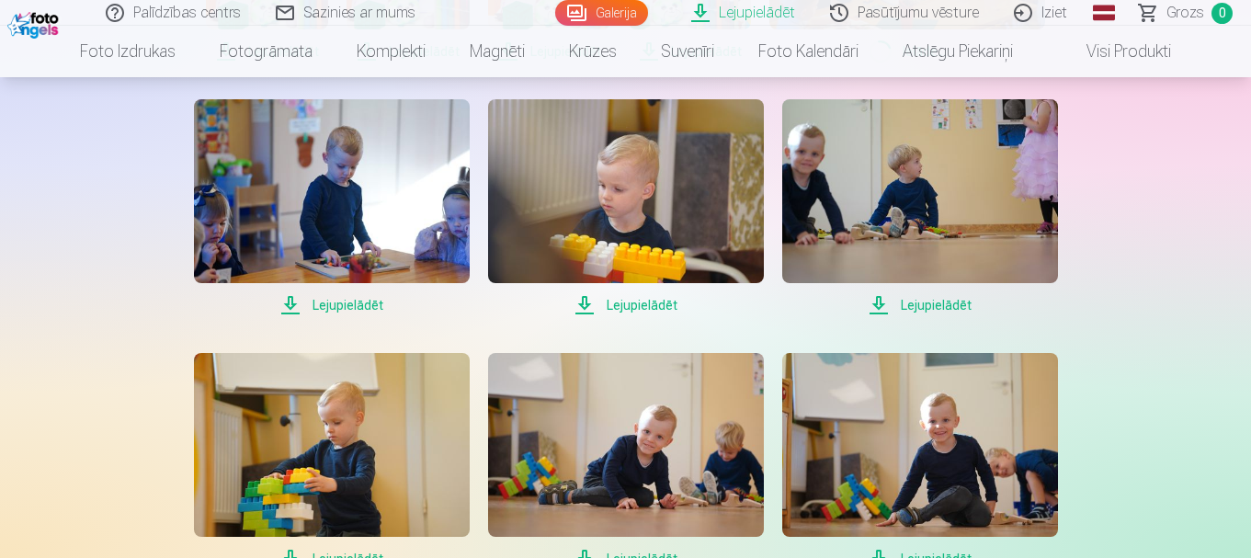
click at [356, 308] on span "Lejupielādēt" at bounding box center [332, 305] width 276 height 22
click at [621, 310] on span "Lejupielādēt" at bounding box center [626, 305] width 276 height 22
click at [907, 302] on span "Lejupielādēt" at bounding box center [921, 305] width 276 height 22
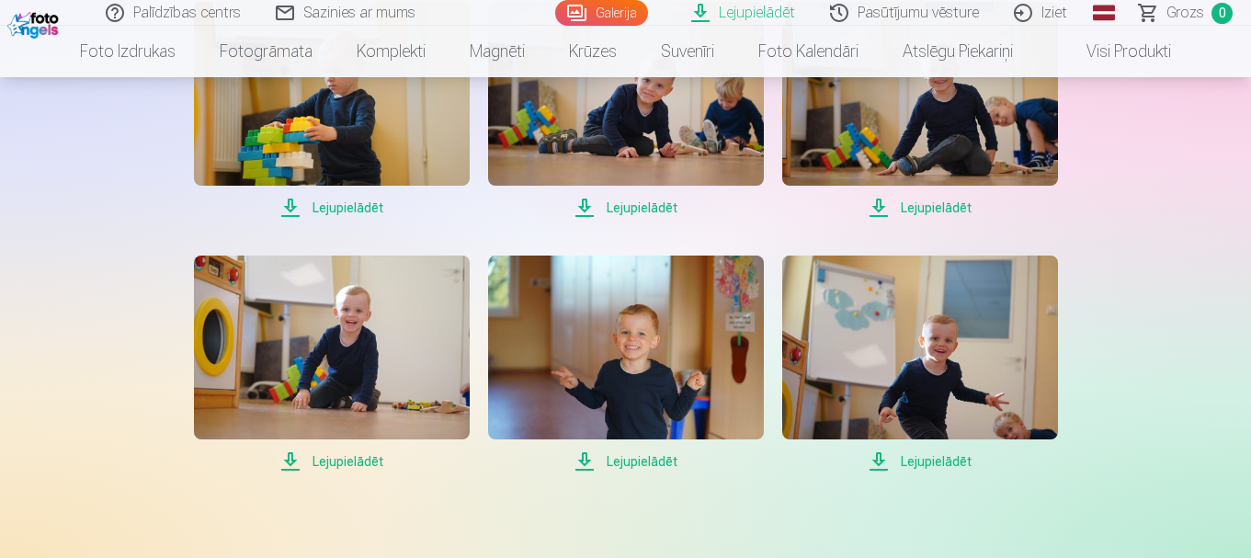
scroll to position [1747, 0]
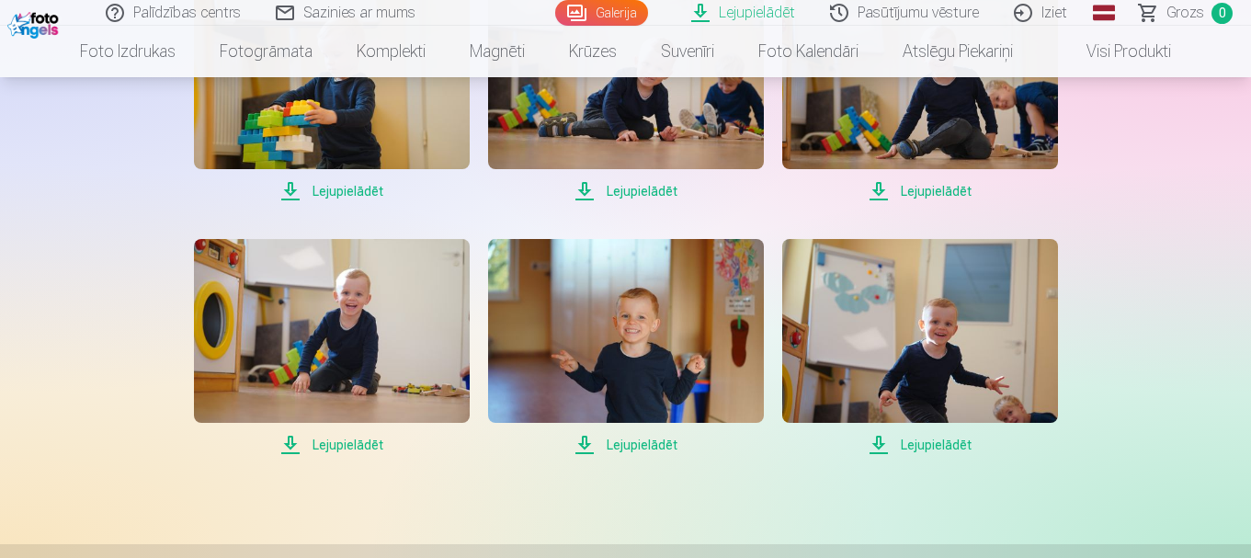
click at [369, 194] on span "Lejupielādēt" at bounding box center [332, 191] width 276 height 22
click at [634, 191] on span "Lejupielādēt" at bounding box center [626, 191] width 276 height 22
click at [912, 187] on span "Lejupielādēt" at bounding box center [921, 191] width 276 height 22
click at [348, 444] on span "Lejupielādēt" at bounding box center [332, 445] width 276 height 22
click at [658, 446] on span "Lejupielādēt" at bounding box center [626, 445] width 276 height 22
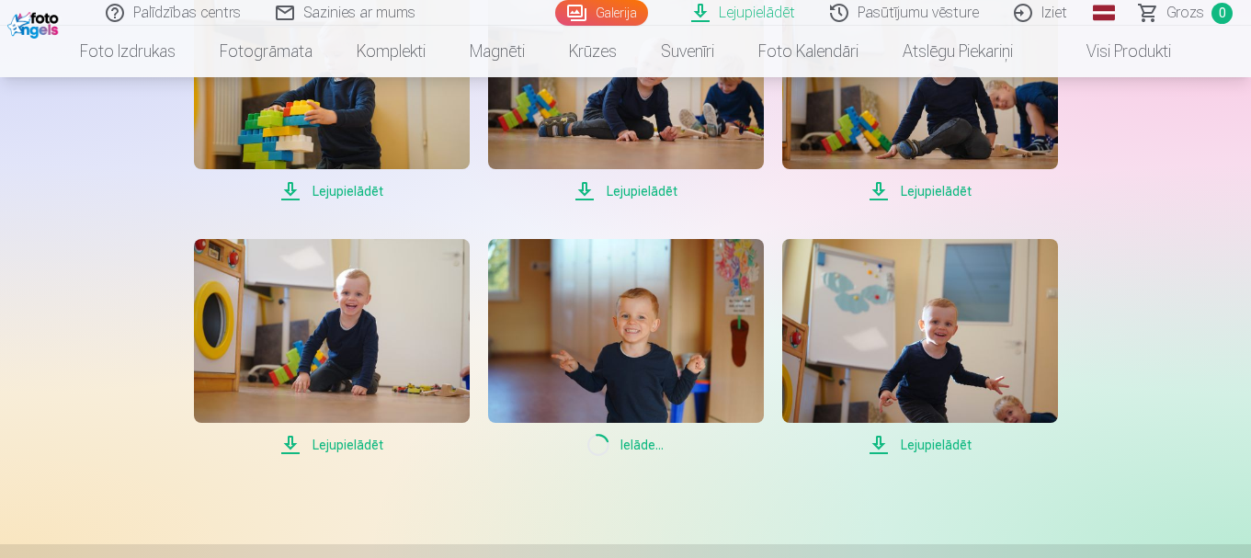
click at [952, 442] on span "Lejupielādēt" at bounding box center [921, 445] width 276 height 22
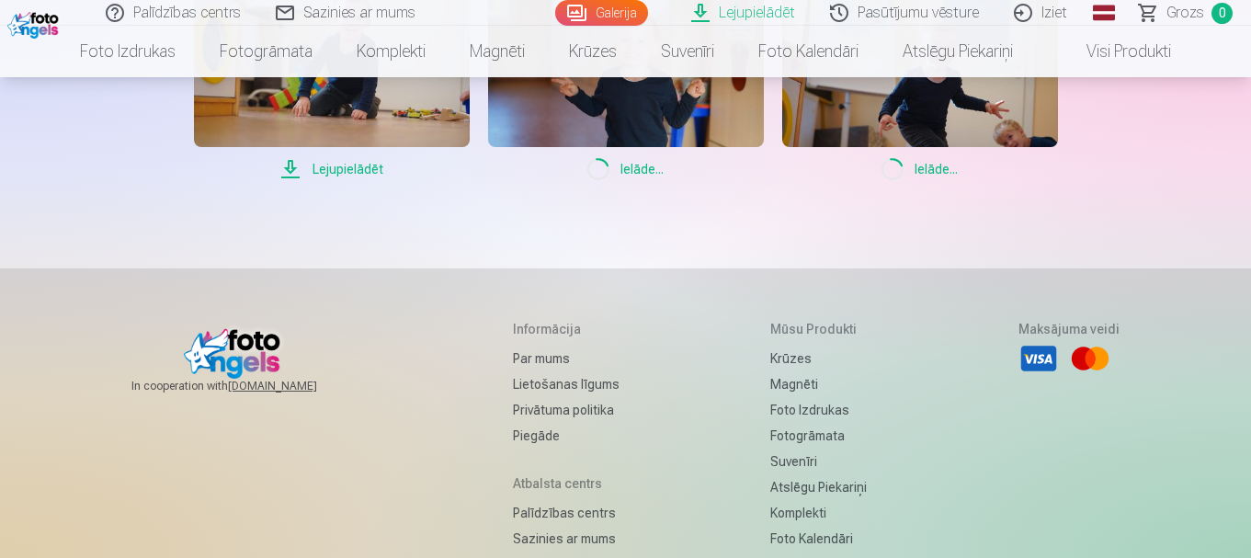
scroll to position [1471, 0]
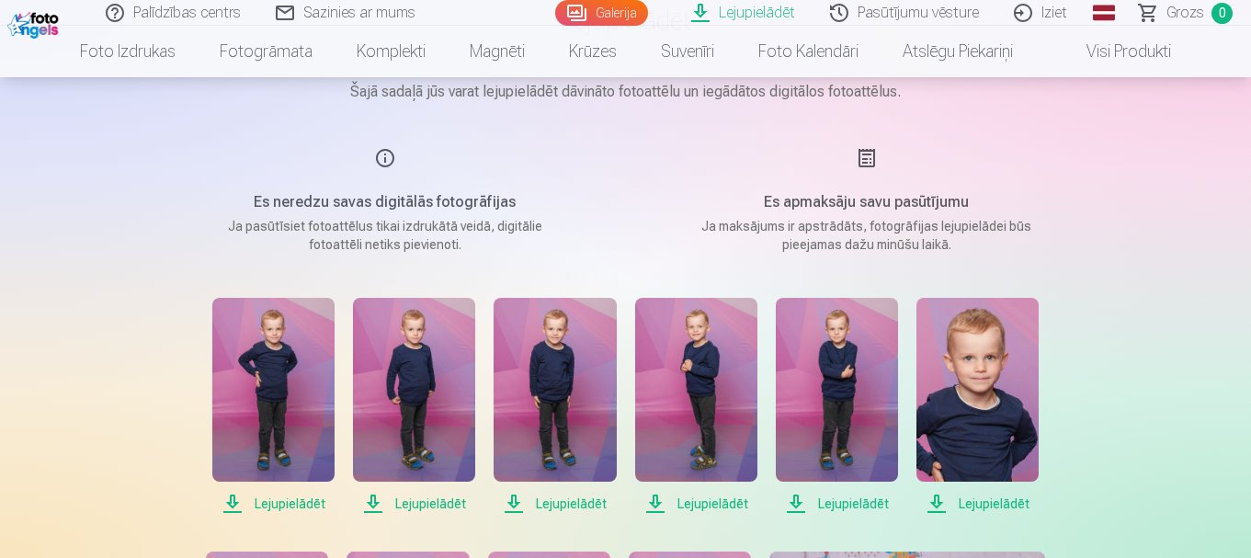
scroll to position [276, 0]
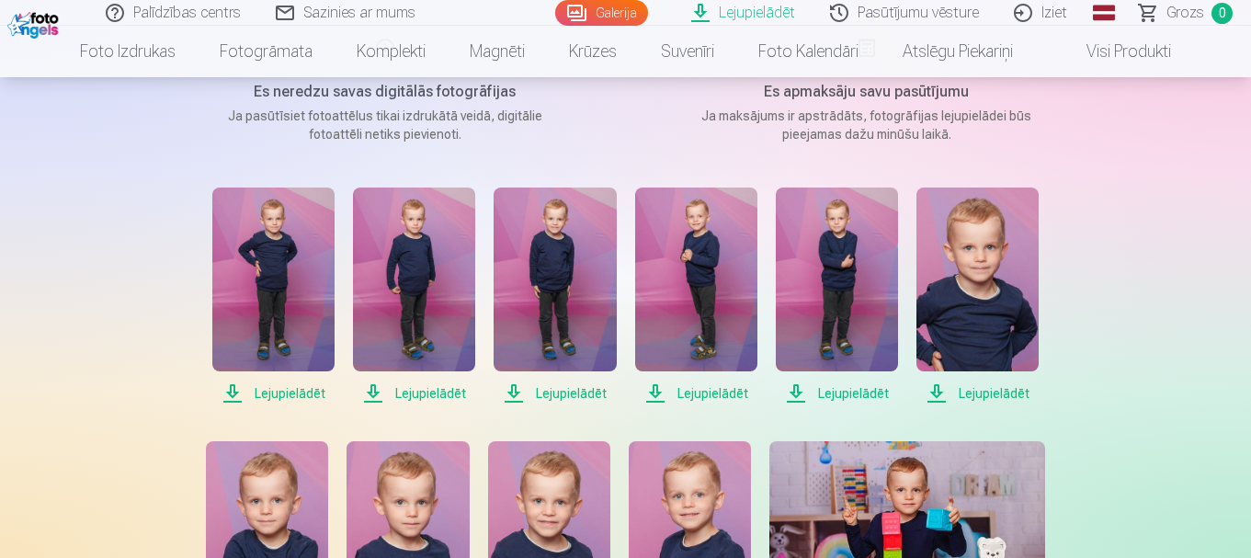
click at [714, 392] on span "Lejupielādēt" at bounding box center [696, 394] width 122 height 22
